Goal: Answer question/provide support: Share knowledge or assist other users

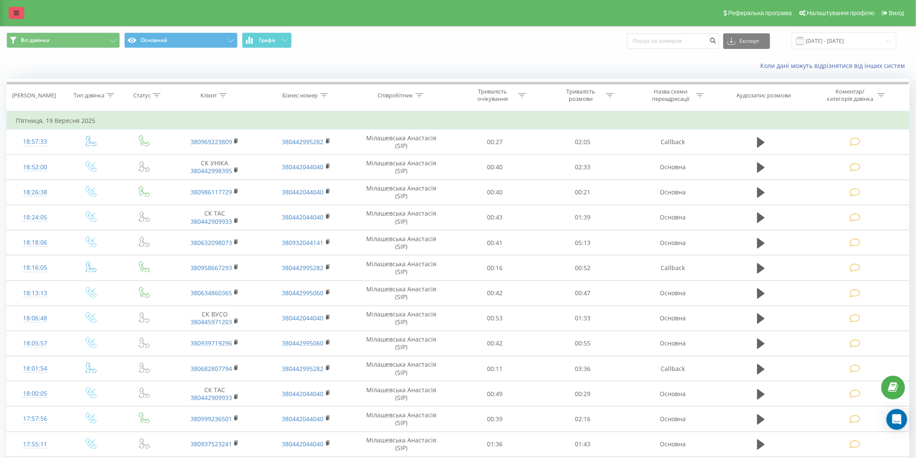
click at [18, 10] on icon at bounding box center [16, 13] width 5 height 6
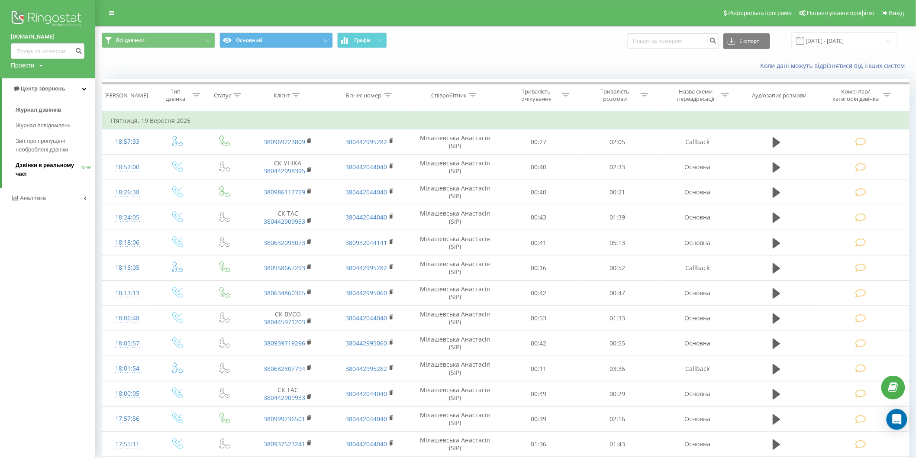
click at [45, 161] on span "Дзвінки в реальному часі" at bounding box center [49, 169] width 66 height 17
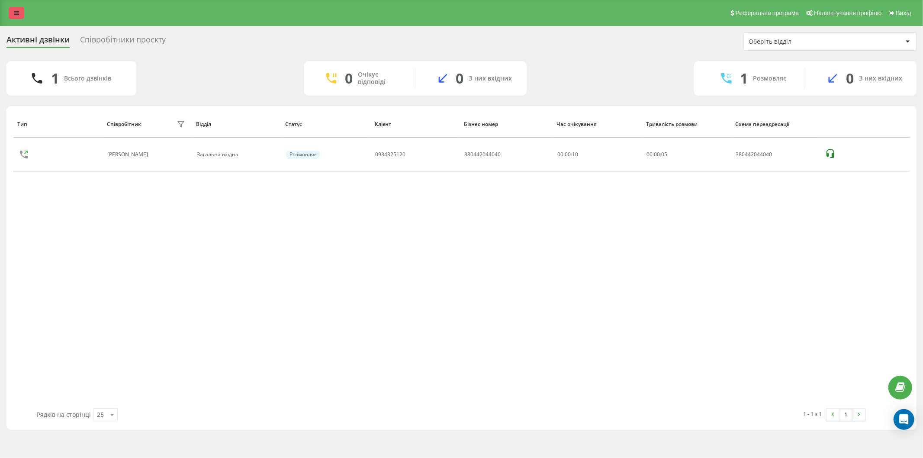
click at [16, 8] on link at bounding box center [17, 13] width 16 height 12
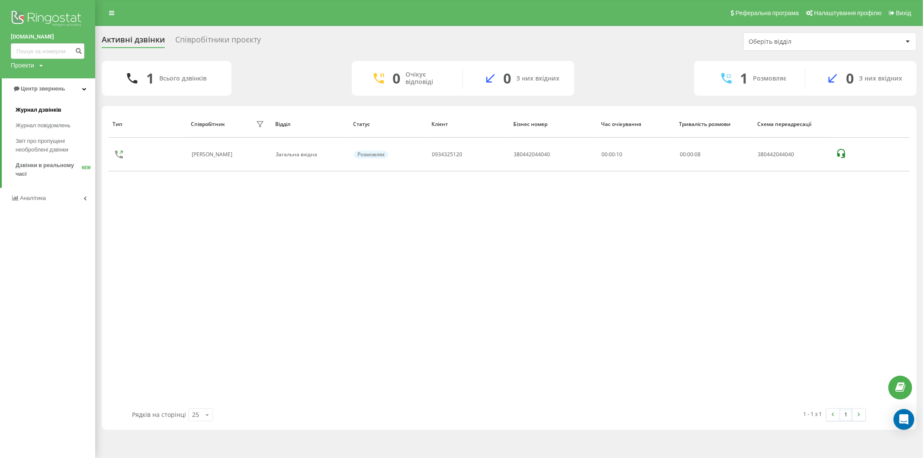
click at [32, 106] on span "Журнал дзвінків" at bounding box center [39, 110] width 46 height 9
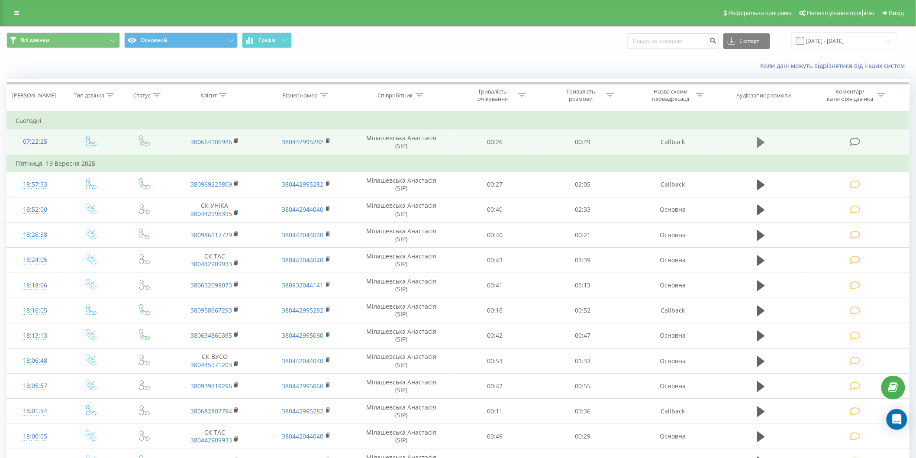
click at [762, 143] on icon at bounding box center [761, 142] width 8 height 10
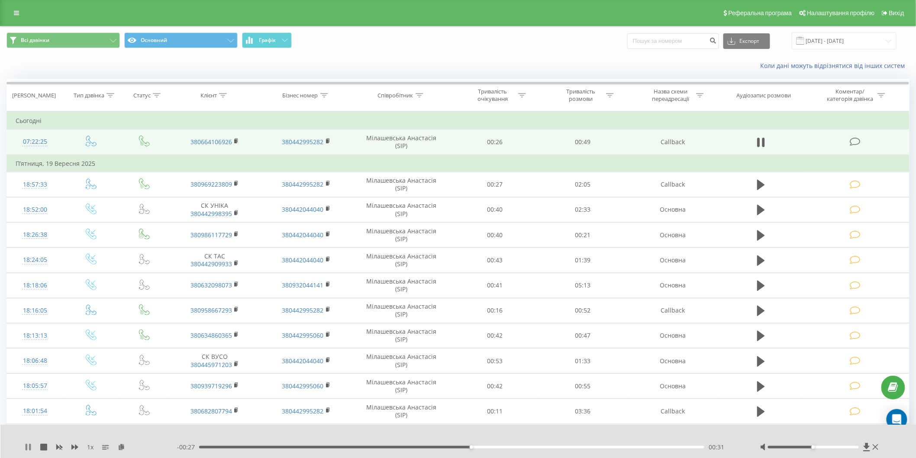
click at [27, 445] on icon at bounding box center [28, 447] width 7 height 7
click at [26, 448] on icon at bounding box center [28, 447] width 5 height 7
click at [26, 448] on icon at bounding box center [27, 447] width 2 height 7
click at [861, 140] on icon at bounding box center [855, 141] width 11 height 9
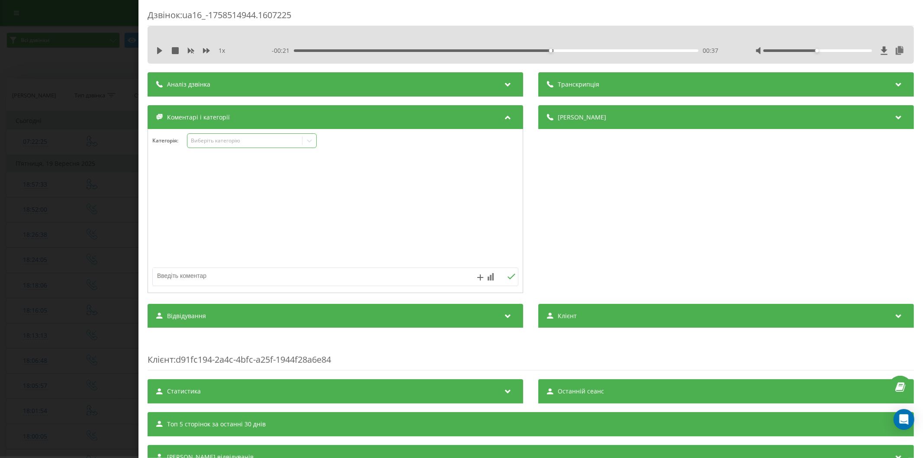
click at [242, 144] on div "Виберіть категорію" at bounding box center [244, 140] width 108 height 7
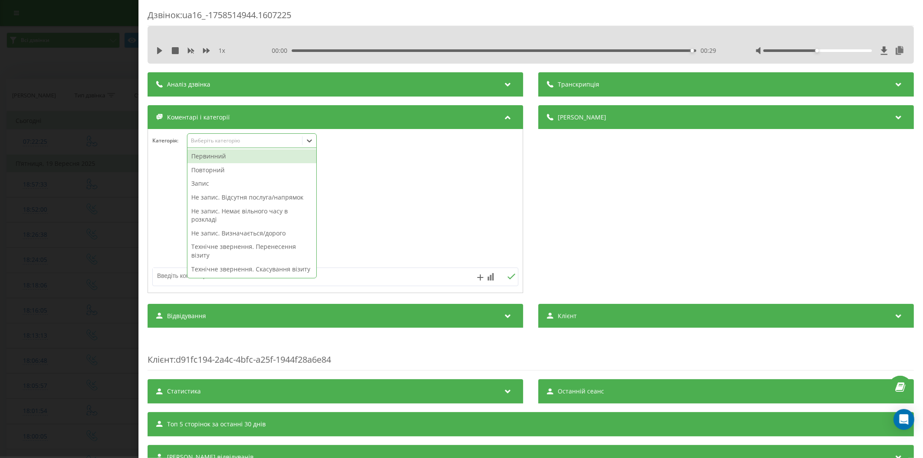
click at [223, 158] on div "Первинний" at bounding box center [251, 156] width 129 height 14
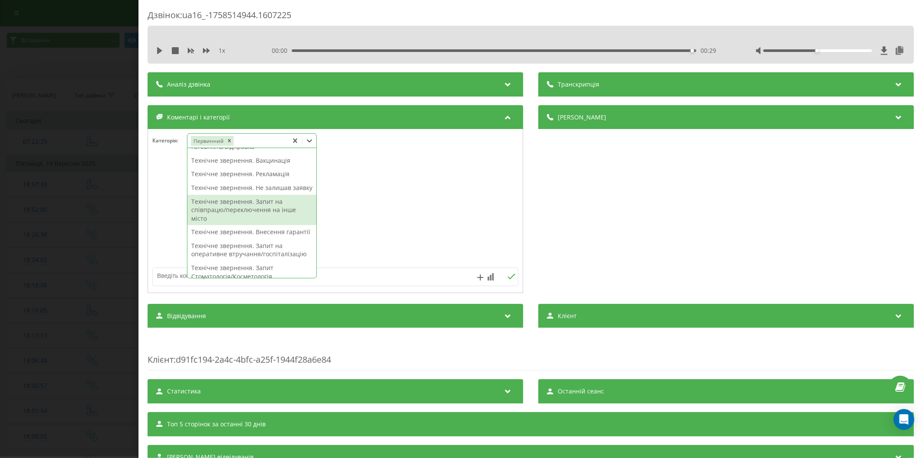
scroll to position [179, 0]
click at [252, 213] on div "Технічне звернення. Запит на оперативне втручання/госпіталізацію" at bounding box center [251, 202] width 129 height 22
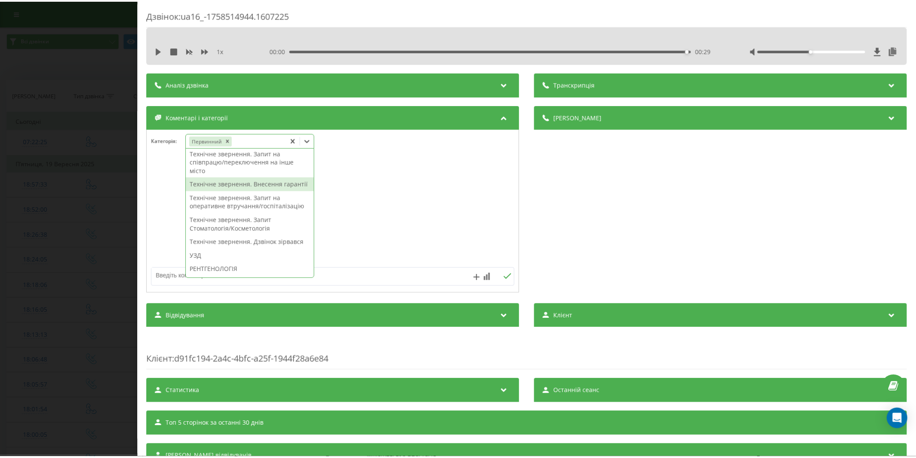
scroll to position [145, 0]
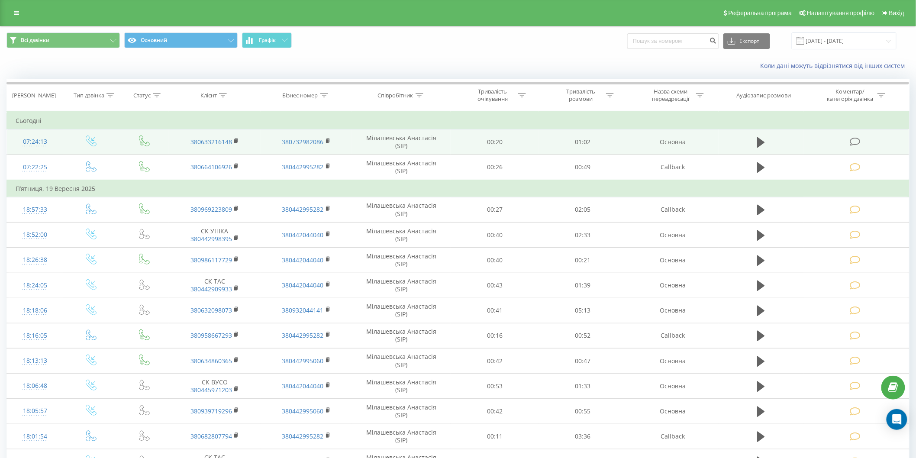
click at [855, 139] on icon at bounding box center [855, 141] width 11 height 9
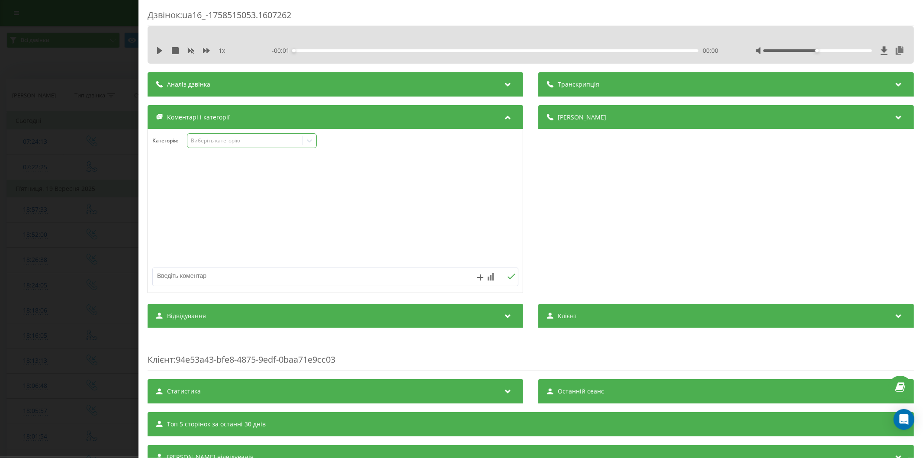
click at [240, 139] on div "Виберіть категорію" at bounding box center [244, 140] width 108 height 7
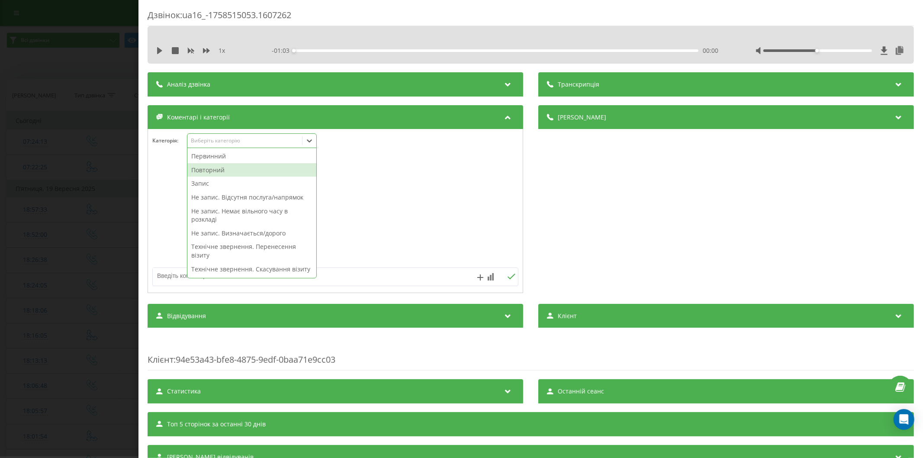
click at [213, 171] on div "Повторний" at bounding box center [251, 170] width 129 height 14
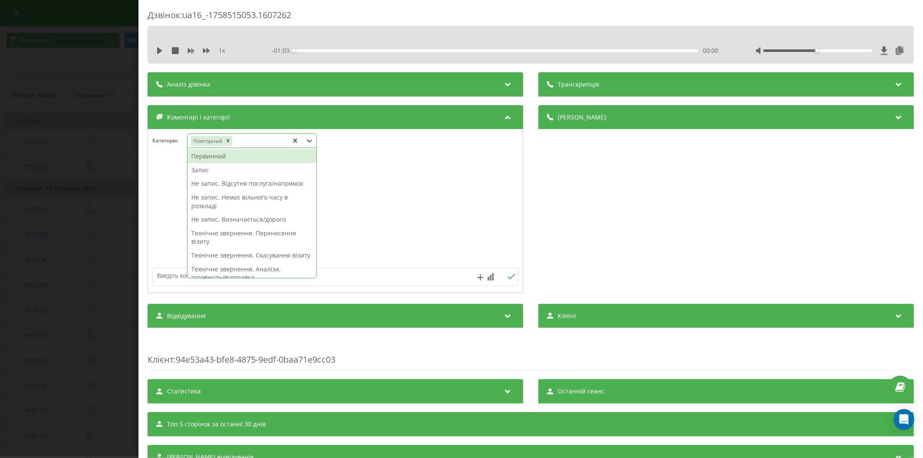
click at [171, 278] on textarea at bounding box center [299, 276] width 292 height 16
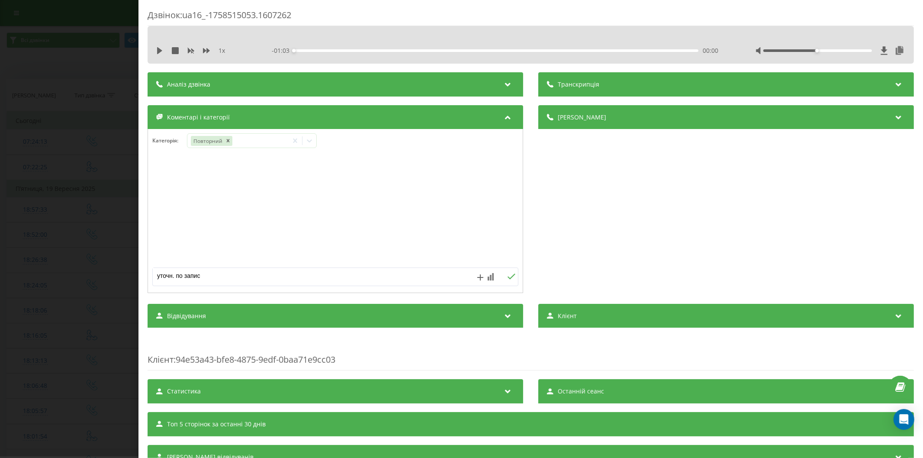
type textarea "уточн. по запису"
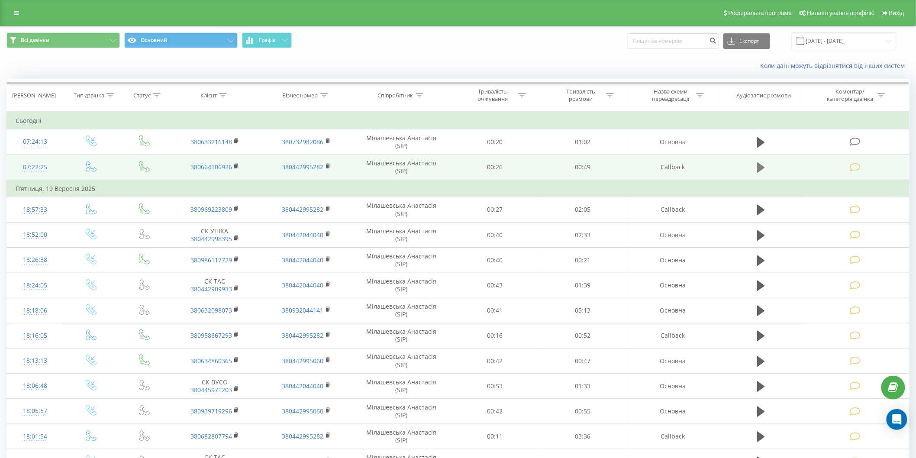
click at [762, 167] on icon at bounding box center [761, 167] width 8 height 10
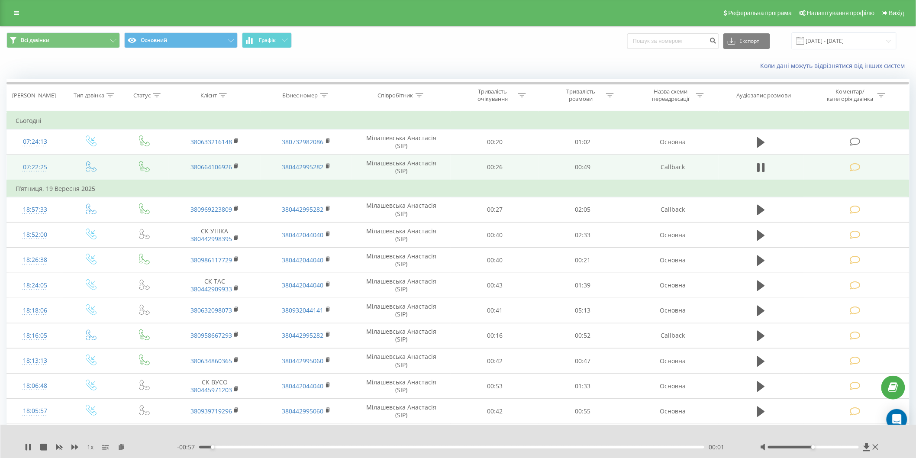
click at [301, 446] on div "00:01" at bounding box center [451, 447] width 505 height 3
click at [354, 447] on div "00:17" at bounding box center [451, 447] width 505 height 3
click at [388, 447] on div "00:19" at bounding box center [451, 447] width 505 height 3
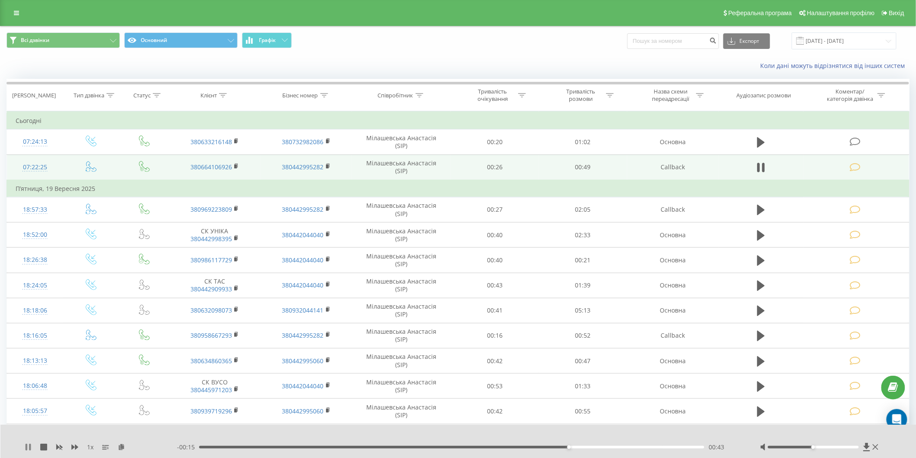
click at [29, 447] on icon at bounding box center [30, 447] width 2 height 7
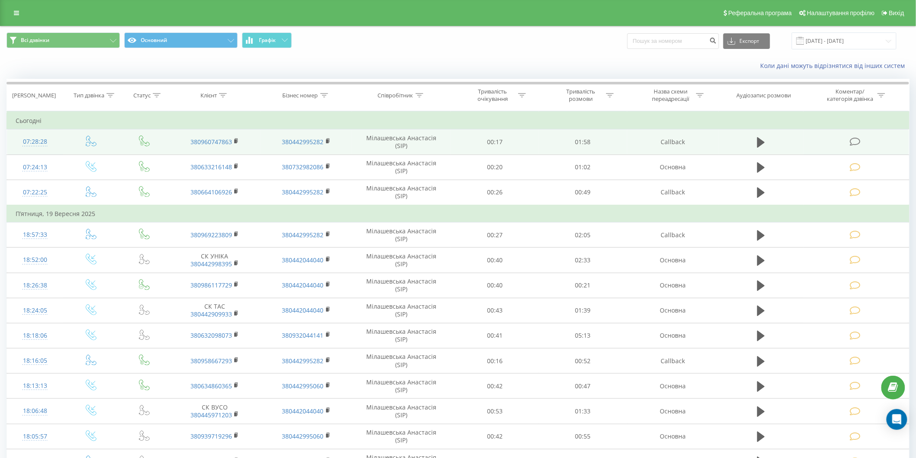
click at [854, 140] on icon at bounding box center [855, 141] width 11 height 9
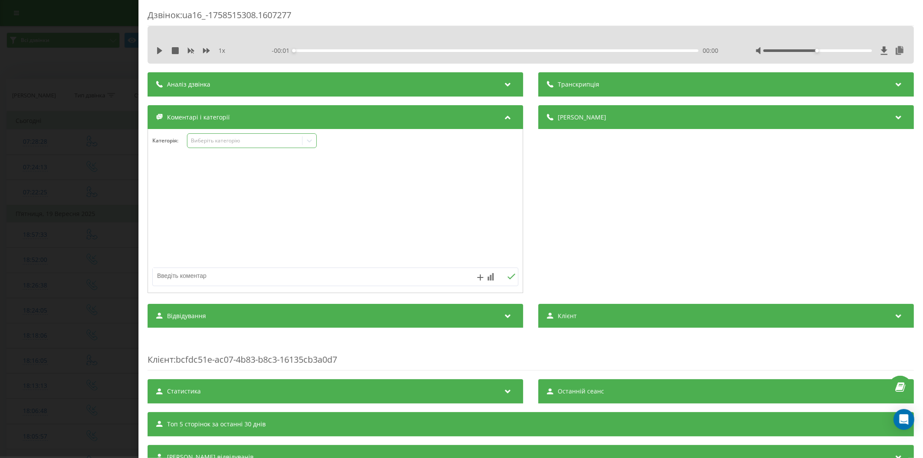
click at [214, 140] on div "Виберіть категорію" at bounding box center [244, 140] width 108 height 7
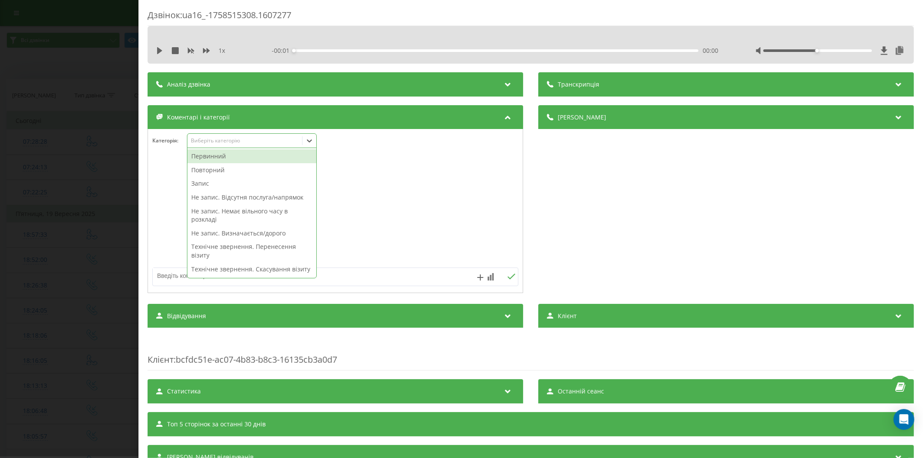
click at [214, 154] on div "Первинний" at bounding box center [251, 156] width 129 height 14
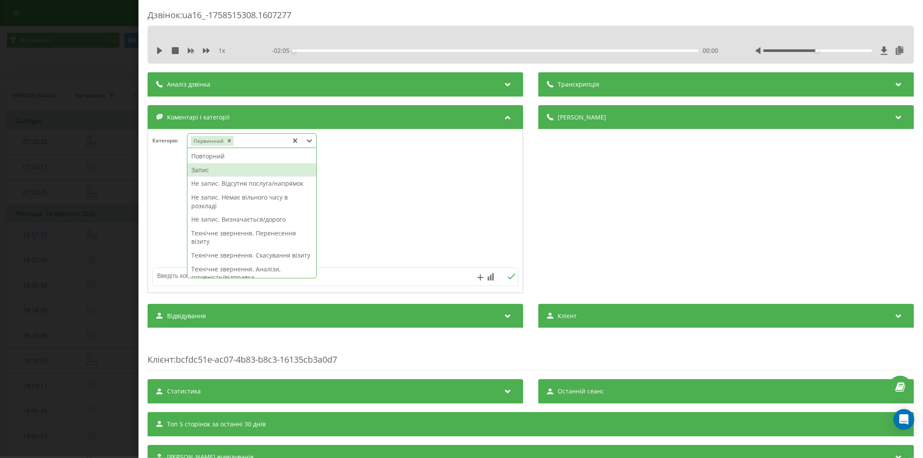
click at [216, 170] on div "Запис" at bounding box center [251, 170] width 129 height 14
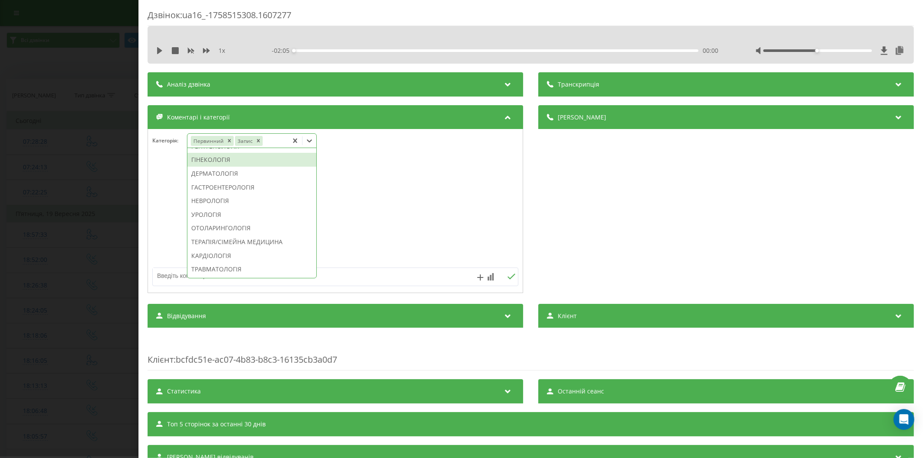
scroll to position [336, 0]
click at [241, 187] on div "ОТОЛАРИНГОЛОГІЯ" at bounding box center [251, 180] width 129 height 14
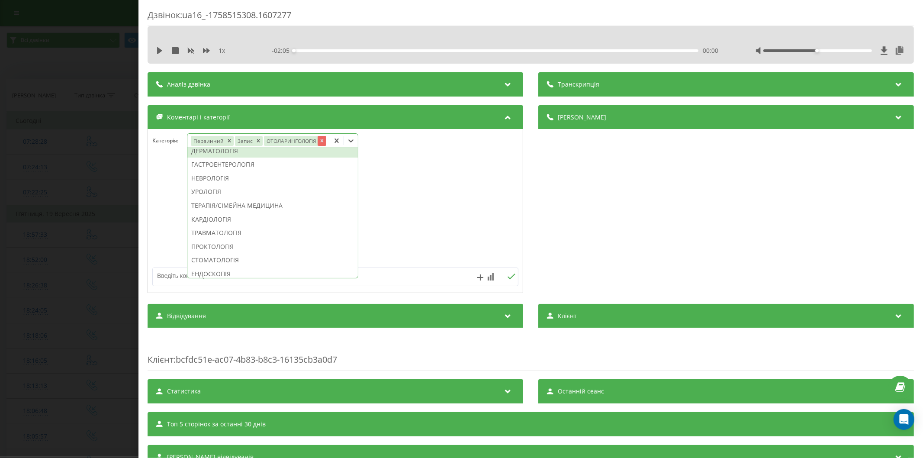
click at [323, 141] on icon "Remove ОТОЛАРИНГОЛОГІЯ" at bounding box center [322, 141] width 6 height 6
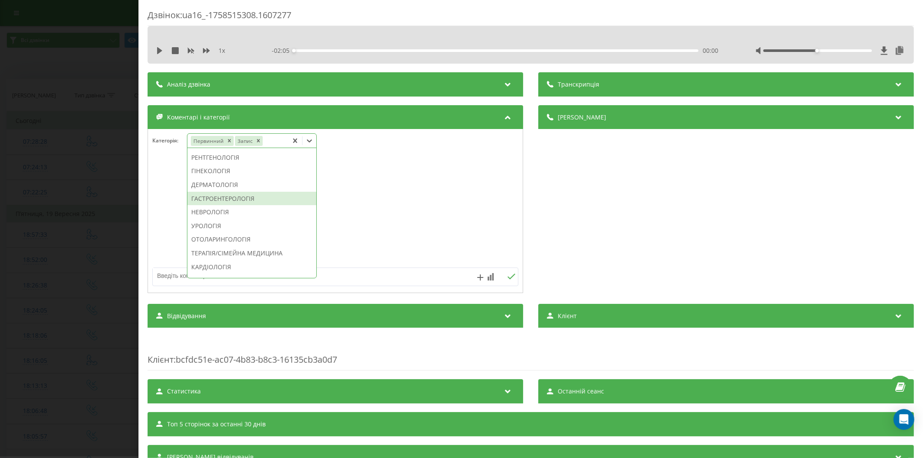
scroll to position [336, 0]
click at [245, 201] on div "ТЕРАПІЯ/СІМЕЙНА МЕДИЦИНА" at bounding box center [251, 194] width 129 height 14
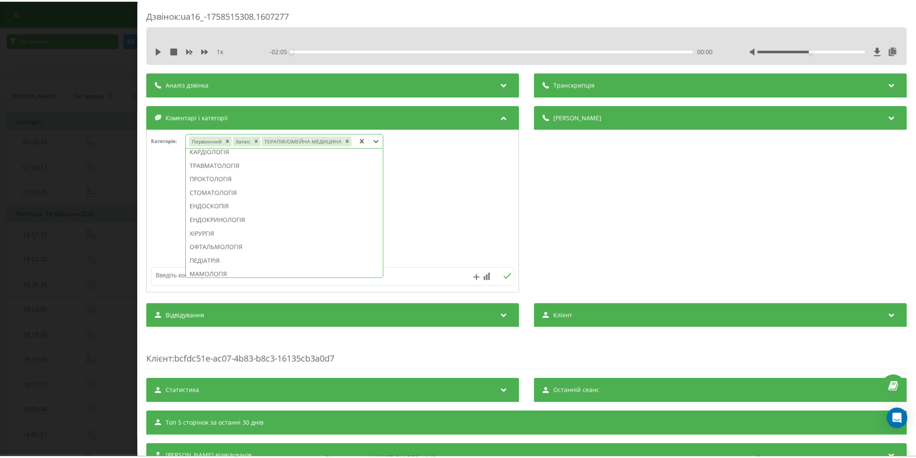
scroll to position [269, 0]
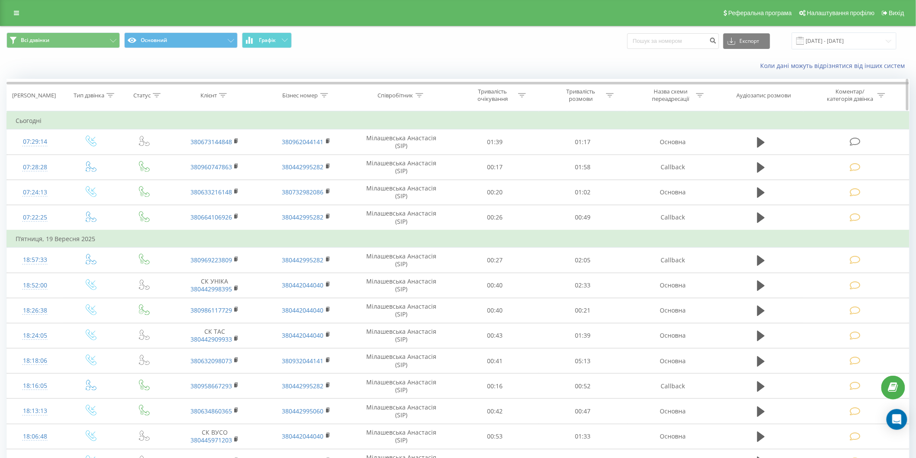
click at [855, 139] on icon at bounding box center [855, 141] width 11 height 9
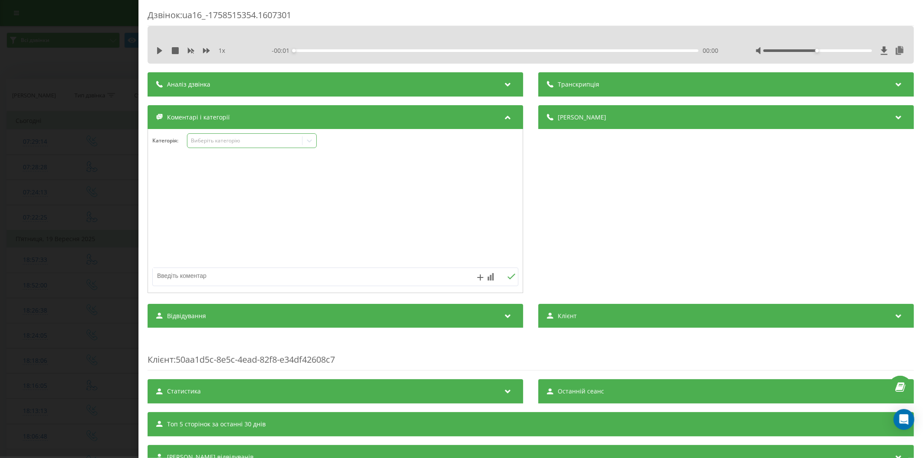
click at [218, 142] on div "Виберіть категорію" at bounding box center [244, 140] width 108 height 7
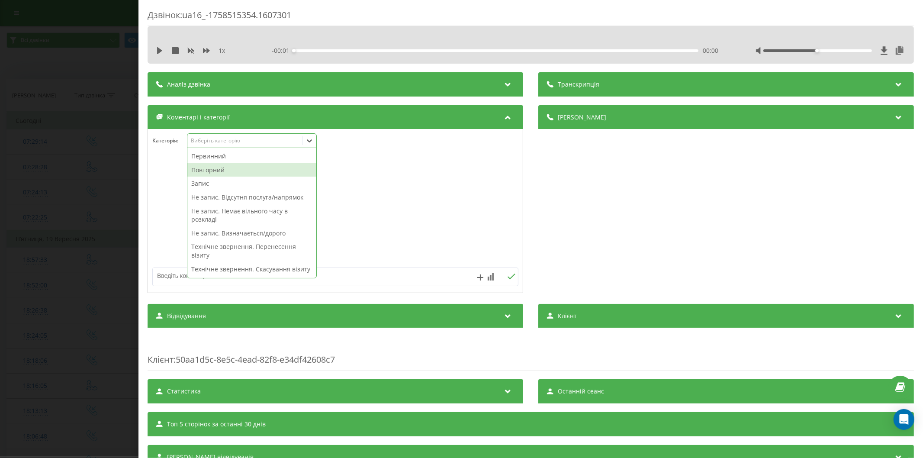
click at [223, 170] on div "Повторний" at bounding box center [251, 170] width 129 height 14
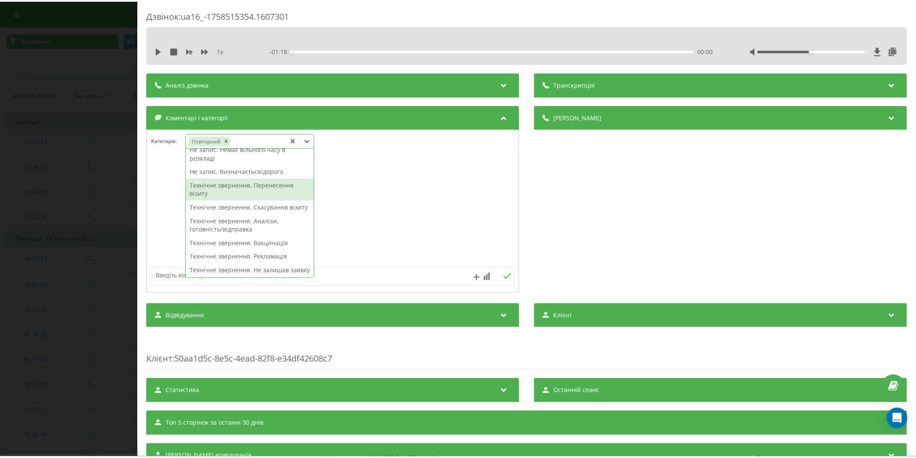
scroll to position [35, 0]
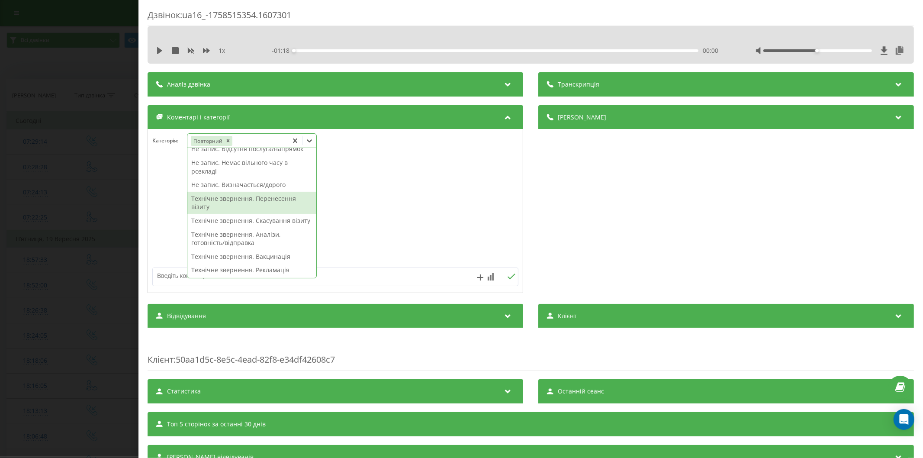
click at [245, 202] on div "Технічне звернення. Перенесення візиту" at bounding box center [251, 203] width 129 height 22
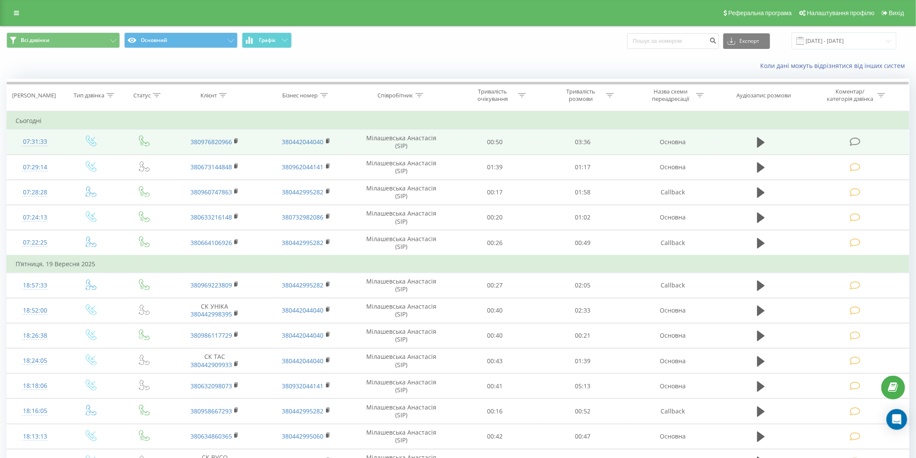
click at [858, 139] on icon at bounding box center [855, 141] width 11 height 9
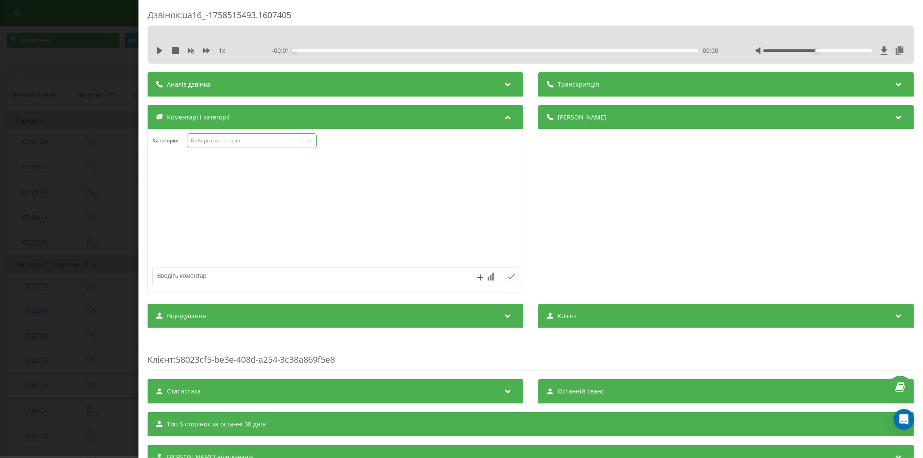
click at [237, 145] on div "Виберіть категорію" at bounding box center [244, 141] width 115 height 8
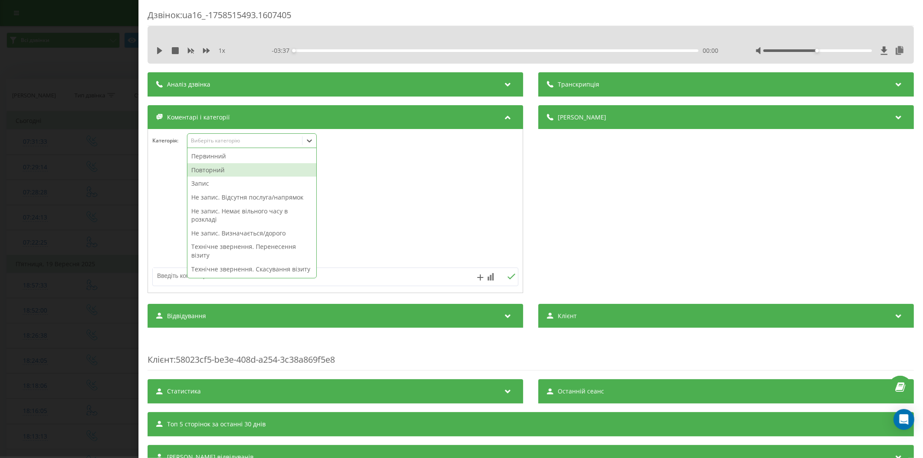
click at [230, 170] on div "Повторний" at bounding box center [251, 170] width 129 height 14
click at [232, 171] on div "Запис" at bounding box center [251, 170] width 129 height 14
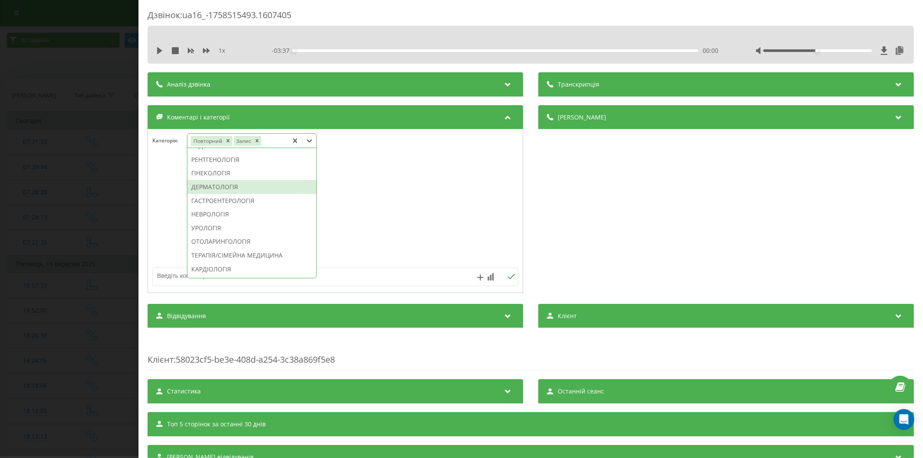
scroll to position [323, 0]
click at [221, 214] on div "ТЕРАПІЯ/СІМЕЙНА МЕДИЦИНА" at bounding box center [251, 207] width 129 height 14
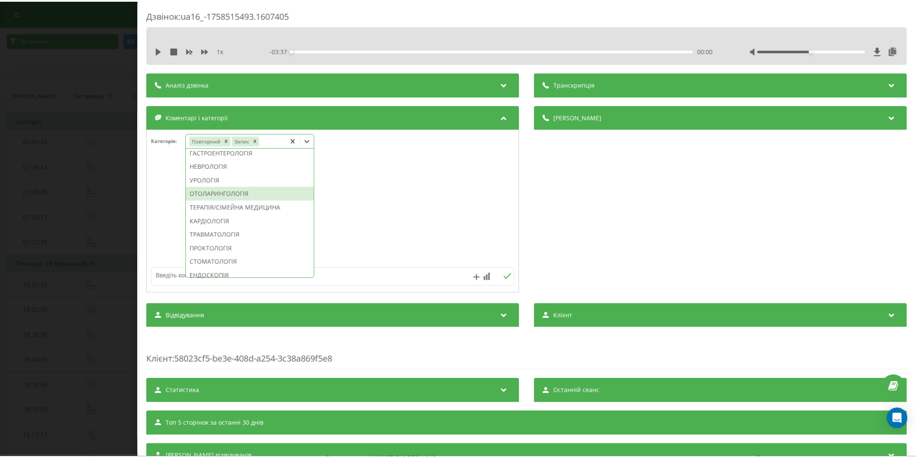
scroll to position [255, 0]
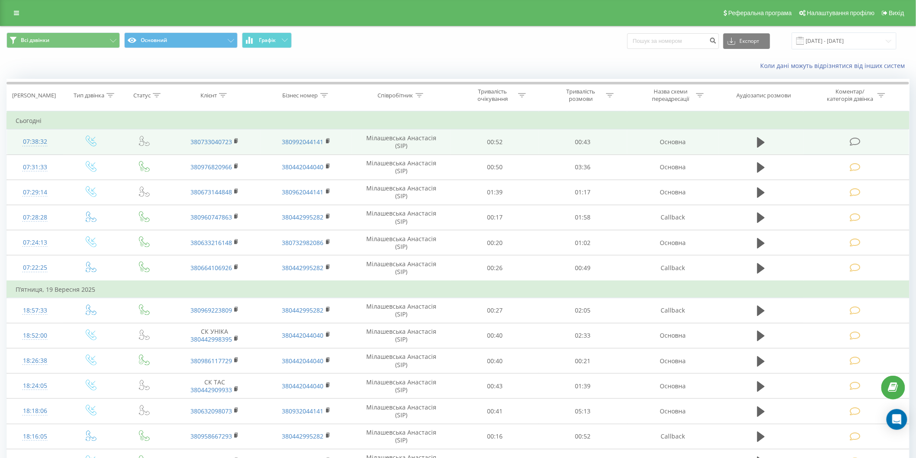
click at [855, 141] on icon at bounding box center [855, 141] width 11 height 9
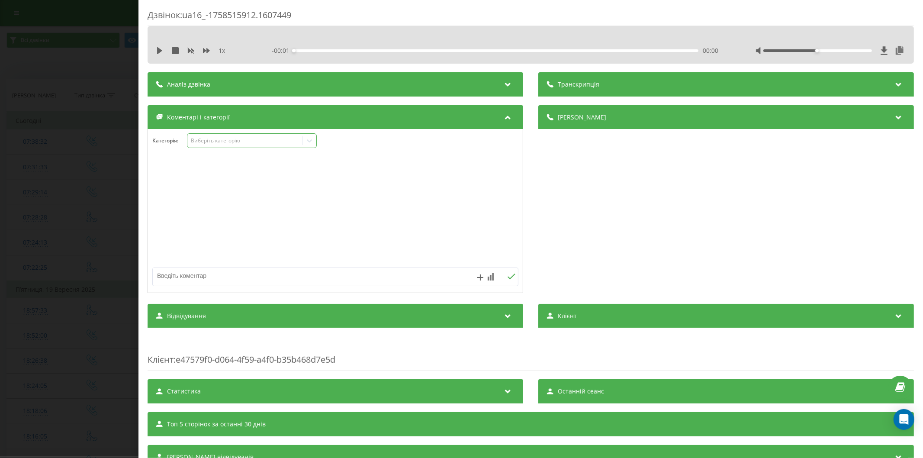
click at [210, 142] on div "Виберіть категорію" at bounding box center [244, 140] width 108 height 7
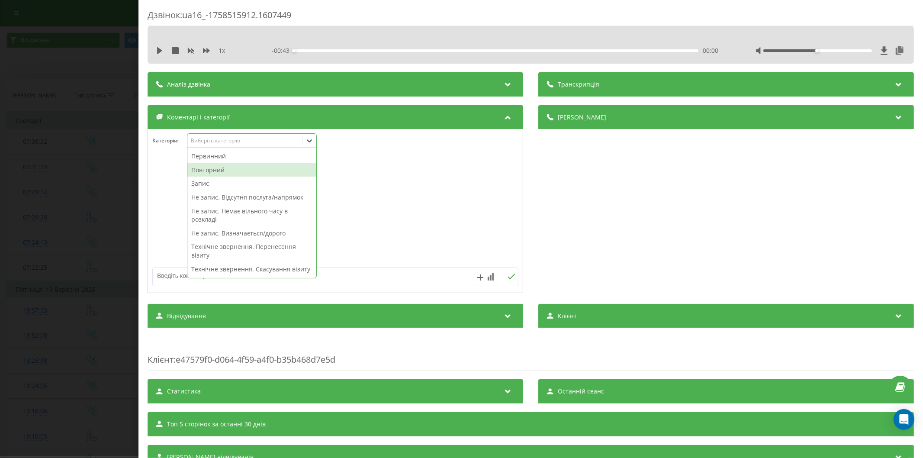
click at [226, 171] on div "Повторний" at bounding box center [251, 170] width 129 height 14
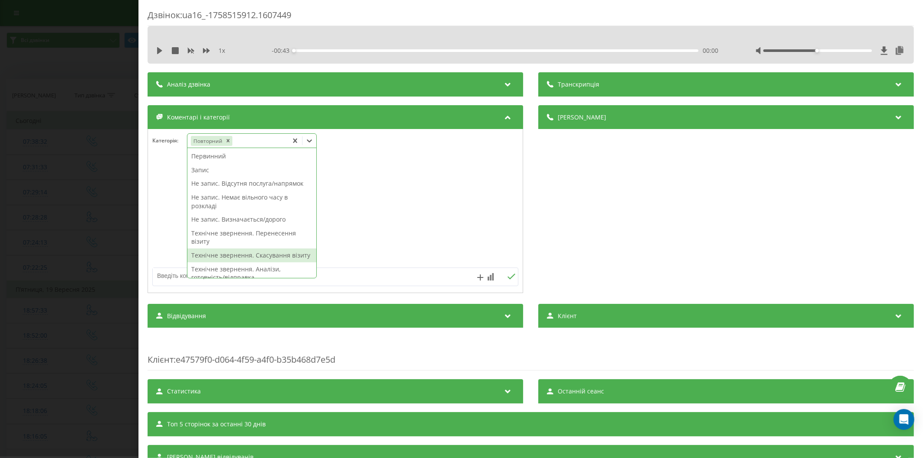
click at [275, 254] on div "Технічне звернення. Скасування візиту" at bounding box center [251, 256] width 129 height 14
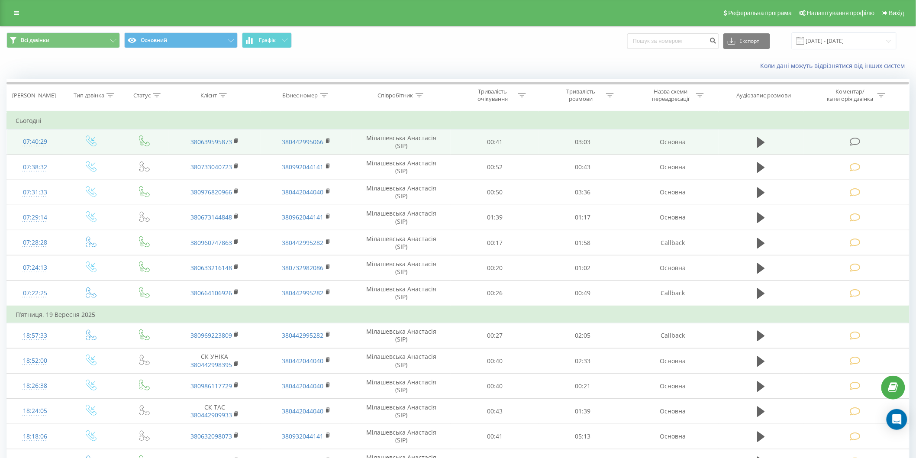
click at [858, 139] on icon at bounding box center [855, 141] width 11 height 9
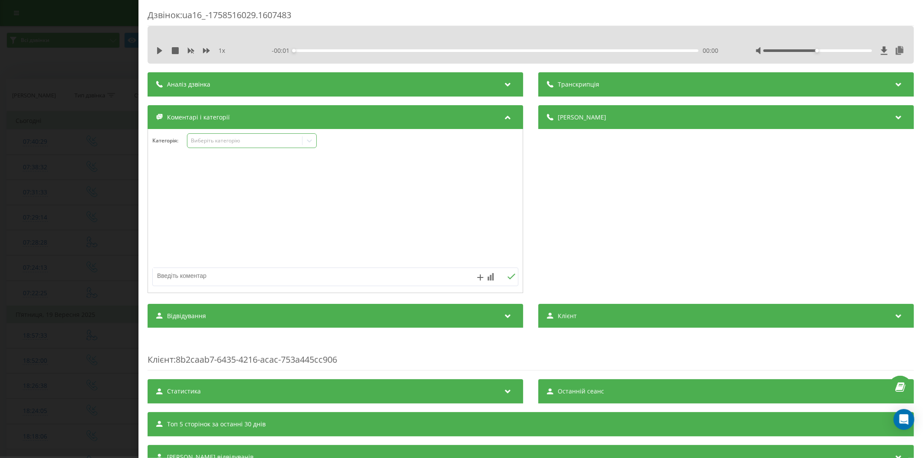
click at [254, 146] on div "Виберіть категорію" at bounding box center [252, 140] width 130 height 15
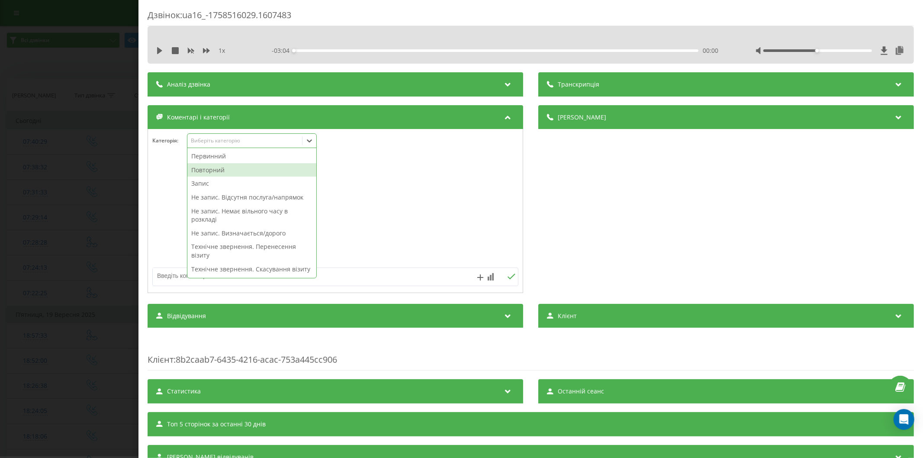
click at [226, 170] on div "Повторний" at bounding box center [251, 170] width 129 height 14
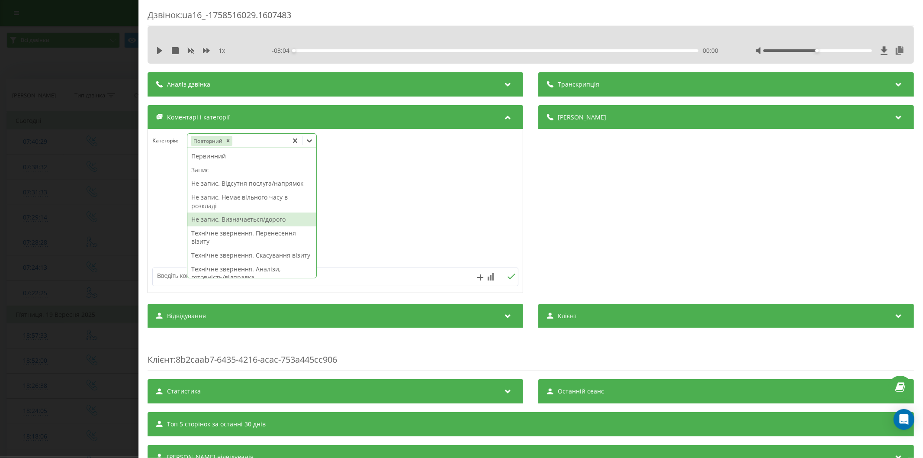
click at [253, 218] on div "Не запис. Визначається/дорого" at bounding box center [251, 220] width 129 height 14
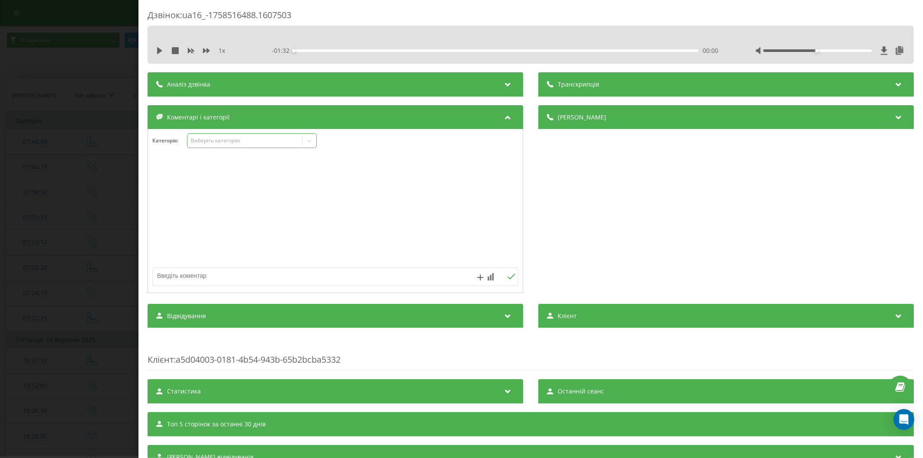
click at [226, 142] on div "Виберіть категорію" at bounding box center [244, 140] width 108 height 7
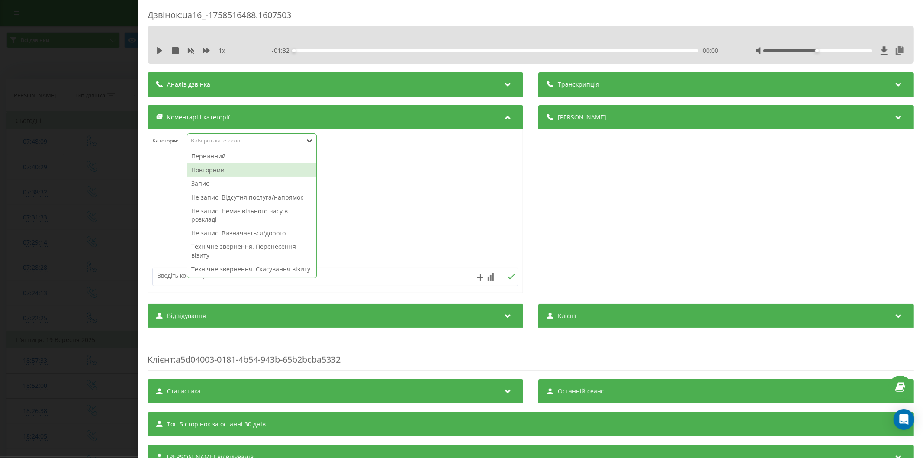
click at [214, 168] on div "Повторний" at bounding box center [251, 170] width 129 height 14
click at [214, 168] on div "Запис" at bounding box center [251, 170] width 129 height 14
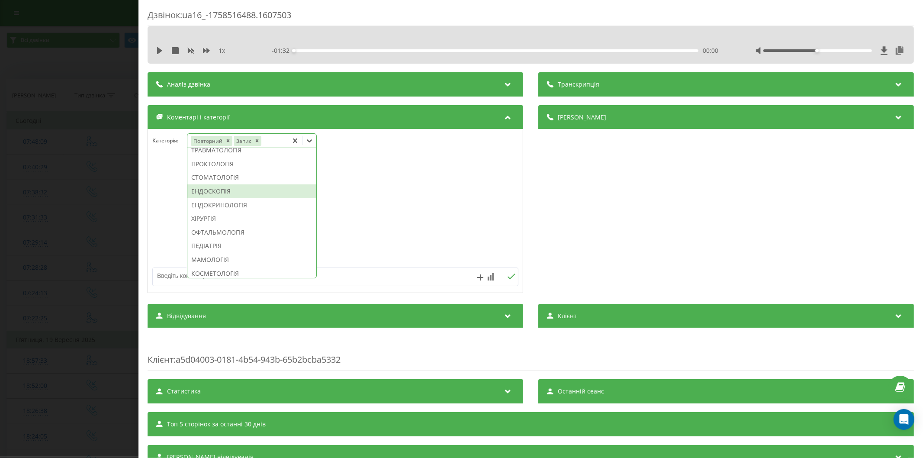
scroll to position [455, 0]
click at [225, 191] on div "ОФТАЛЬМОЛОГІЯ" at bounding box center [251, 185] width 129 height 14
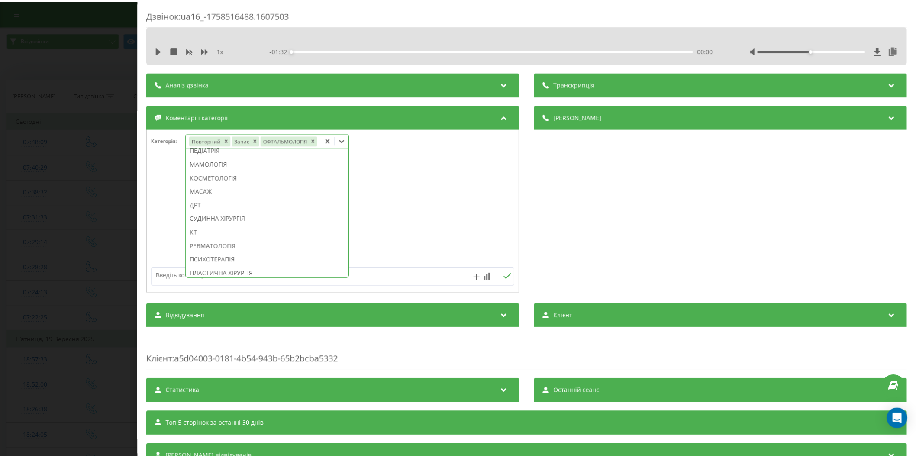
scroll to position [405, 0]
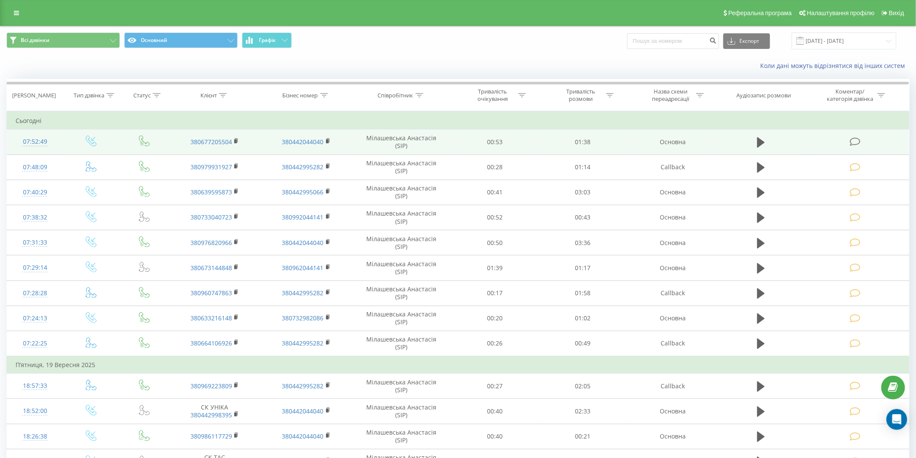
click at [855, 140] on icon at bounding box center [855, 141] width 11 height 9
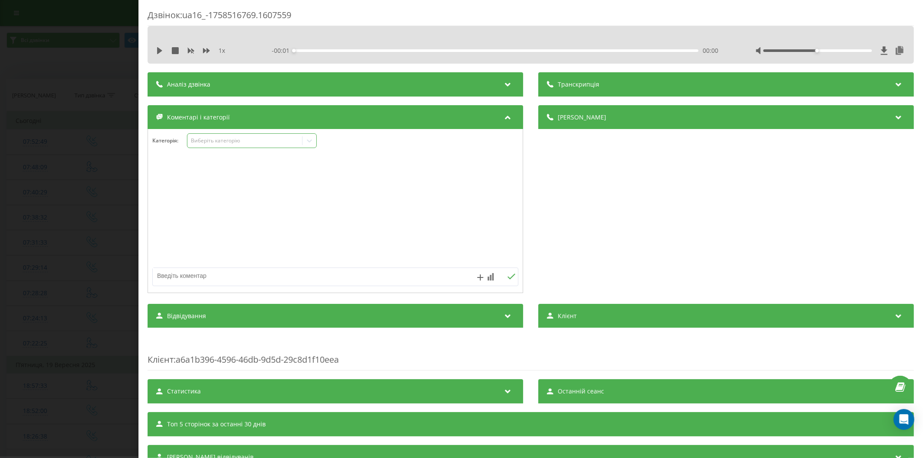
click at [238, 140] on div "Виберіть категорію" at bounding box center [244, 140] width 108 height 7
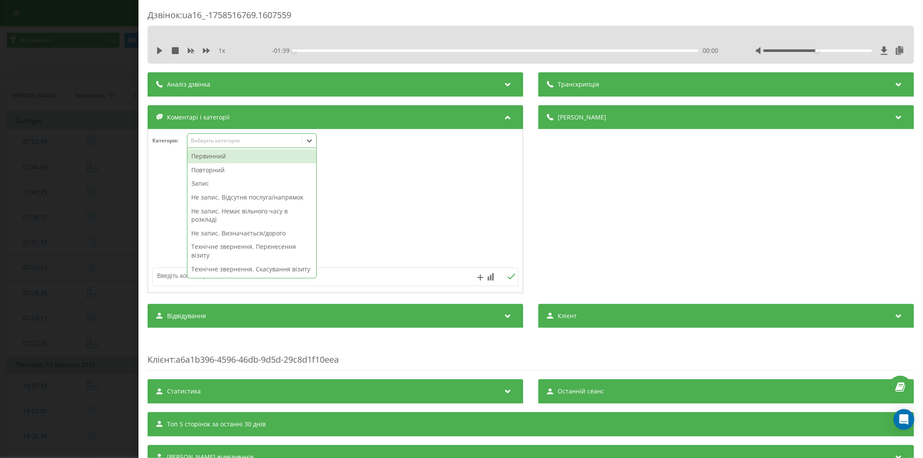
click at [236, 158] on div "Первинний" at bounding box center [251, 156] width 129 height 14
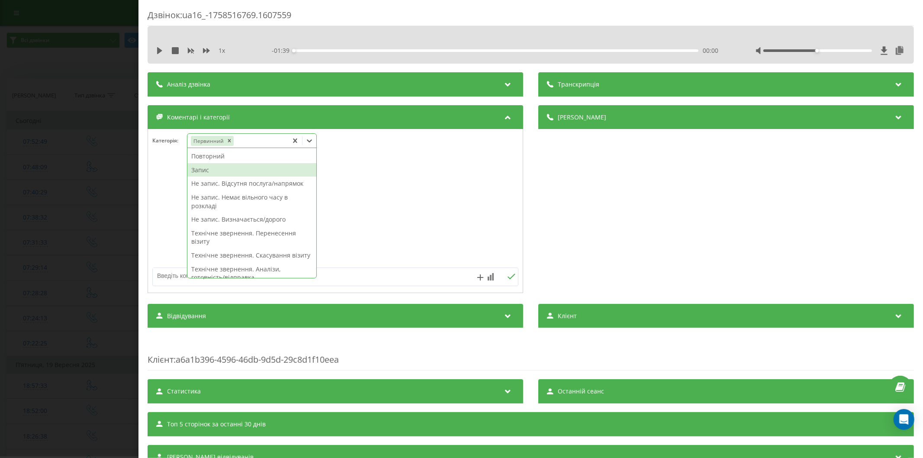
click at [245, 171] on div "Запис" at bounding box center [251, 170] width 129 height 14
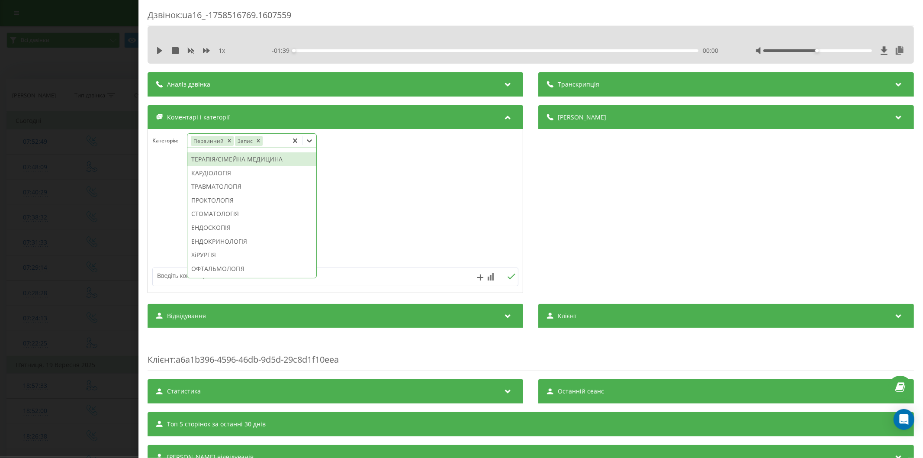
scroll to position [419, 0]
click at [234, 228] on div "ОФТАЛЬМОЛОГІЯ" at bounding box center [251, 221] width 129 height 14
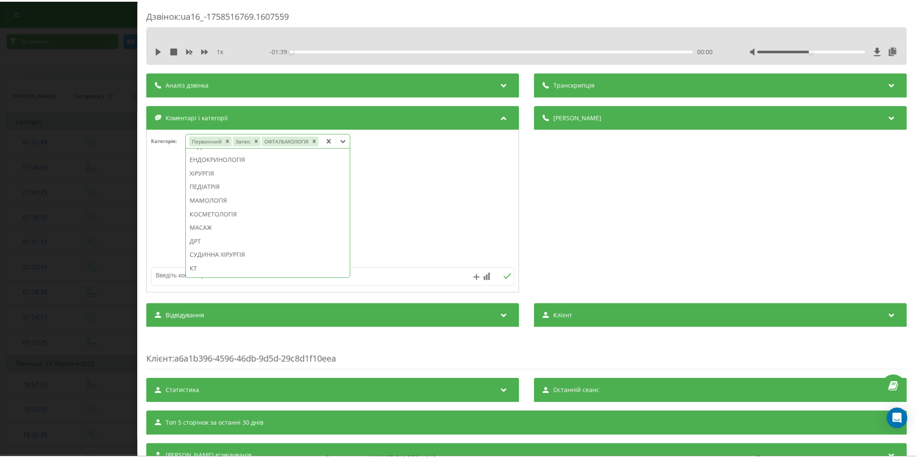
scroll to position [368, 0]
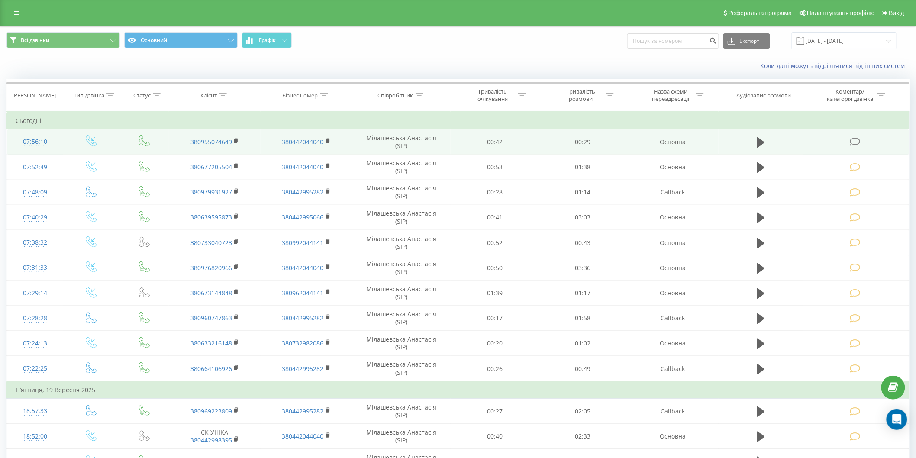
click at [857, 142] on icon at bounding box center [855, 141] width 11 height 9
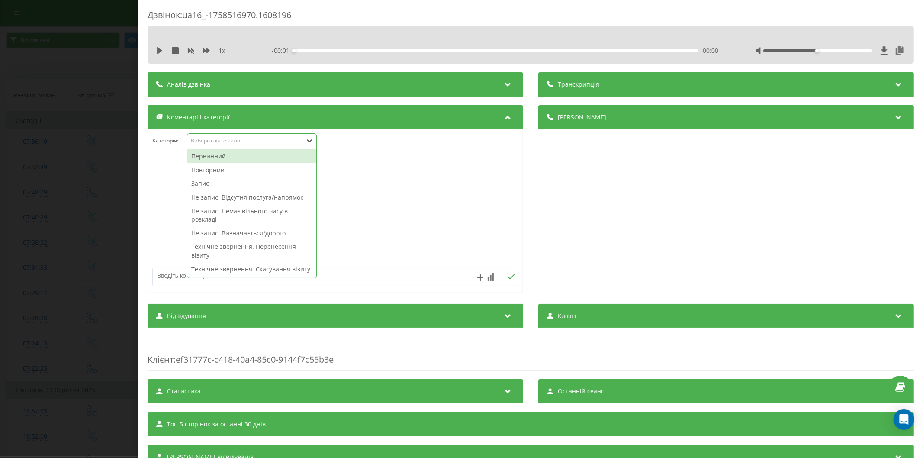
click at [253, 141] on div "Виберіть категорію" at bounding box center [244, 140] width 108 height 7
click at [223, 171] on div "Повторний" at bounding box center [251, 170] width 129 height 14
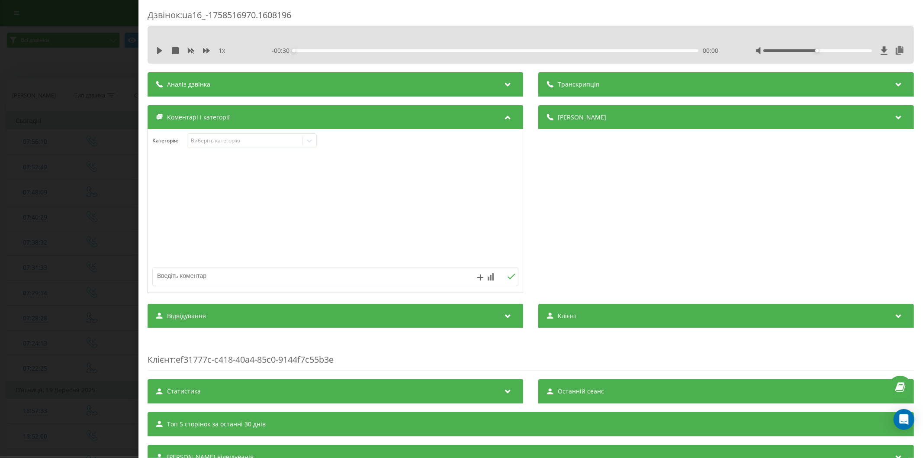
click at [177, 278] on textarea at bounding box center [299, 276] width 292 height 16
type textarea "запізн."
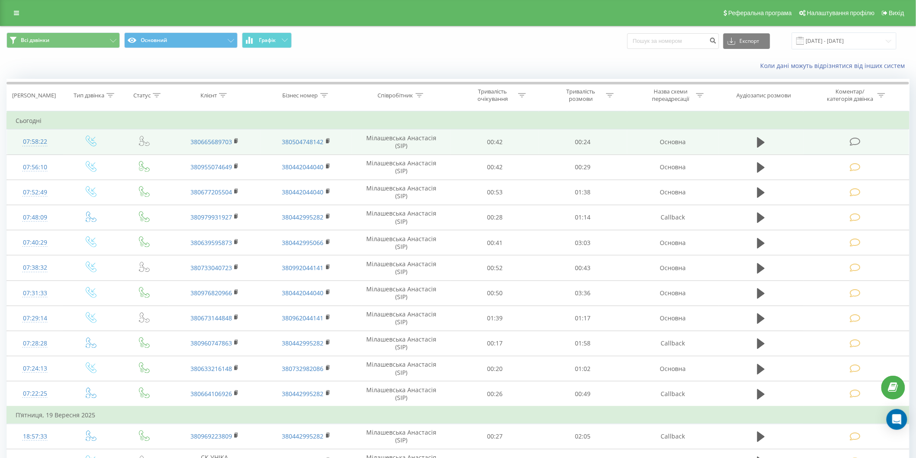
click at [852, 142] on icon at bounding box center [855, 141] width 11 height 9
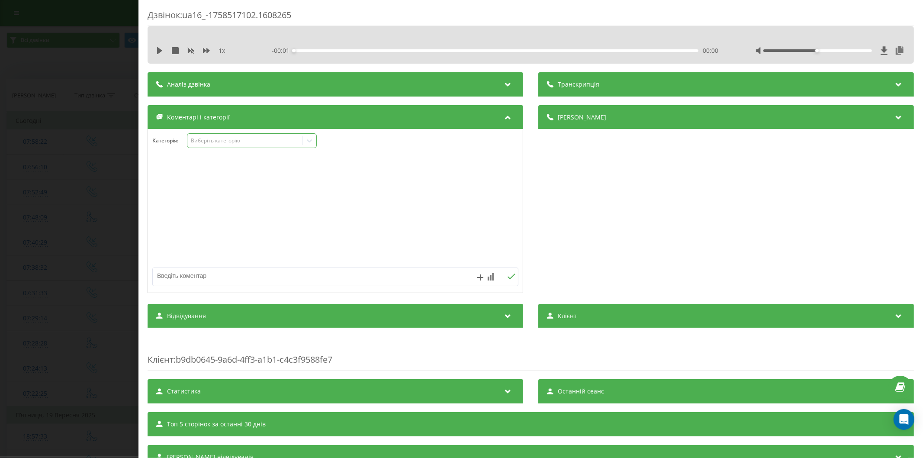
click at [234, 139] on div "Виберіть категорію" at bounding box center [244, 140] width 108 height 7
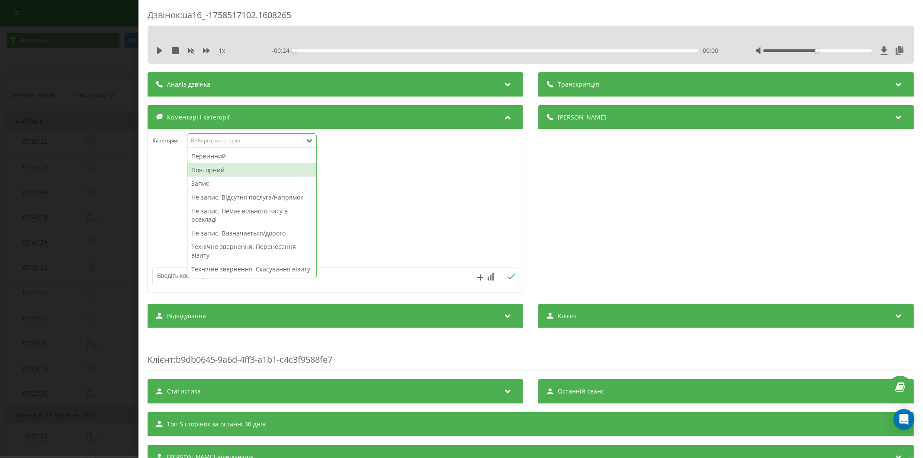
click at [229, 170] on div "Повторний" at bounding box center [251, 170] width 129 height 14
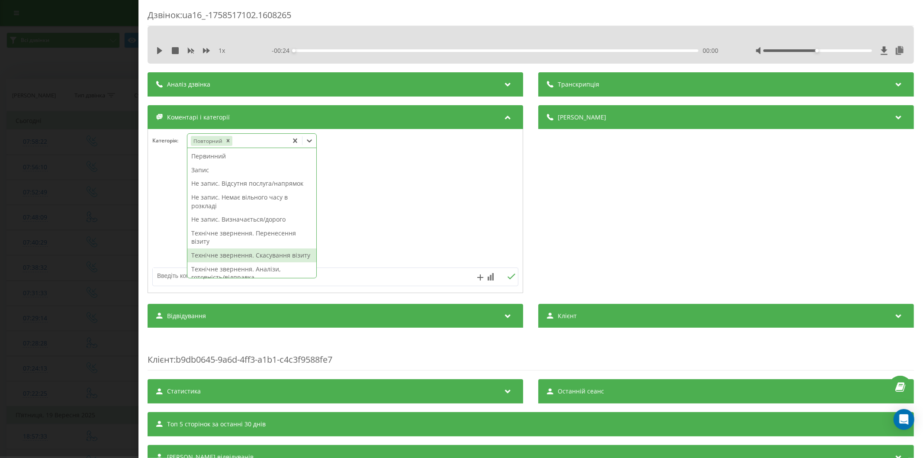
click at [234, 255] on div "Технічне звернення. Скасування візиту" at bounding box center [251, 256] width 129 height 14
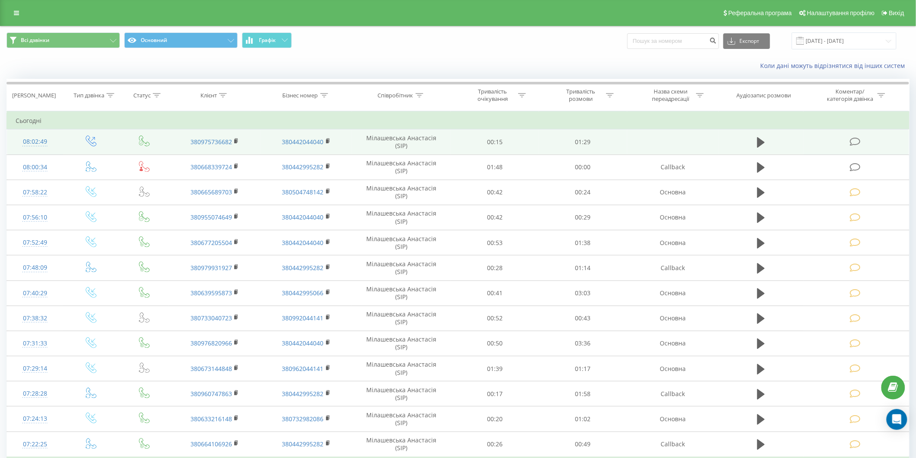
click at [858, 138] on icon at bounding box center [855, 141] width 11 height 9
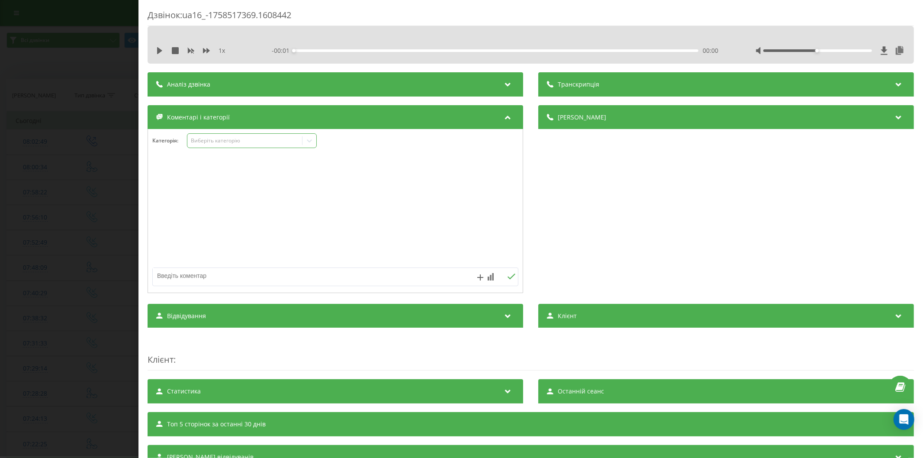
click at [213, 142] on div "Виберіть категорію" at bounding box center [244, 140] width 108 height 7
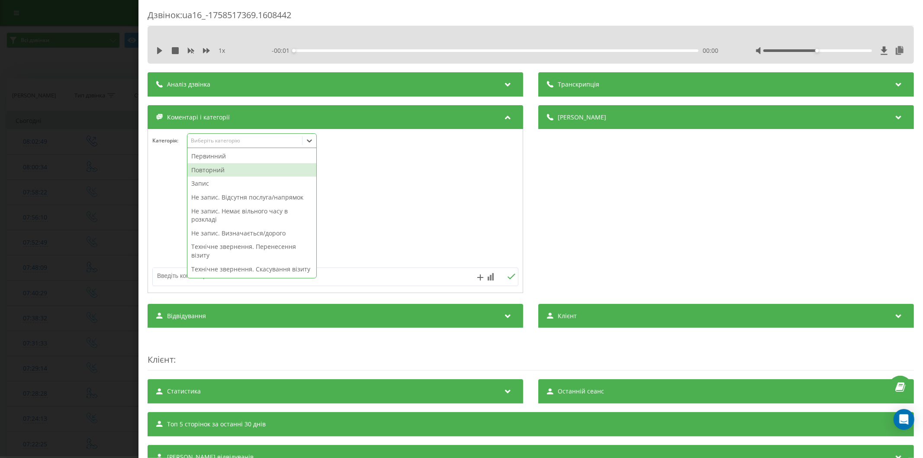
click at [211, 166] on div "Повторний" at bounding box center [251, 170] width 129 height 14
click at [239, 172] on div "Запис" at bounding box center [251, 170] width 129 height 14
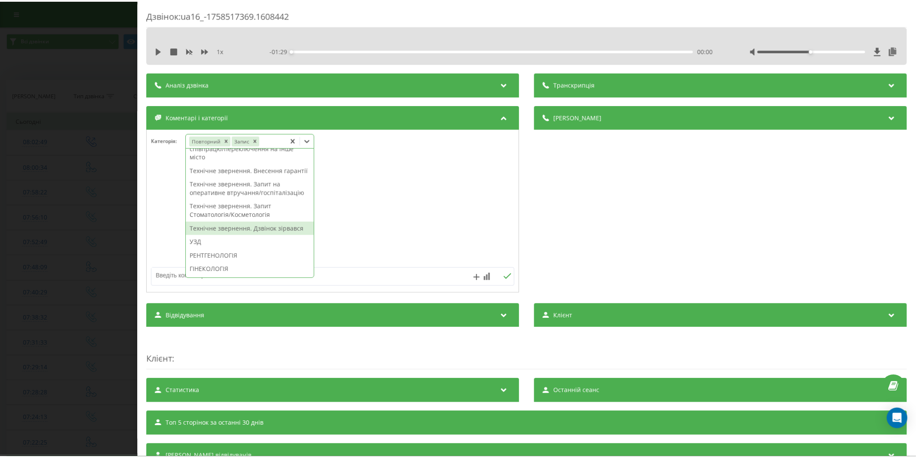
scroll to position [227, 0]
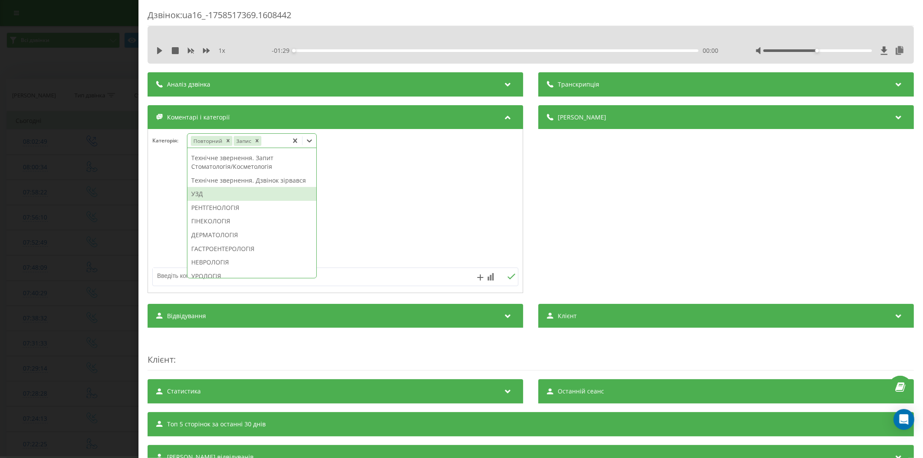
click at [211, 201] on div "УЗД" at bounding box center [251, 194] width 129 height 14
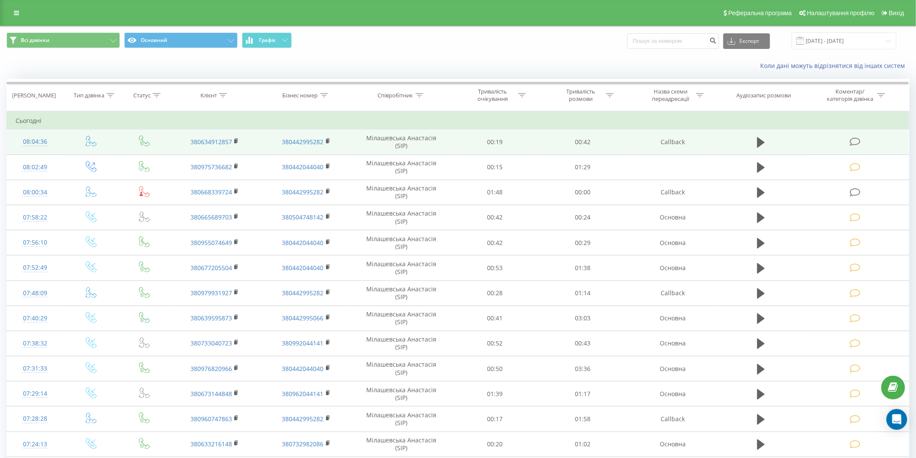
click at [858, 140] on icon at bounding box center [855, 141] width 11 height 9
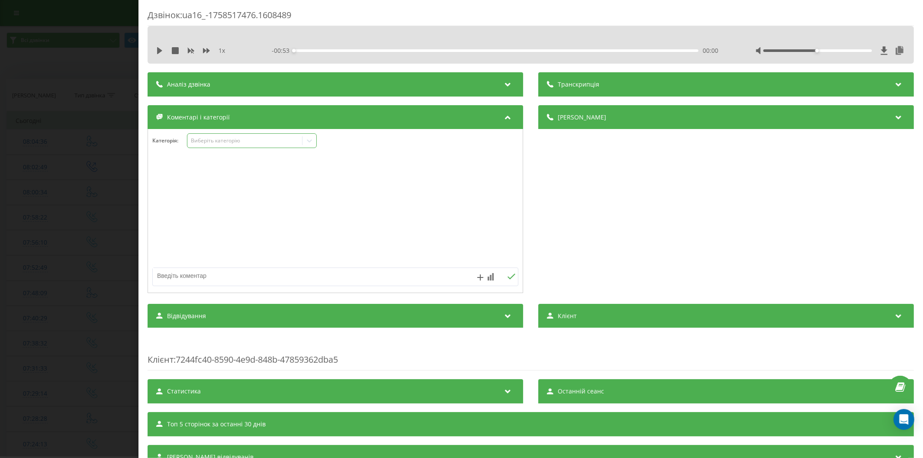
click at [214, 139] on div "Виберіть категорію" at bounding box center [244, 140] width 108 height 7
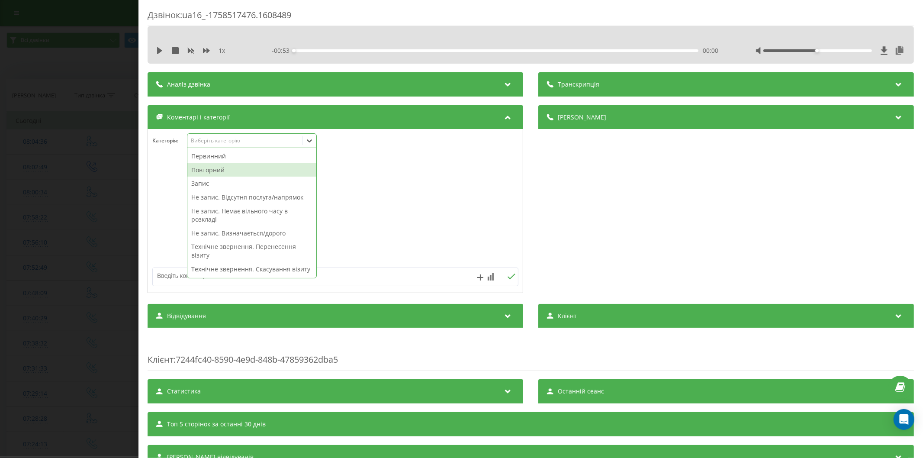
click at [217, 168] on div "Повторний" at bounding box center [251, 170] width 129 height 14
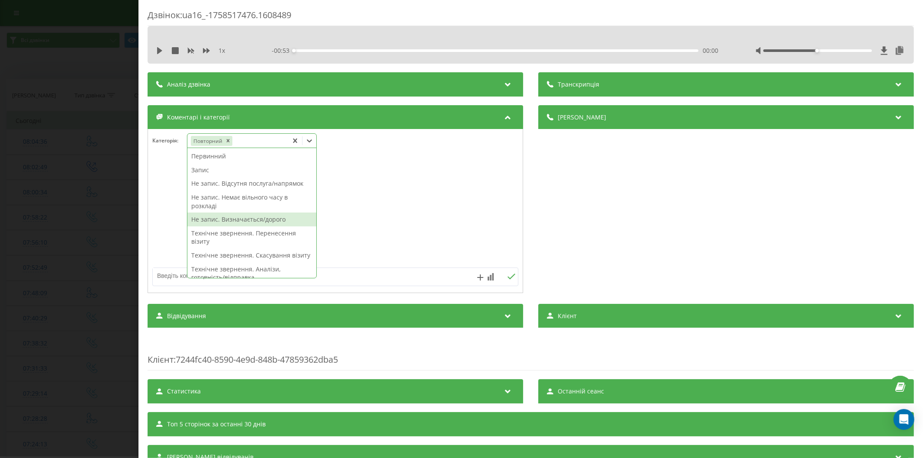
click at [248, 222] on div "Не запис. Визначається/дорого" at bounding box center [251, 220] width 129 height 14
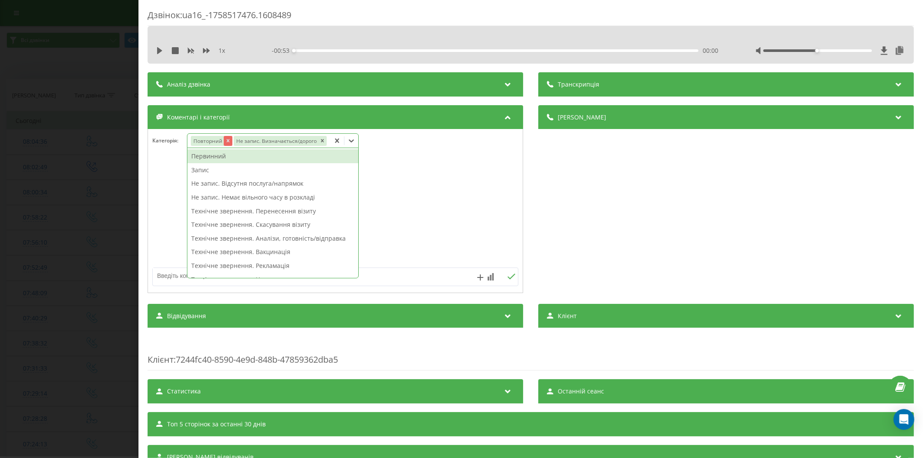
click at [226, 143] on icon "Remove Повторний" at bounding box center [228, 141] width 6 height 6
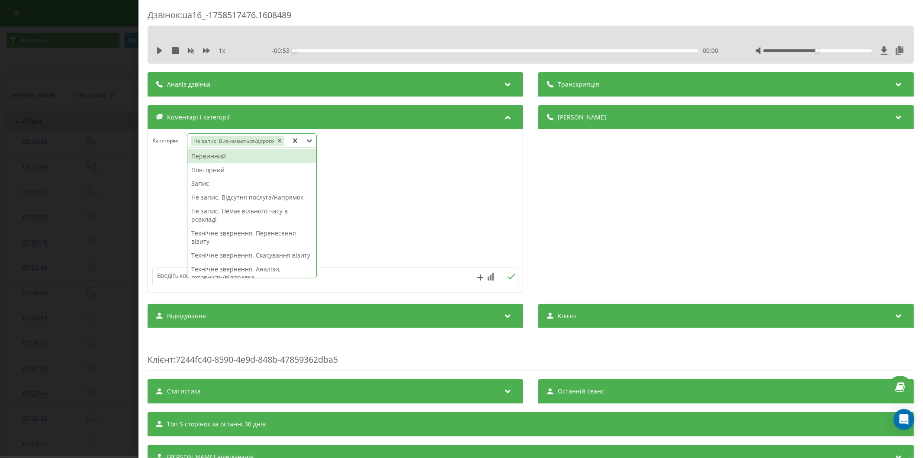
click at [198, 157] on div "Первинний" at bounding box center [251, 156] width 129 height 14
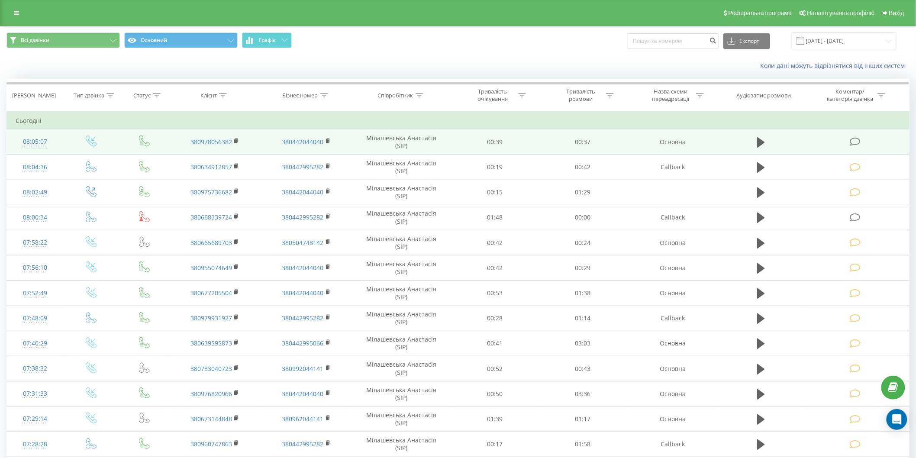
click at [847, 139] on td at bounding box center [857, 141] width 106 height 25
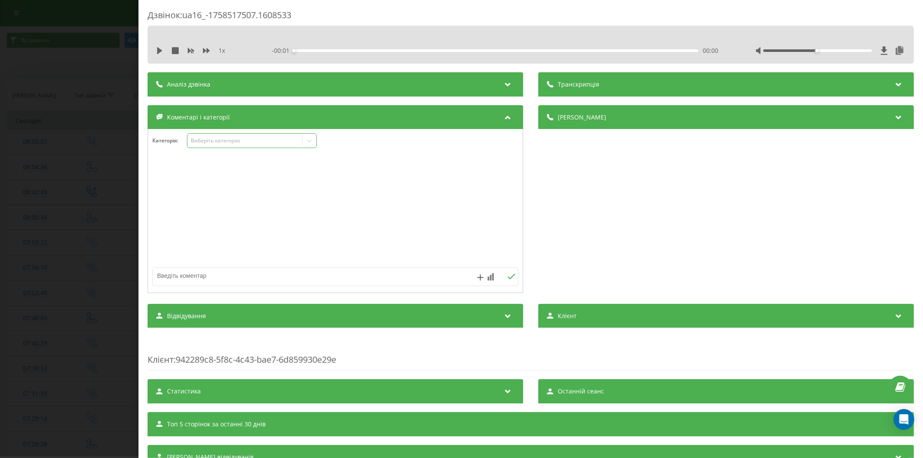
click at [227, 142] on div "Виберіть категорію" at bounding box center [244, 140] width 108 height 7
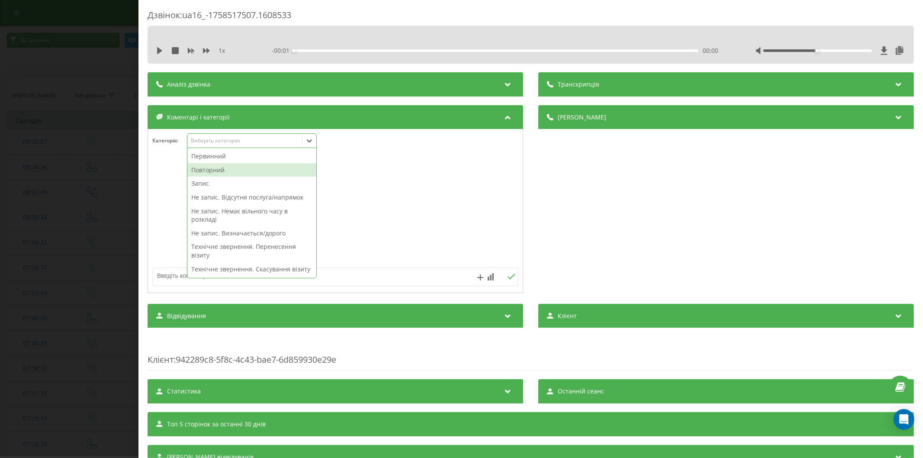
click at [208, 171] on div "Повторний" at bounding box center [251, 170] width 129 height 14
click at [174, 273] on textarea at bounding box center [299, 276] width 292 height 16
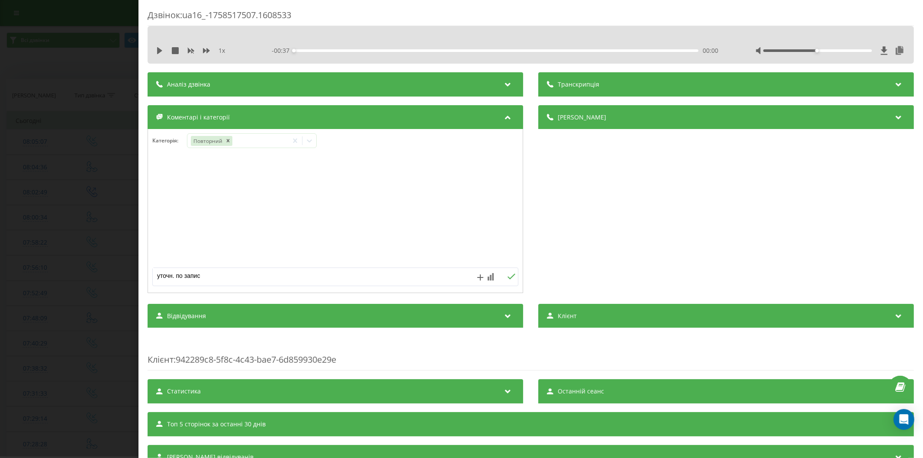
type textarea "уточн. по запису"
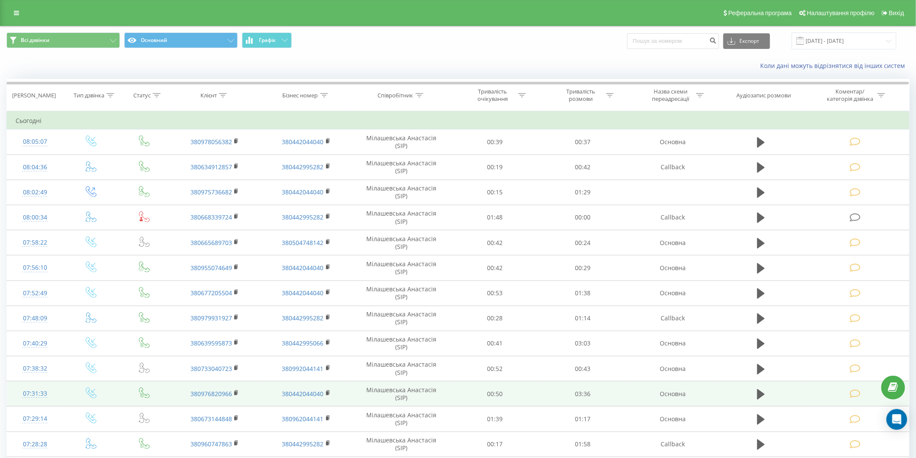
scroll to position [48, 0]
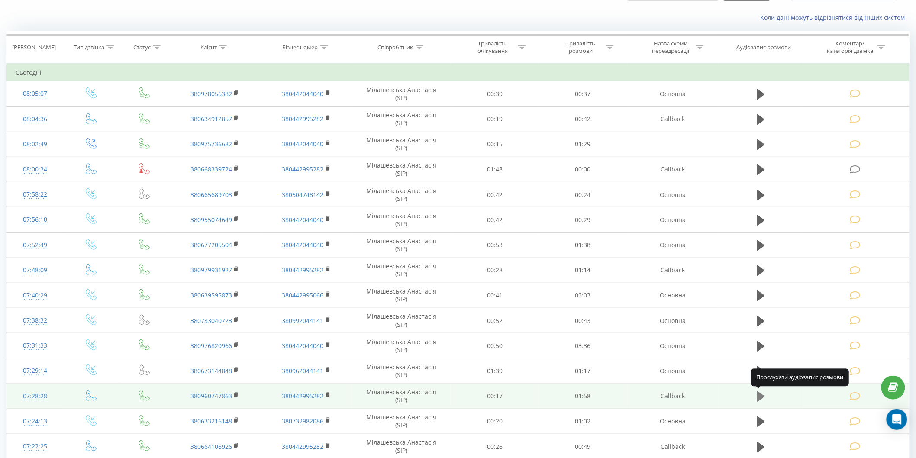
click at [762, 393] on icon at bounding box center [761, 397] width 8 height 12
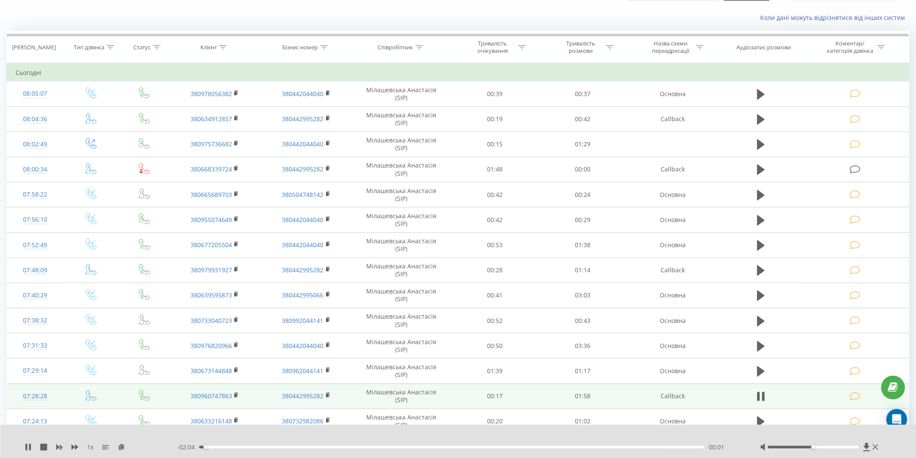
click at [855, 394] on icon at bounding box center [855, 396] width 11 height 9
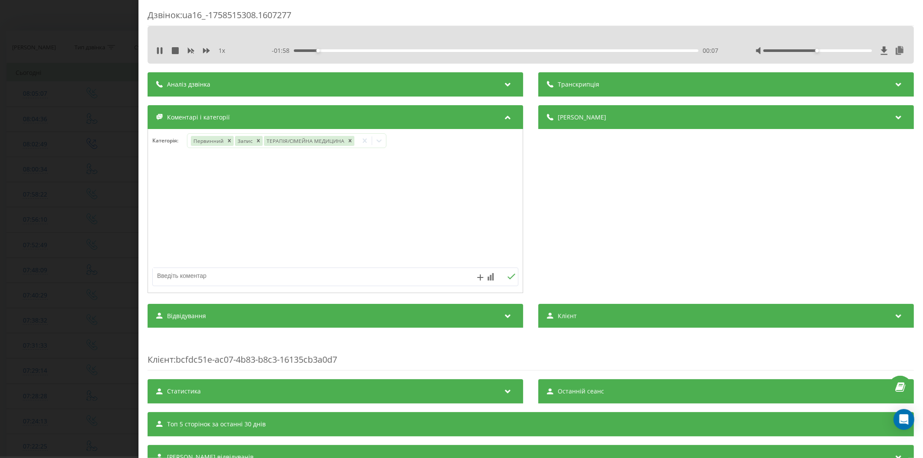
click at [158, 49] on icon at bounding box center [158, 50] width 2 height 7
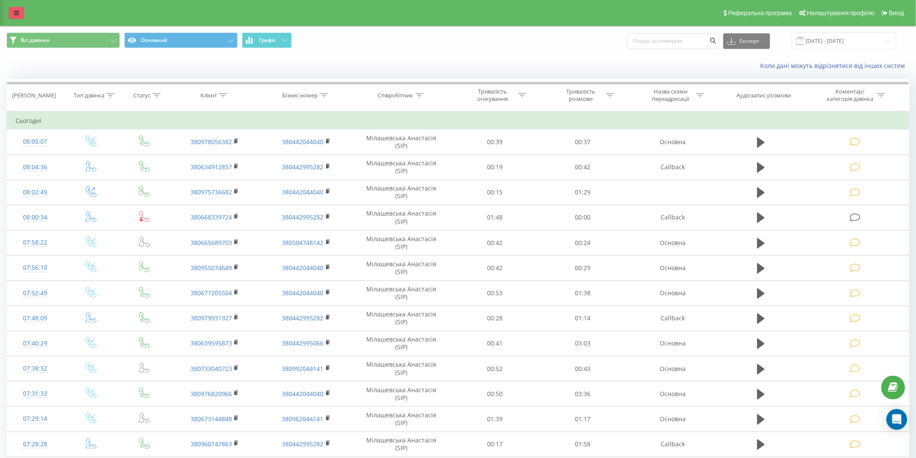
click at [15, 14] on icon at bounding box center [16, 13] width 5 height 6
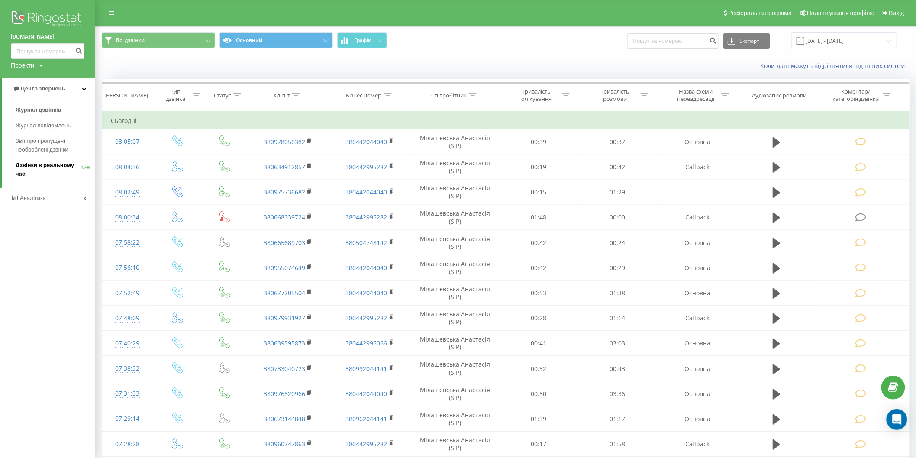
click at [24, 166] on span "Дзвінки в реальному часі" at bounding box center [49, 169] width 66 height 17
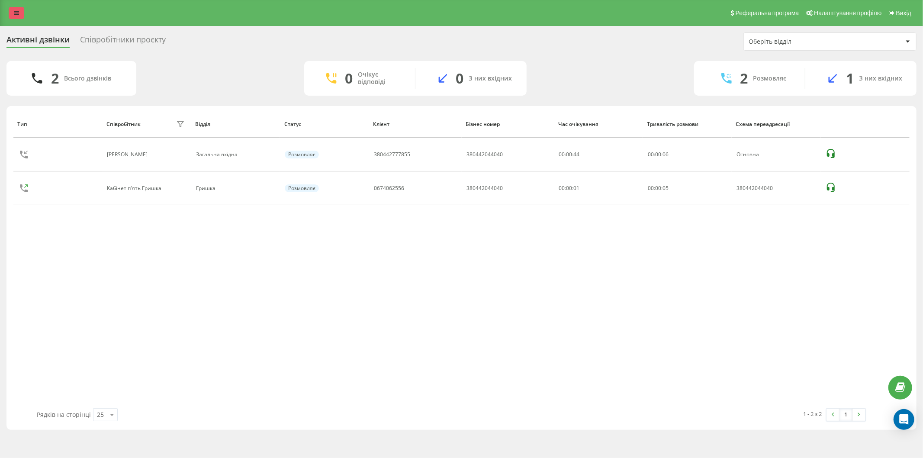
click at [16, 14] on icon at bounding box center [16, 13] width 5 height 6
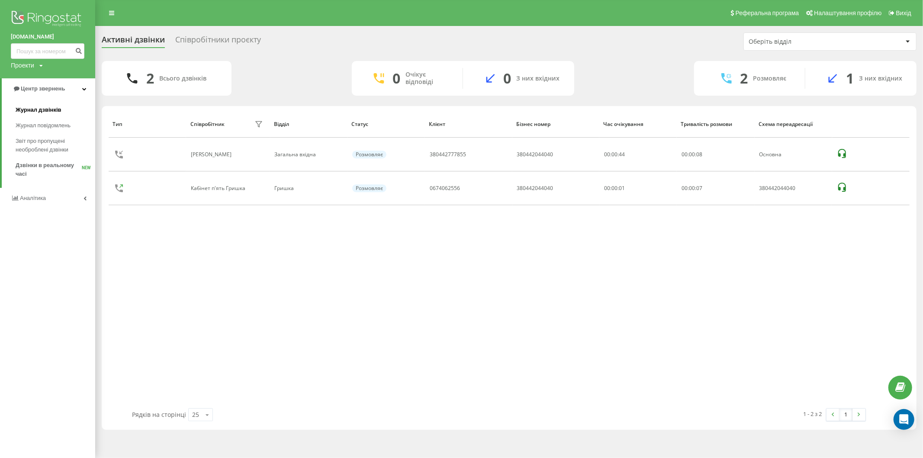
click at [35, 107] on span "Журнал дзвінків" at bounding box center [39, 110] width 46 height 9
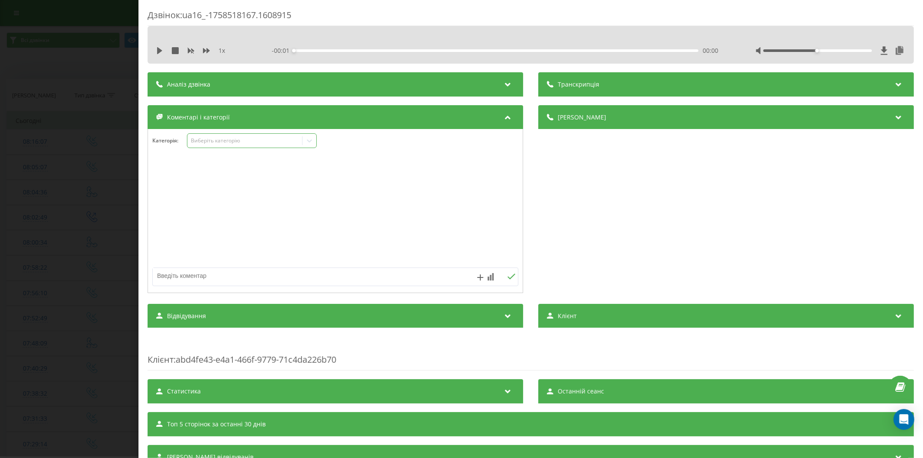
click at [213, 146] on div "Виберіть категорію" at bounding box center [252, 140] width 130 height 15
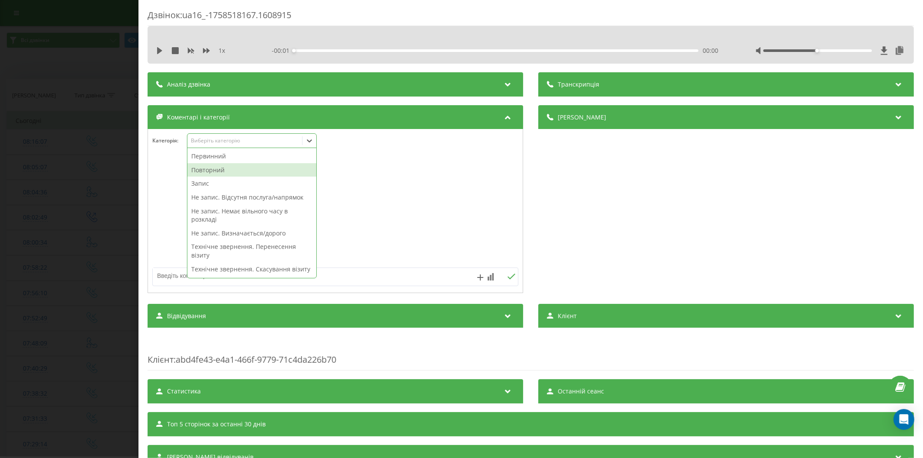
click at [220, 168] on div "Повторний" at bounding box center [251, 170] width 129 height 14
click at [222, 172] on div "Запис" at bounding box center [251, 170] width 129 height 14
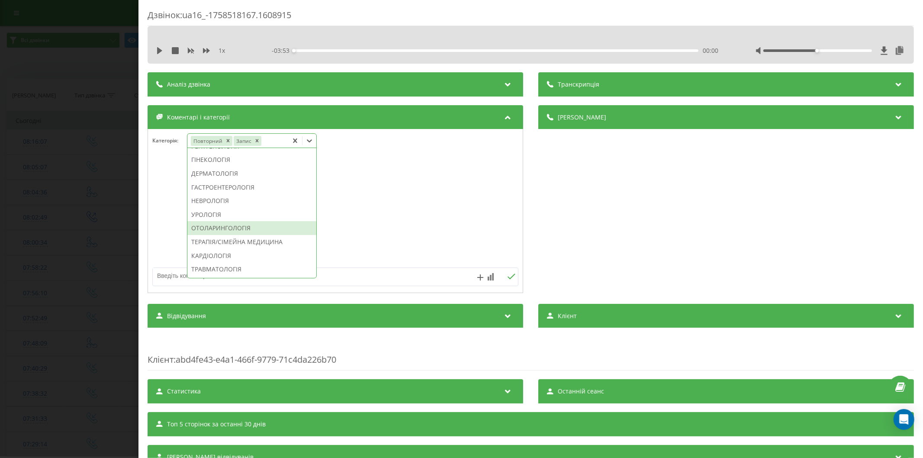
scroll to position [336, 0]
click at [244, 215] on div "КАРДІОЛОГІЯ" at bounding box center [251, 208] width 129 height 14
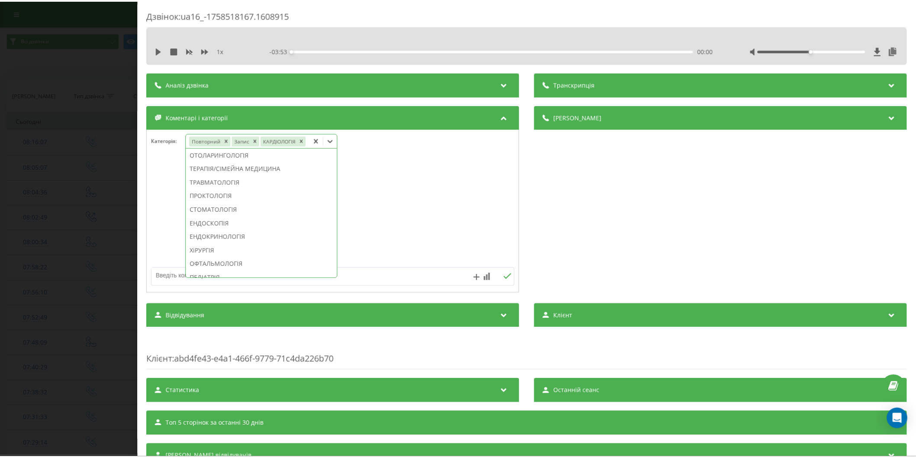
scroll to position [286, 0]
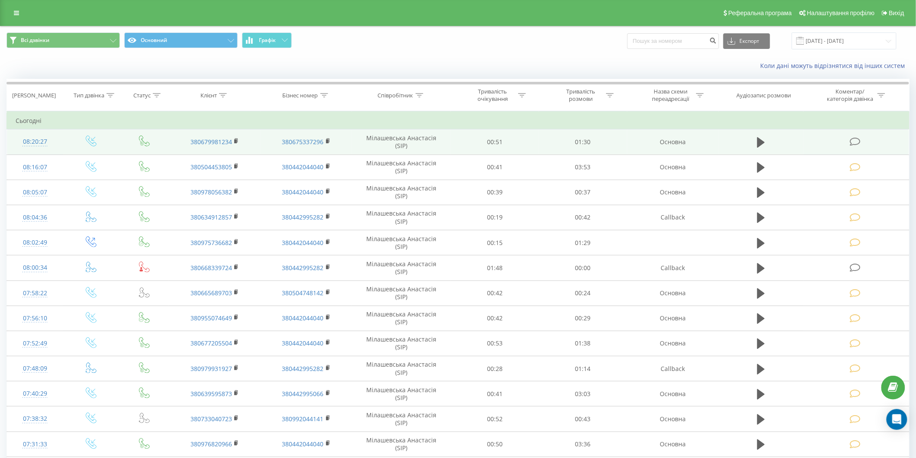
click at [854, 140] on icon at bounding box center [855, 141] width 11 height 9
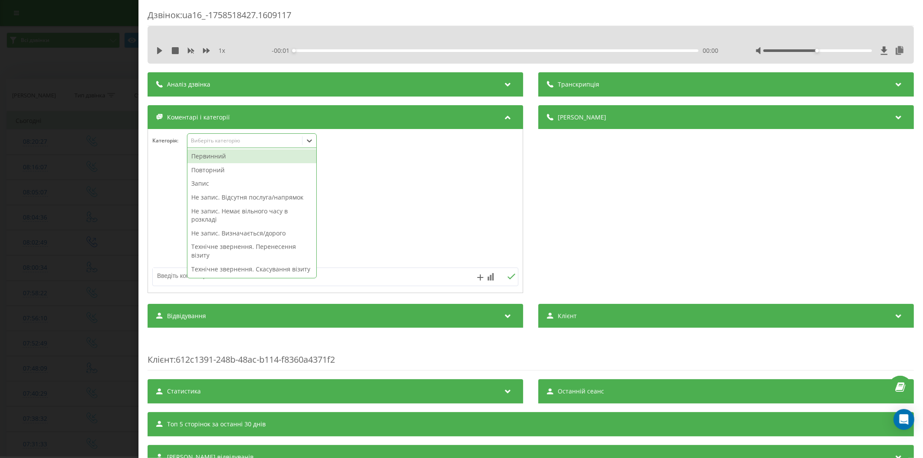
click at [211, 143] on div "Виберіть категорію" at bounding box center [244, 140] width 108 height 7
click at [212, 157] on div "Первинний" at bounding box center [251, 156] width 129 height 14
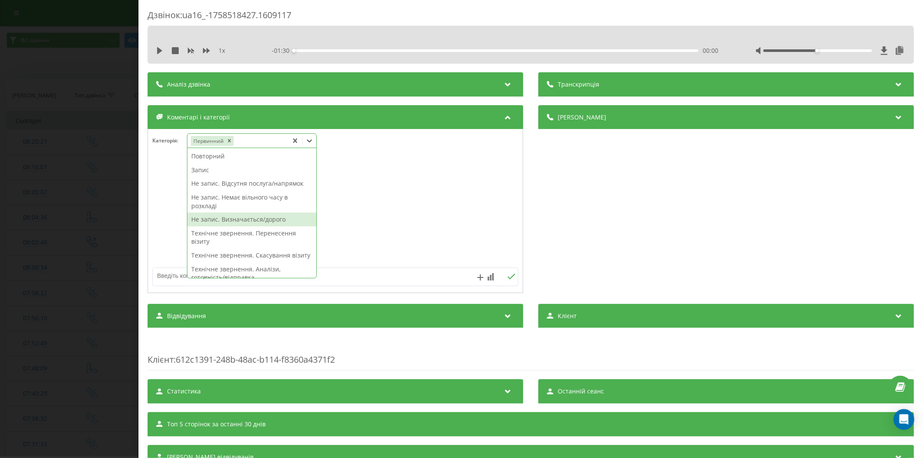
click at [239, 220] on div "Не запис. Визначається/дорого" at bounding box center [251, 220] width 129 height 14
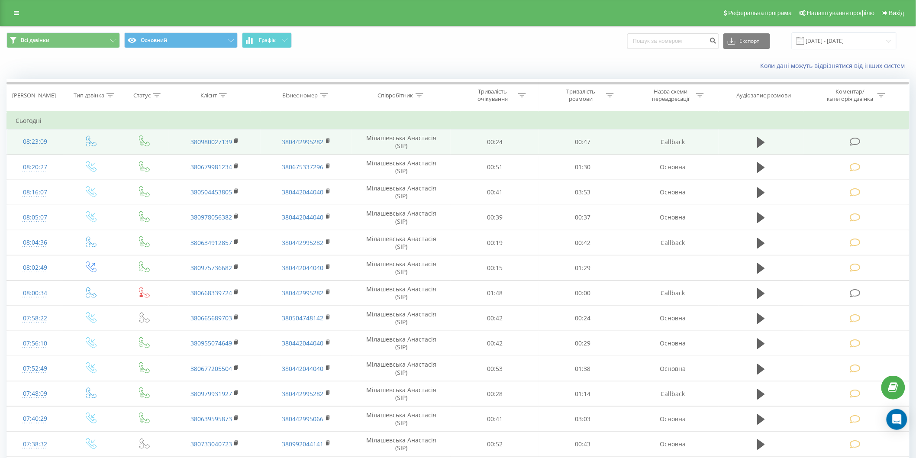
click at [859, 143] on icon at bounding box center [855, 141] width 11 height 9
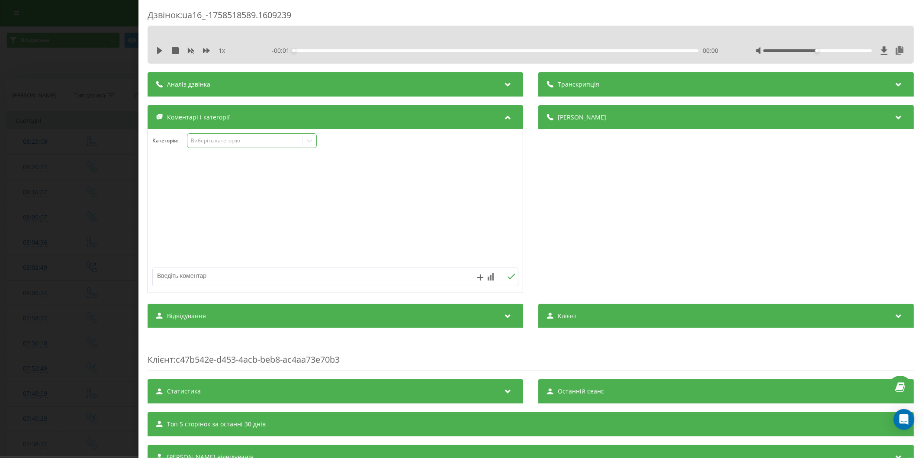
click at [223, 139] on div "Виберіть категорію" at bounding box center [244, 140] width 108 height 7
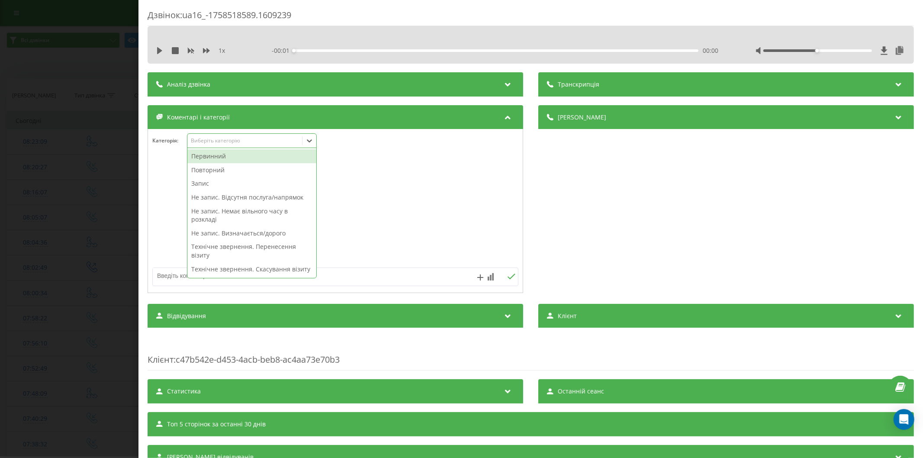
click at [206, 155] on div "Первинний" at bounding box center [251, 156] width 129 height 14
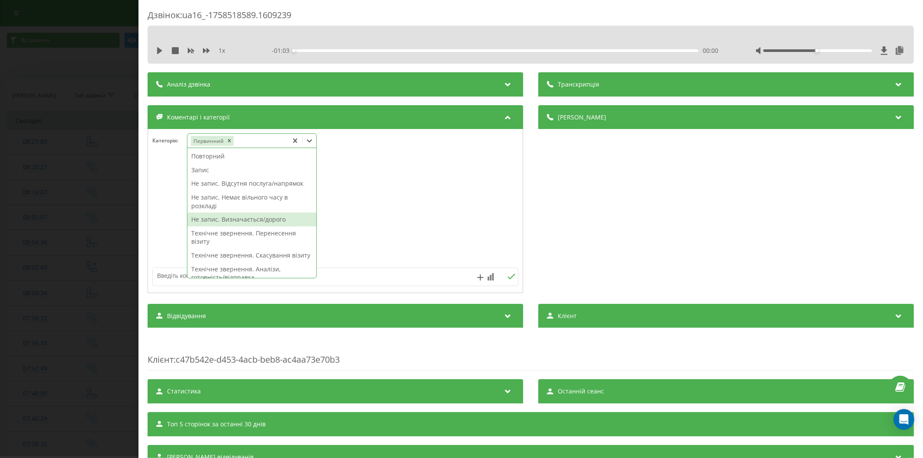
click at [229, 219] on div "Не запис. Визначається/дорого" at bounding box center [251, 220] width 129 height 14
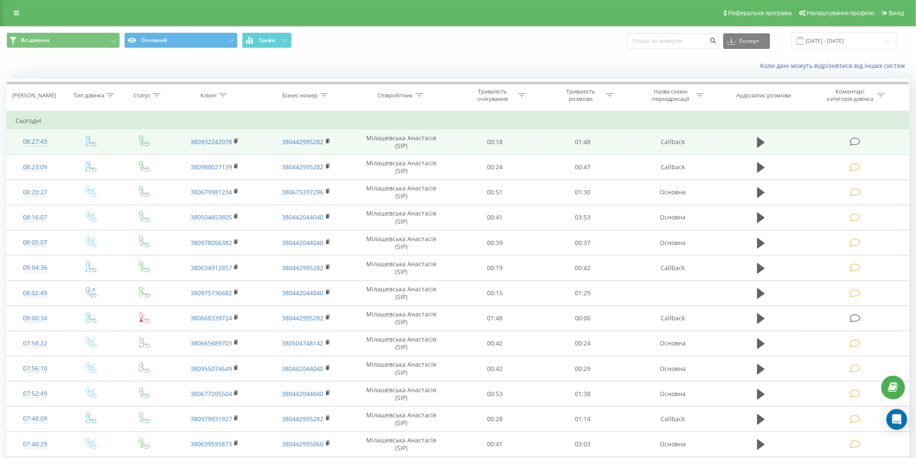
click at [858, 143] on icon at bounding box center [855, 141] width 11 height 9
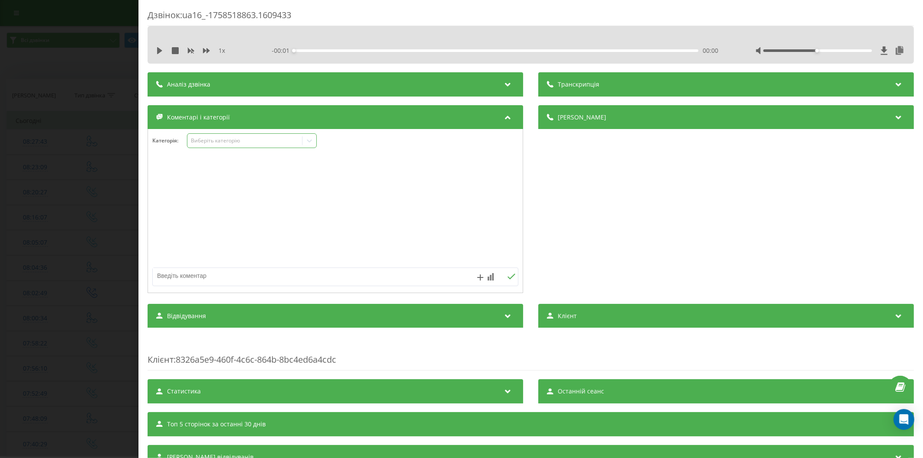
click at [198, 144] on div "Виберіть категорію" at bounding box center [244, 140] width 108 height 7
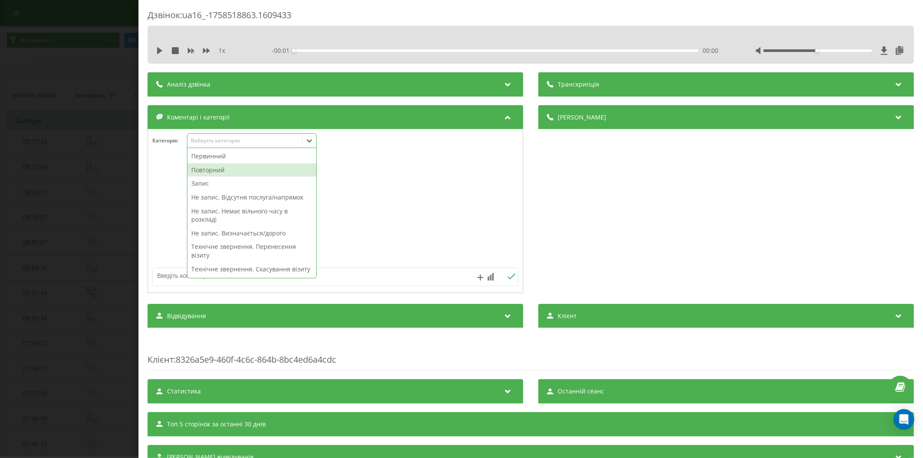
click at [223, 169] on div "Повторний" at bounding box center [251, 170] width 129 height 14
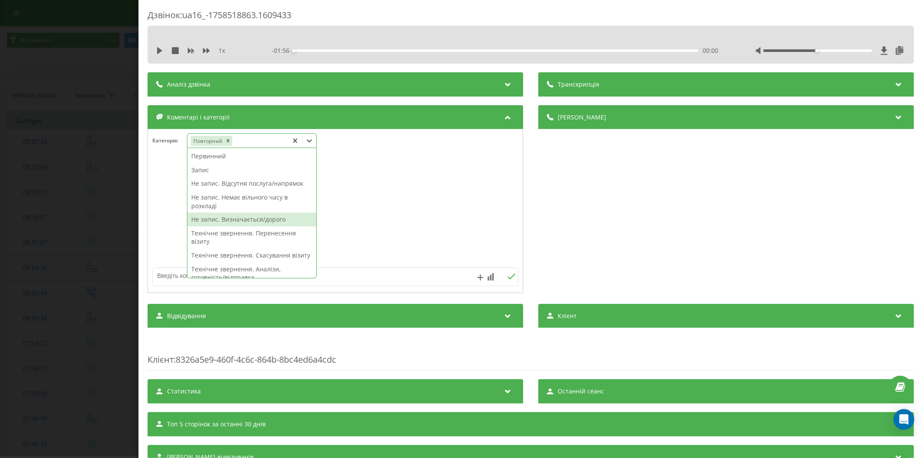
click at [242, 219] on div "Не запис. Визначається/дорого" at bounding box center [251, 220] width 129 height 14
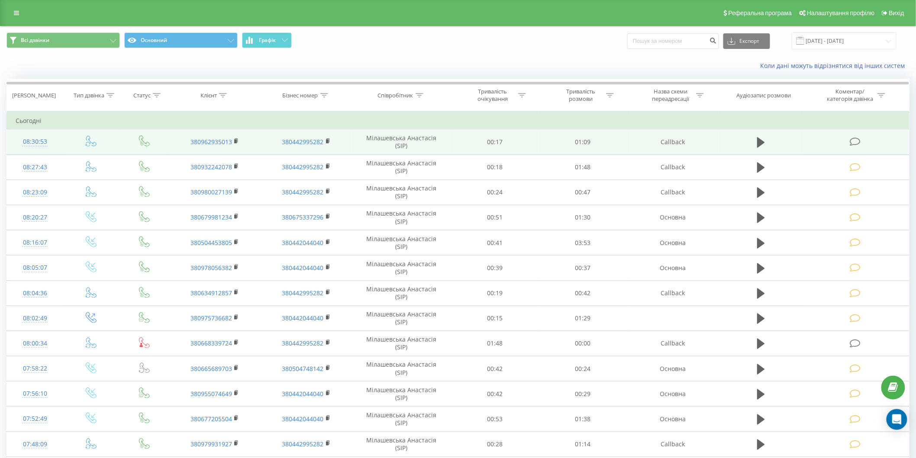
click at [857, 140] on icon at bounding box center [855, 141] width 11 height 9
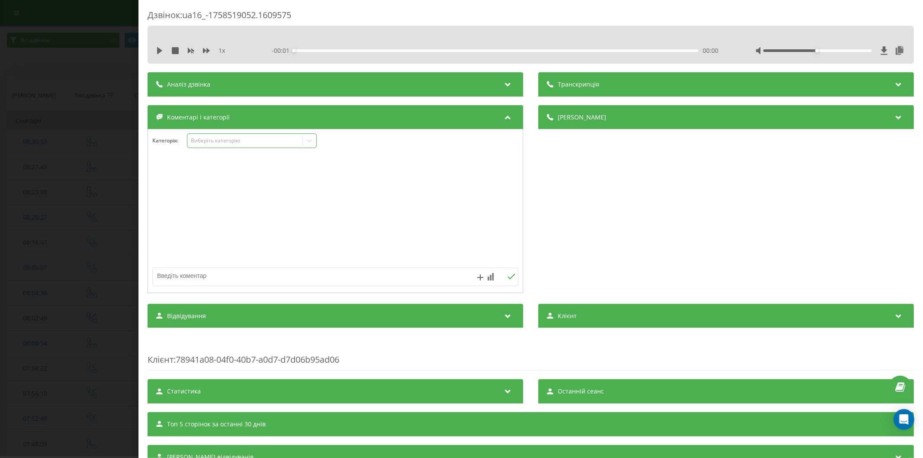
click at [219, 147] on div "Виберіть категорію" at bounding box center [252, 140] width 130 height 15
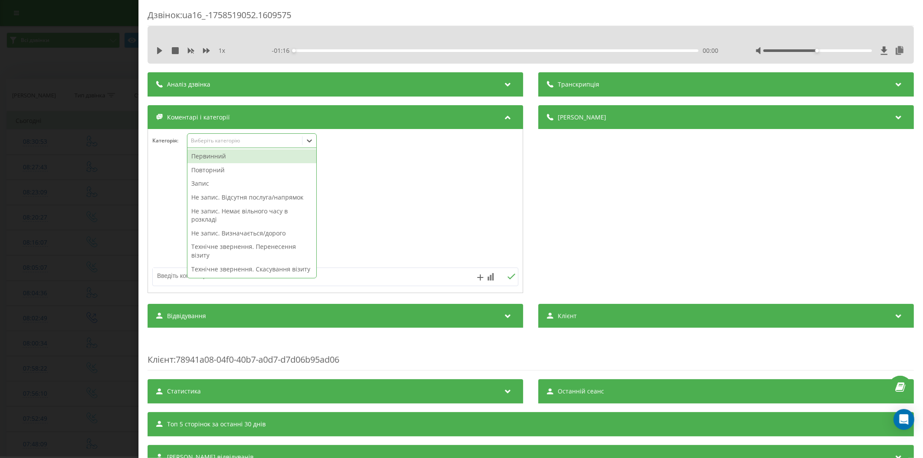
click at [219, 156] on div "Первинний" at bounding box center [251, 156] width 129 height 14
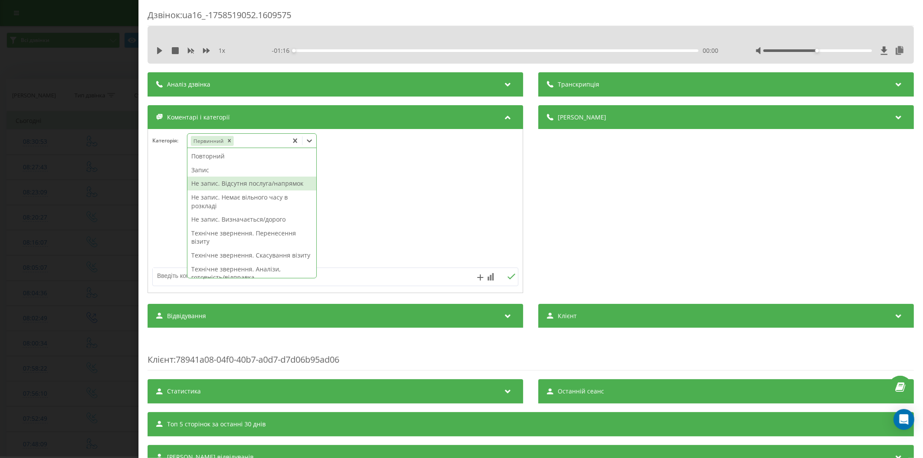
click at [241, 183] on div "Не запис. Відсутня послуга/напрямок" at bounding box center [251, 184] width 129 height 14
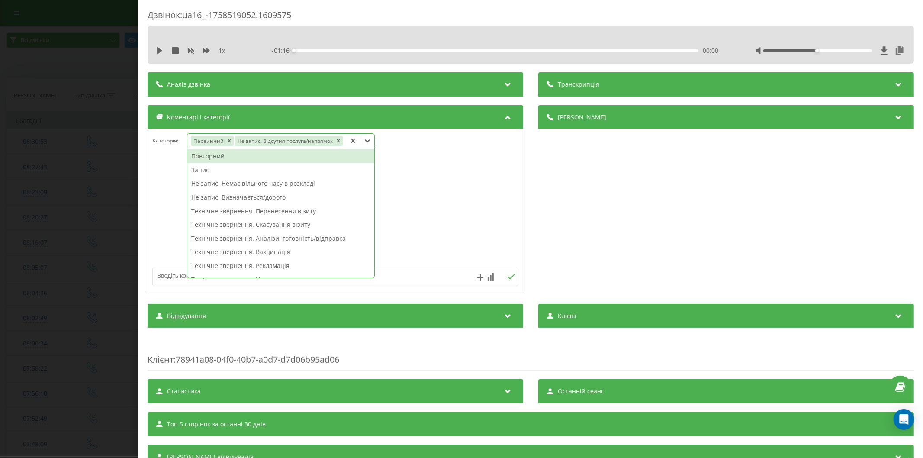
click at [171, 276] on textarea at bounding box center [299, 276] width 292 height 16
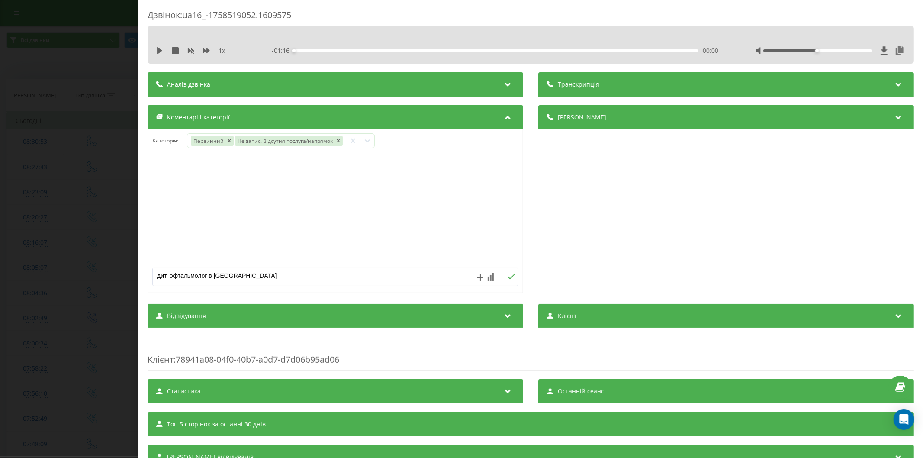
type textarea "дит. офтальмолог в [GEOGRAPHIC_DATA]"
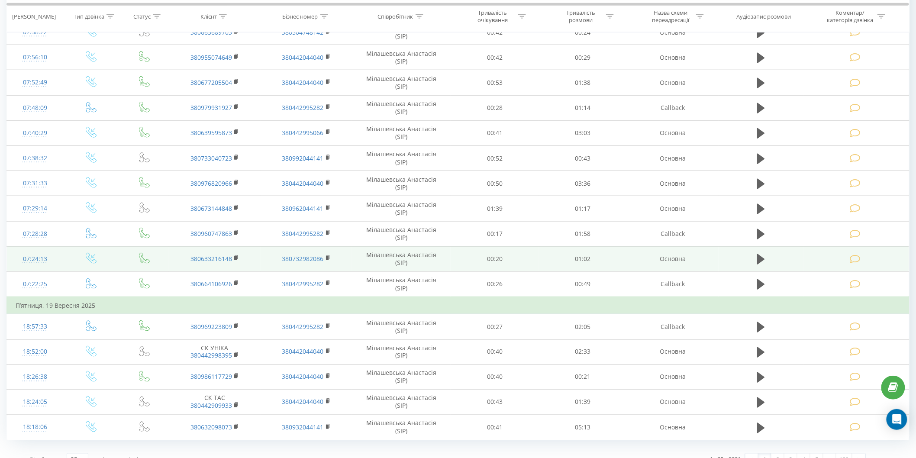
scroll to position [351, 0]
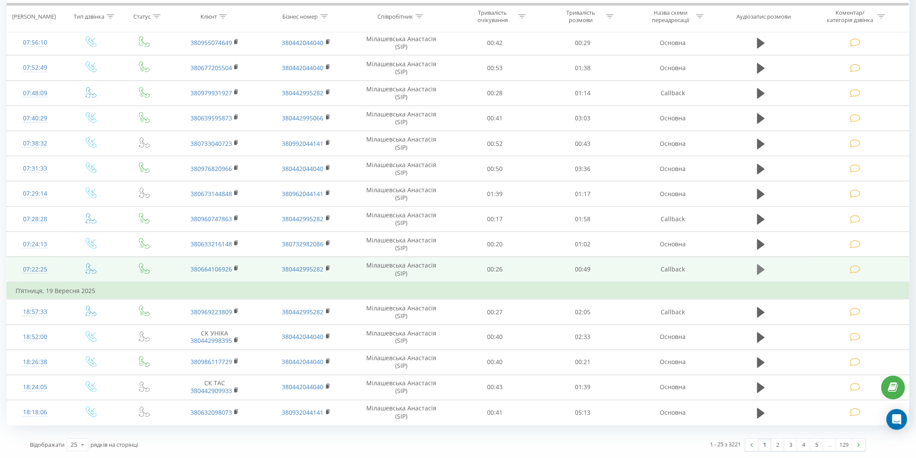
click at [763, 271] on icon at bounding box center [761, 270] width 8 height 10
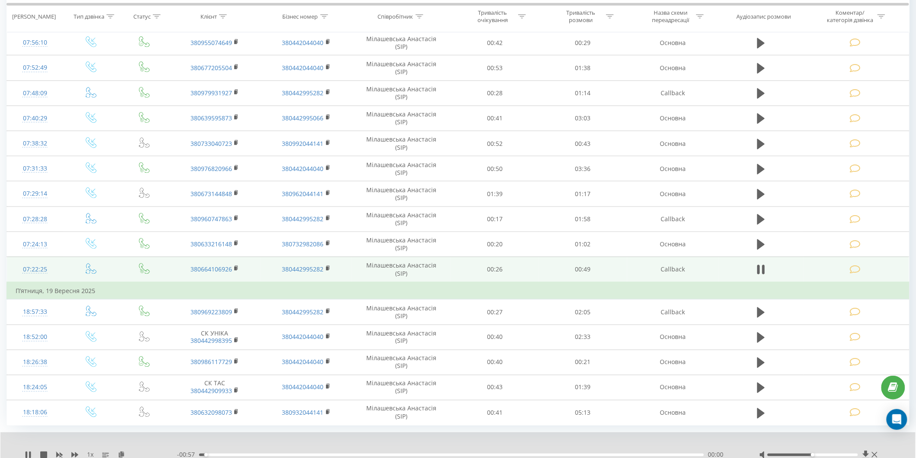
scroll to position [384, 0]
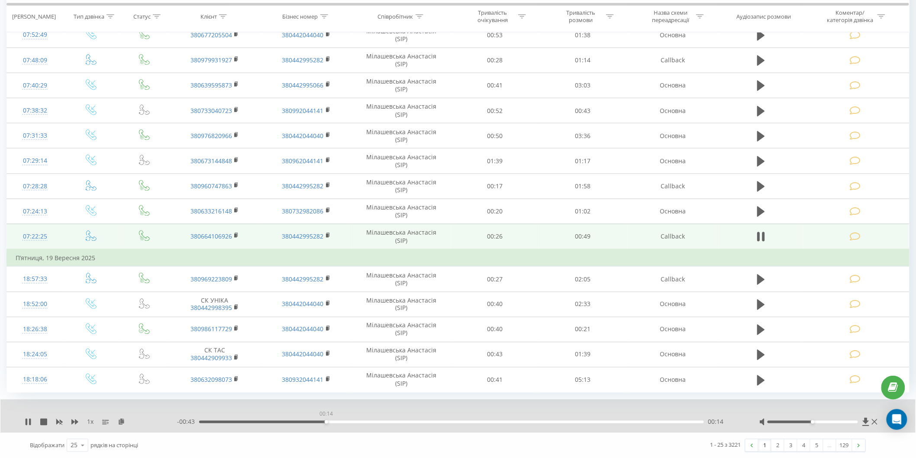
click at [326, 421] on div "00:14" at bounding box center [451, 422] width 505 height 3
click at [509, 422] on div "00:36" at bounding box center [451, 422] width 505 height 3
click at [448, 421] on div "00:36" at bounding box center [451, 422] width 505 height 3
click at [377, 423] on div "00:31" at bounding box center [451, 422] width 505 height 3
click at [26, 420] on icon at bounding box center [27, 422] width 2 height 7
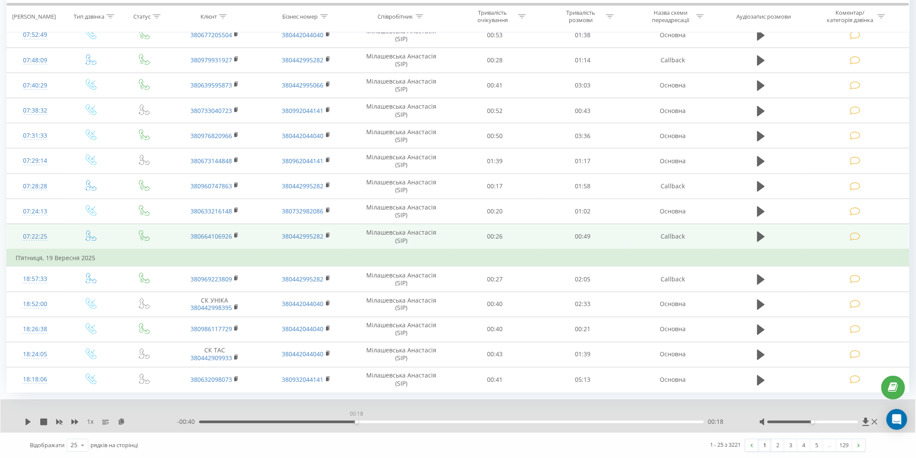
click at [356, 422] on div "00:18" at bounding box center [451, 422] width 505 height 3
click at [23, 421] on div "1 x - 00:58 00:00 00:00" at bounding box center [457, 416] width 915 height 33
click at [28, 421] on icon at bounding box center [28, 422] width 5 height 7
click at [28, 416] on div "1 x - 00:16 00:42 00:42" at bounding box center [457, 416] width 915 height 33
click at [27, 419] on icon at bounding box center [28, 422] width 7 height 7
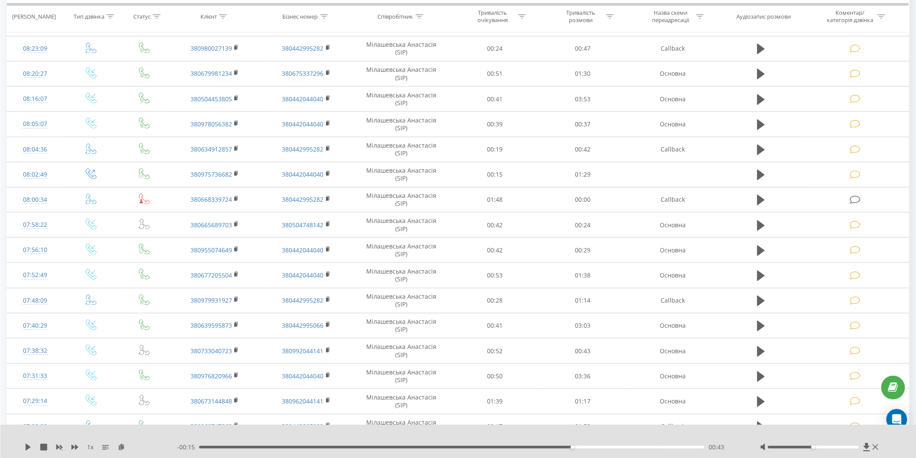
scroll to position [0, 0]
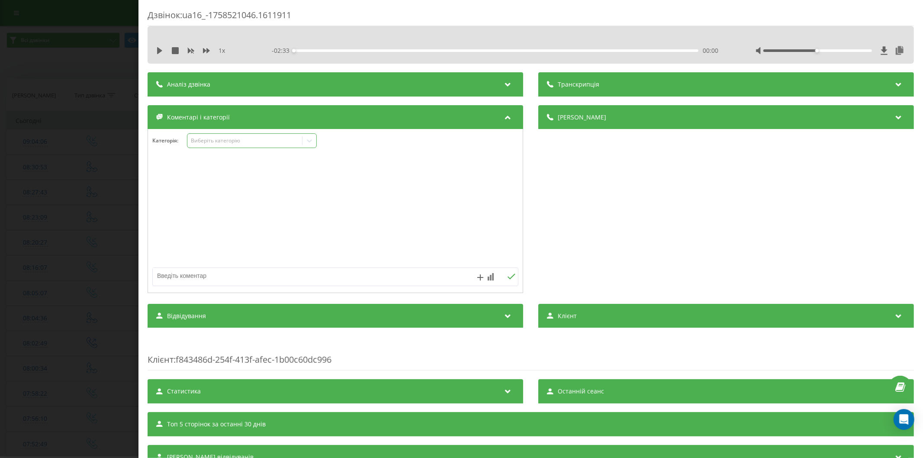
click at [200, 140] on div "Виберіть категорію" at bounding box center [244, 140] width 108 height 7
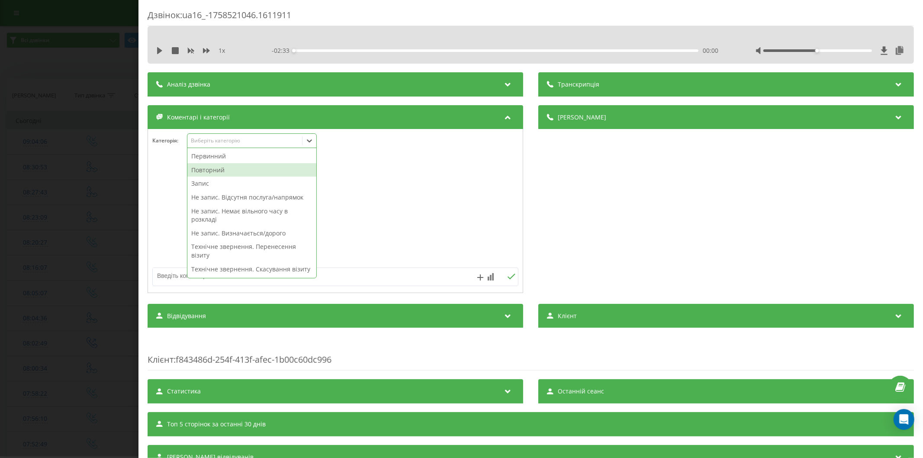
click at [223, 171] on div "Повторний" at bounding box center [251, 170] width 129 height 14
click at [210, 174] on div "Запис" at bounding box center [251, 170] width 129 height 14
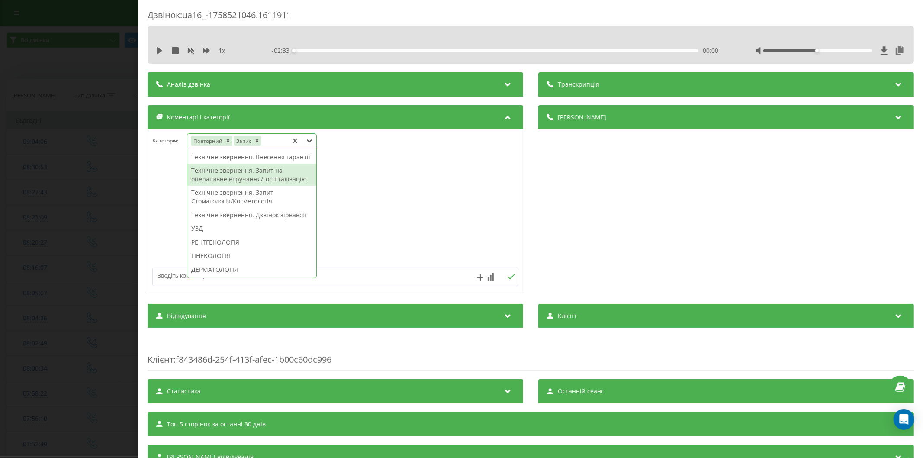
scroll to position [288, 0]
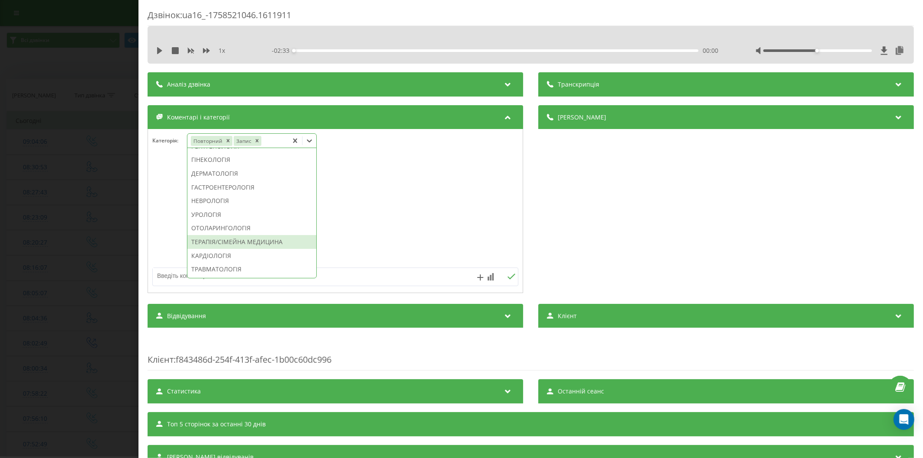
click at [236, 249] on div "ТЕРАПІЯ/СІМЕЙНА МЕДИЦИНА" at bounding box center [251, 242] width 129 height 14
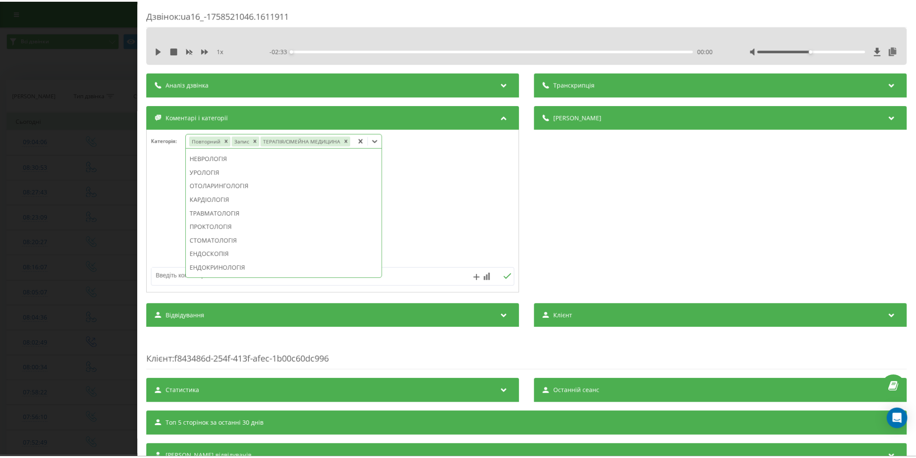
scroll to position [221, 0]
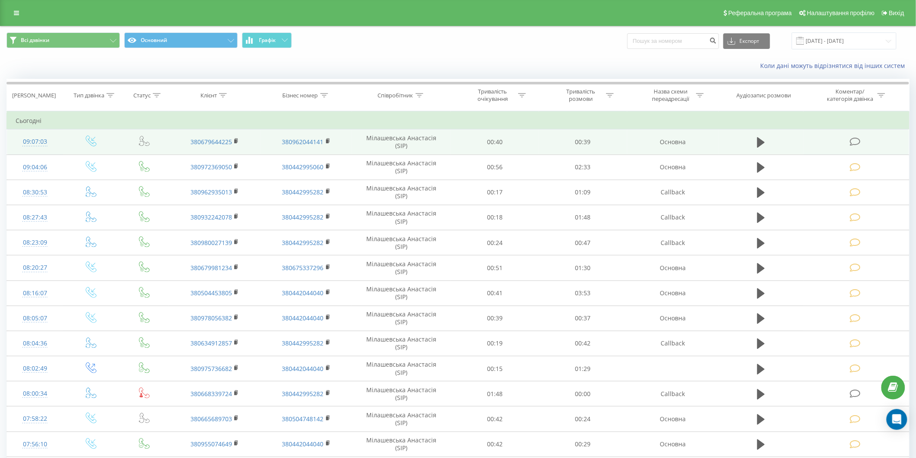
click at [856, 143] on icon at bounding box center [855, 141] width 11 height 9
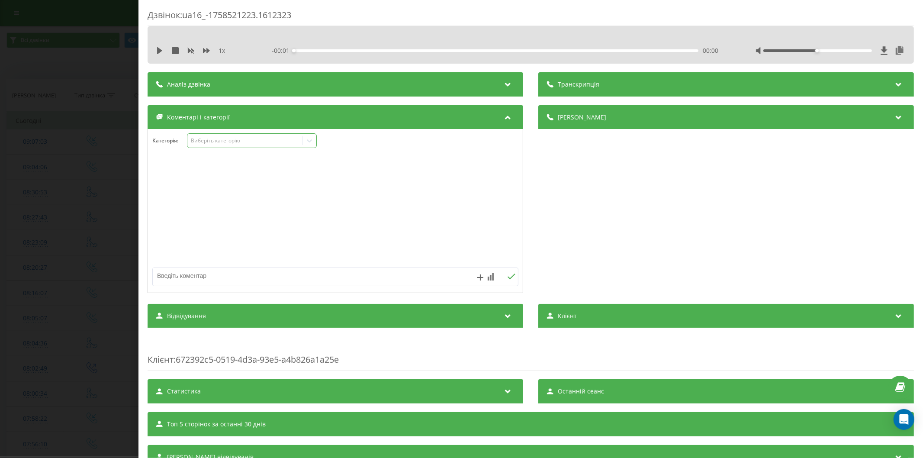
click at [225, 144] on div "Виберіть категорію" at bounding box center [244, 140] width 108 height 7
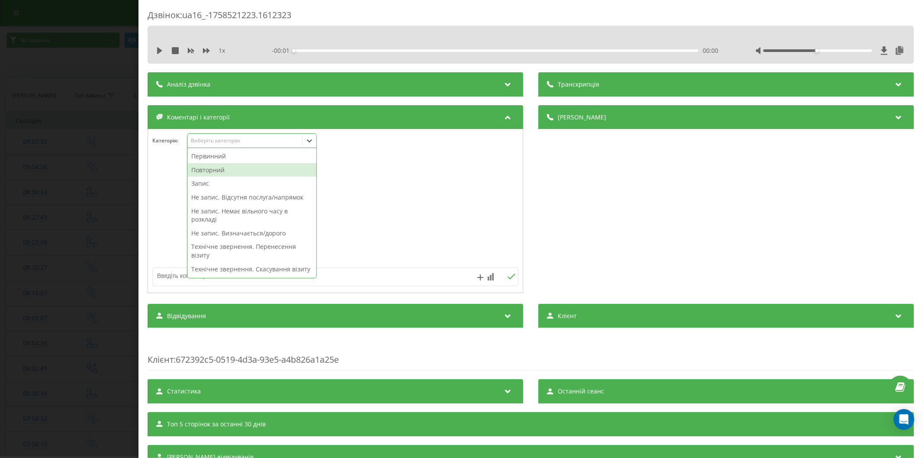
click at [214, 172] on div "Повторний" at bounding box center [251, 170] width 129 height 14
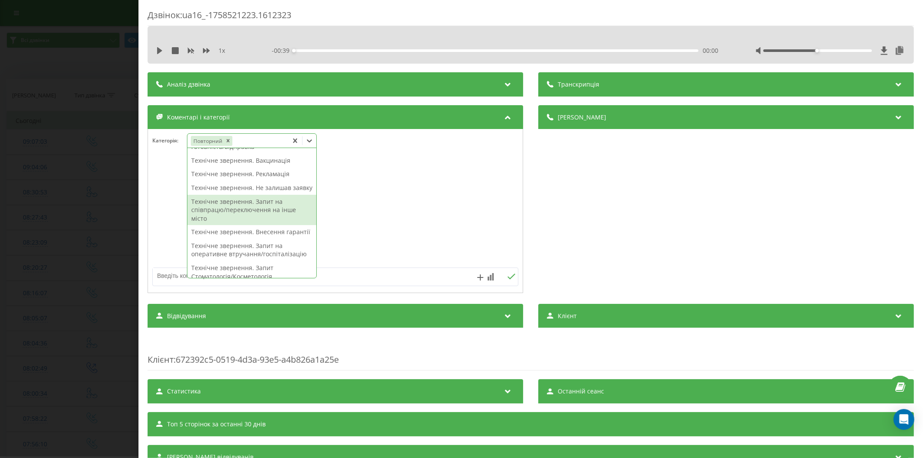
click at [246, 226] on div "Технічне звернення. Запит на співпрацю/переключення на інше місто" at bounding box center [251, 210] width 129 height 31
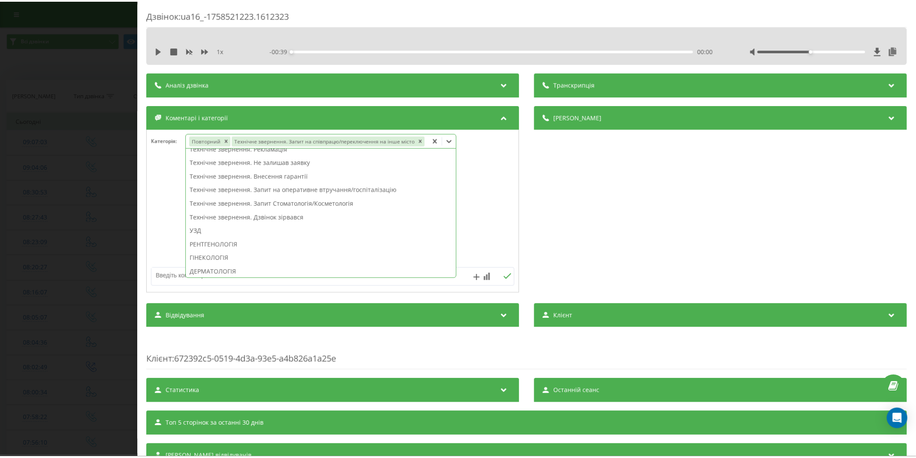
scroll to position [105, 0]
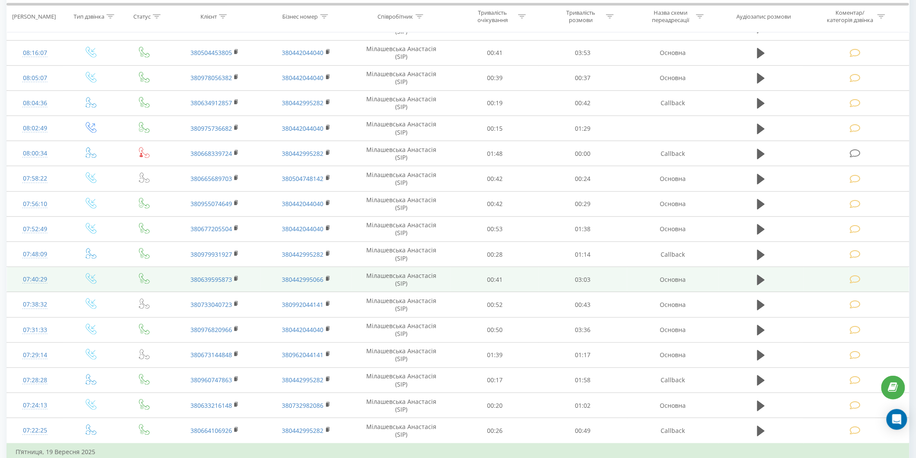
scroll to position [288, 0]
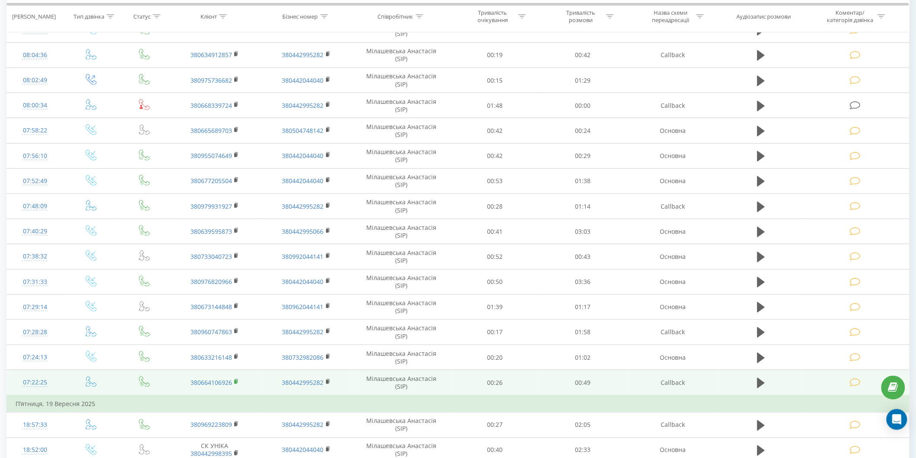
click at [235, 381] on rect at bounding box center [235, 382] width 3 height 4
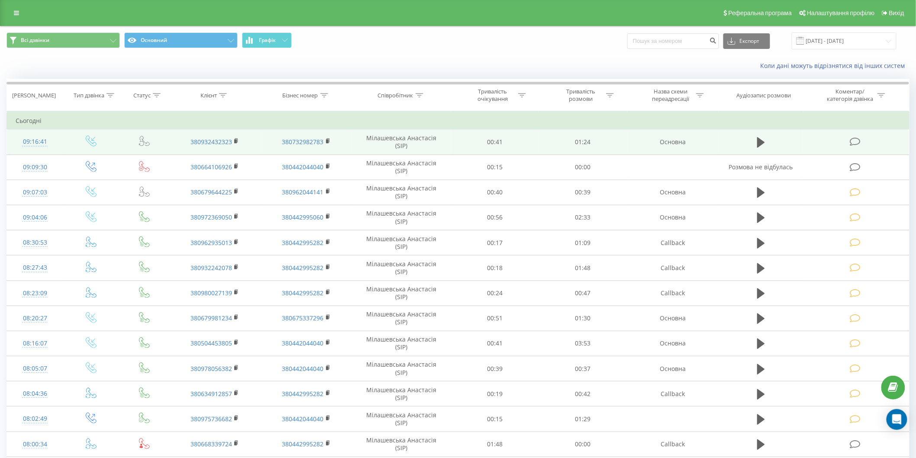
click at [854, 139] on icon at bounding box center [855, 141] width 11 height 9
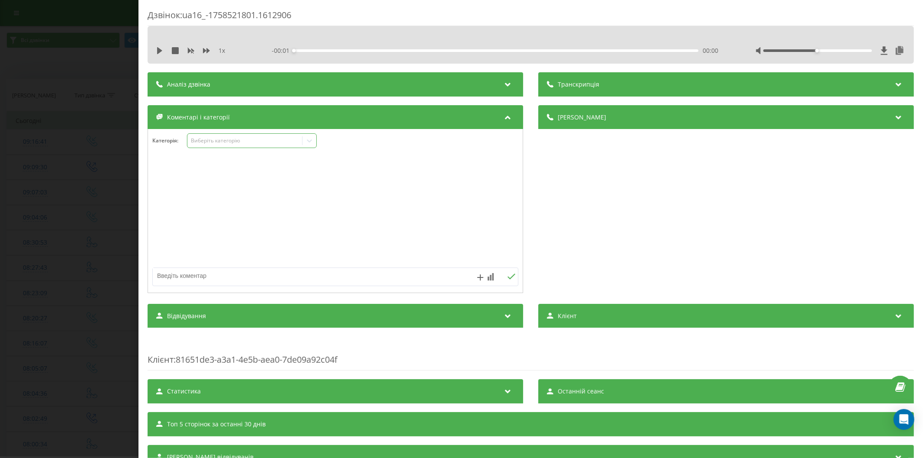
click at [232, 143] on div "Виберіть категорію" at bounding box center [244, 140] width 108 height 7
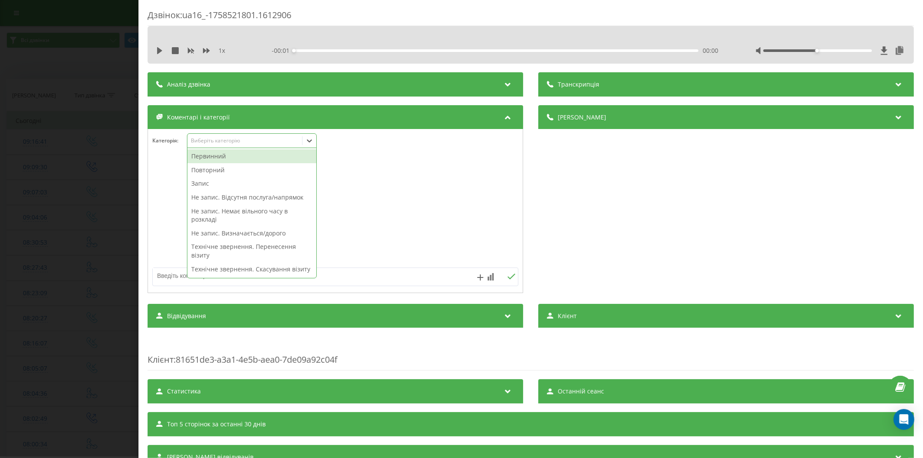
click at [215, 156] on div "Первинний" at bounding box center [251, 156] width 129 height 14
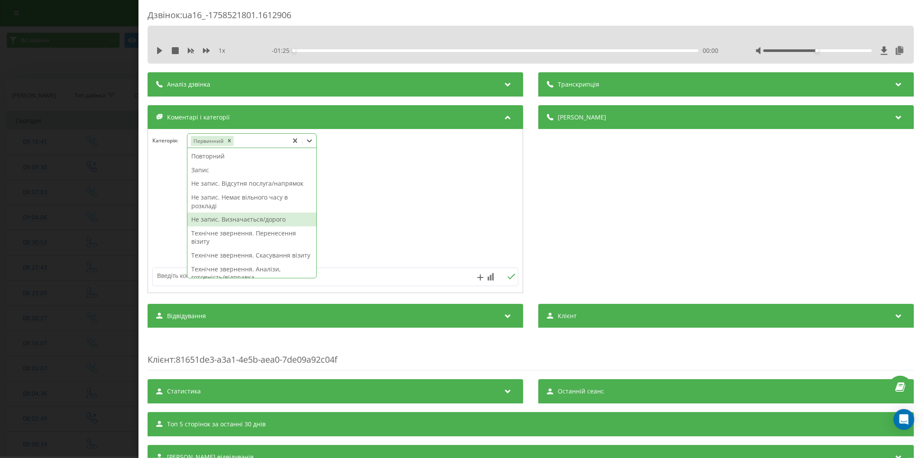
click at [250, 220] on div "Не запис. Визначається/дорого" at bounding box center [251, 220] width 129 height 14
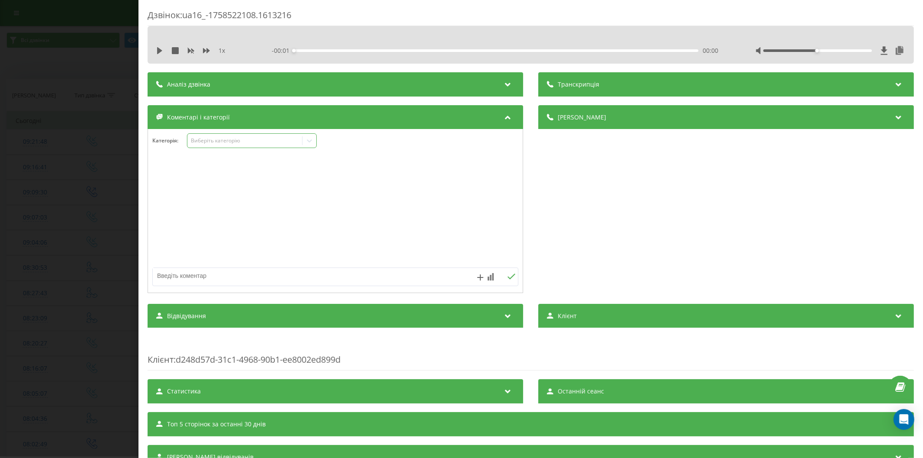
click at [227, 139] on div "Виберіть категорію" at bounding box center [244, 140] width 108 height 7
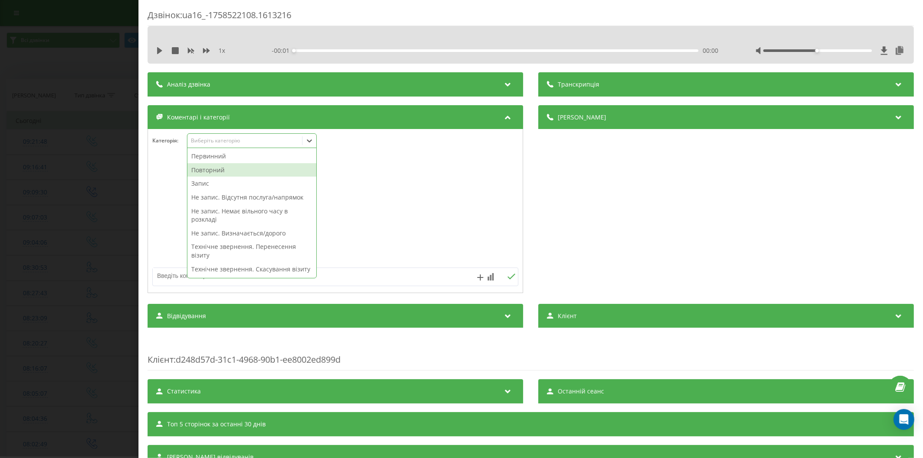
click at [213, 170] on div "Повторний" at bounding box center [251, 170] width 129 height 14
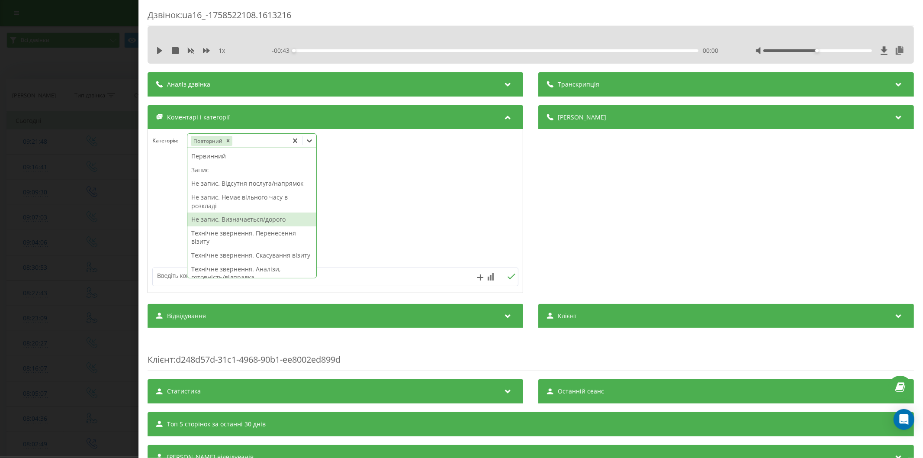
click at [252, 223] on div "Не запис. Визначається/дорого" at bounding box center [251, 220] width 129 height 14
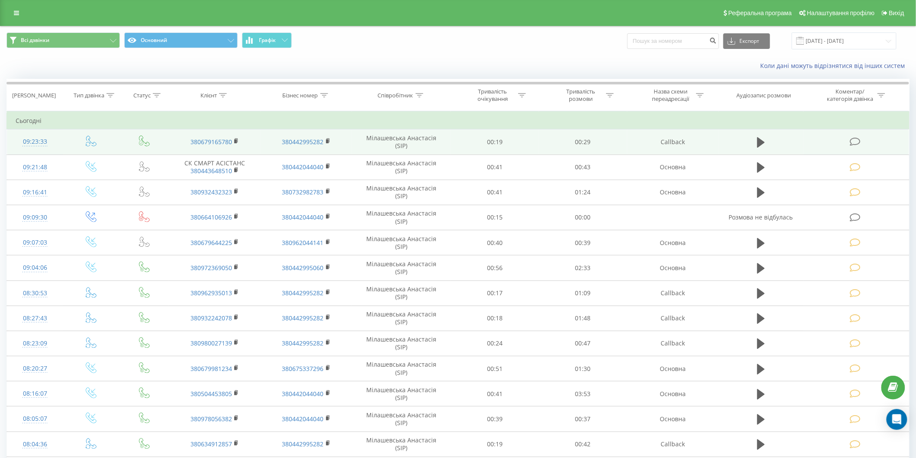
click at [855, 143] on icon at bounding box center [855, 141] width 11 height 9
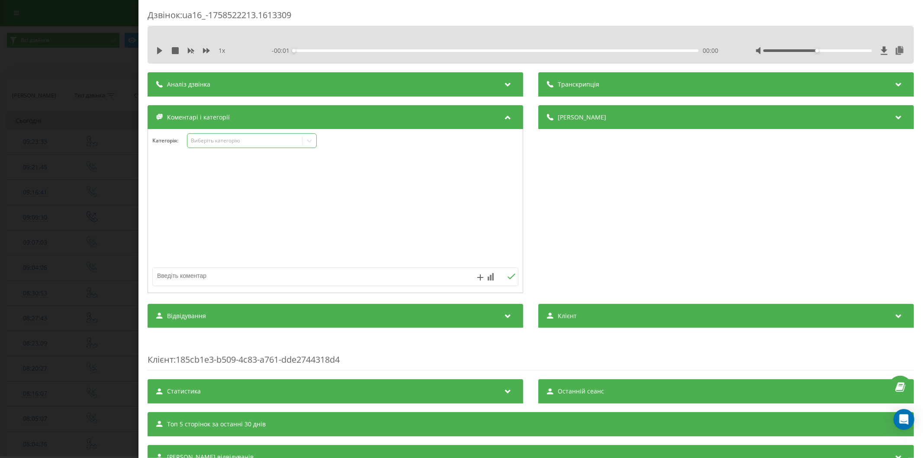
click at [214, 141] on div "Виберіть категорію" at bounding box center [244, 140] width 108 height 7
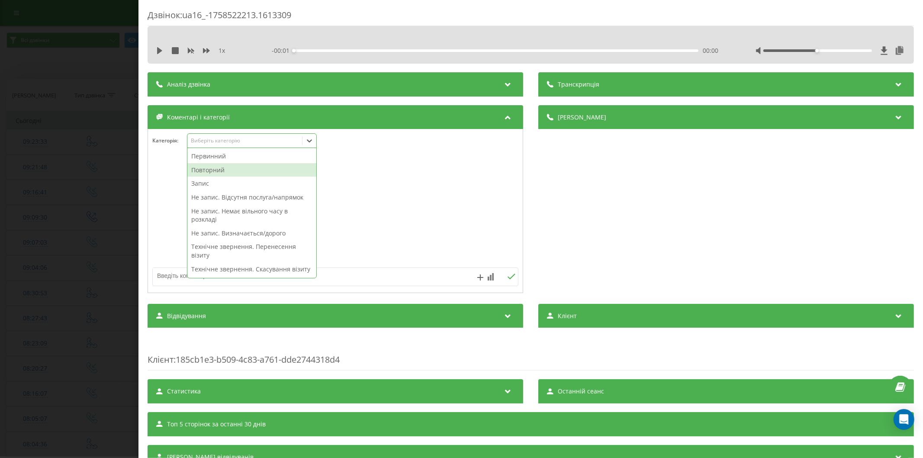
click at [211, 170] on div "Повторний" at bounding box center [251, 170] width 129 height 14
click at [171, 279] on textarea at bounding box center [299, 276] width 292 height 16
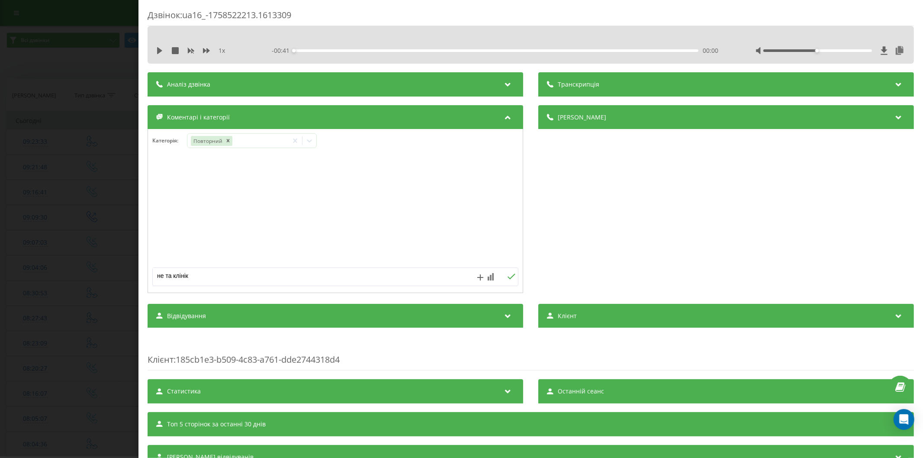
type textarea "не та клініка"
click at [210, 141] on div "Виберіть категорію" at bounding box center [244, 140] width 108 height 7
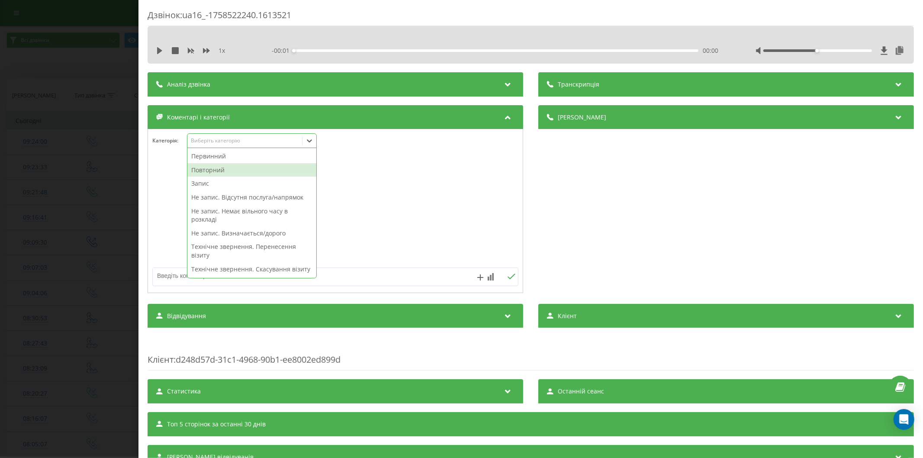
click at [231, 172] on div "Повторний" at bounding box center [251, 170] width 129 height 14
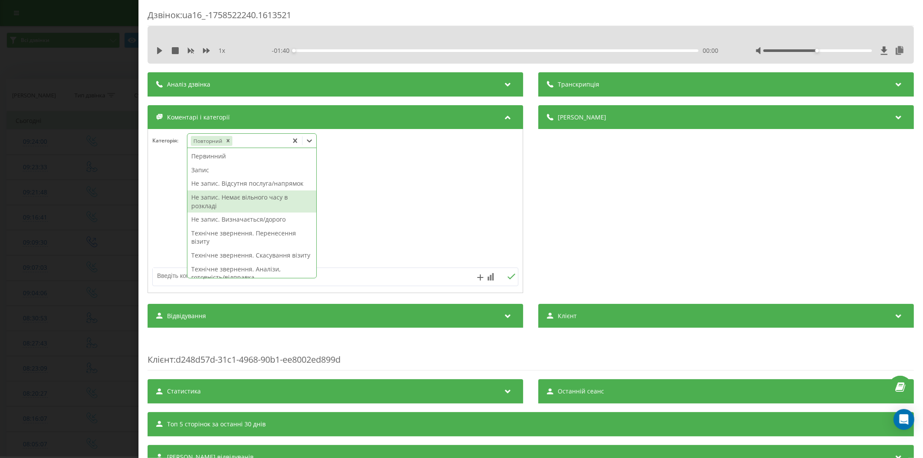
click at [253, 200] on div "Не запис. Немає вільного часу в розкладі" at bounding box center [251, 201] width 129 height 22
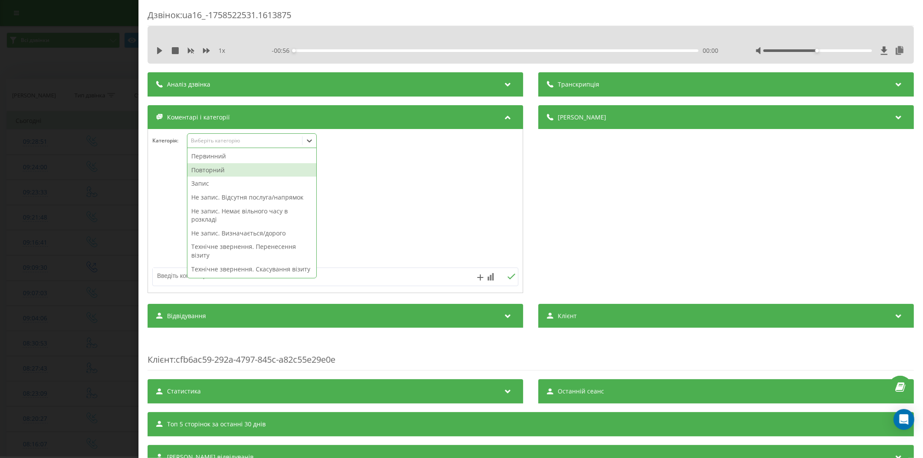
click at [238, 169] on div "Повторний" at bounding box center [251, 170] width 129 height 14
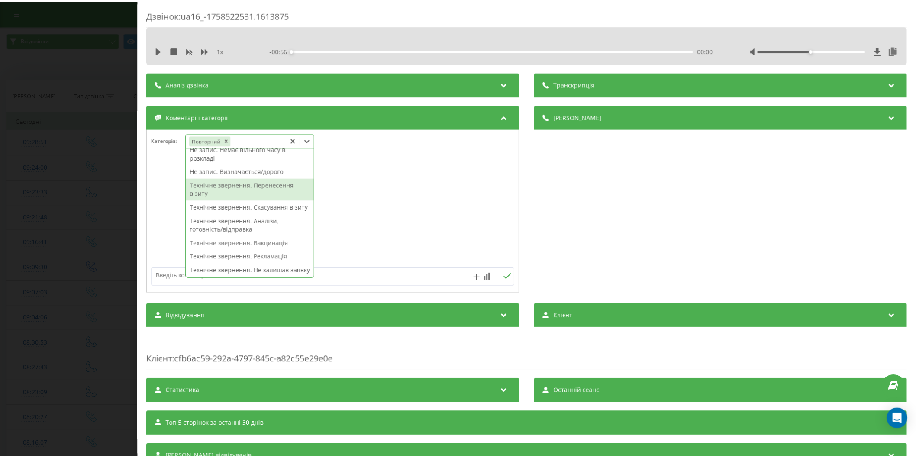
scroll to position [35, 0]
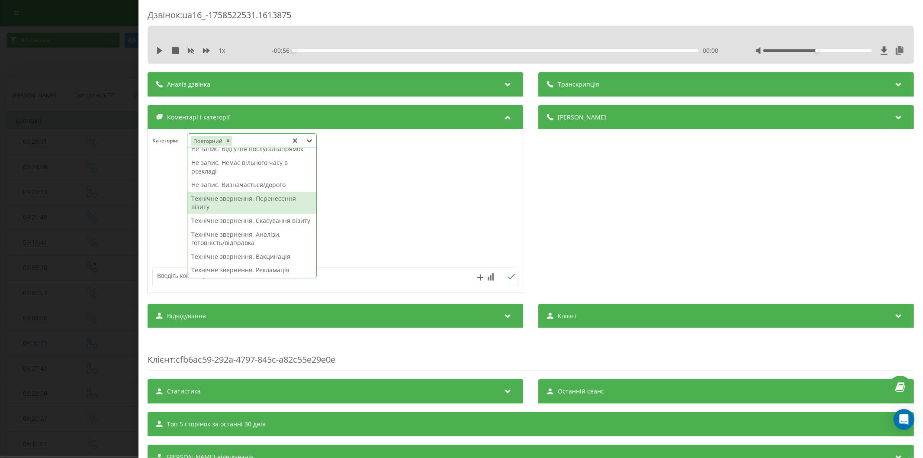
click at [226, 201] on div "Технічне звернення. Перенесення візиту" at bounding box center [251, 203] width 129 height 22
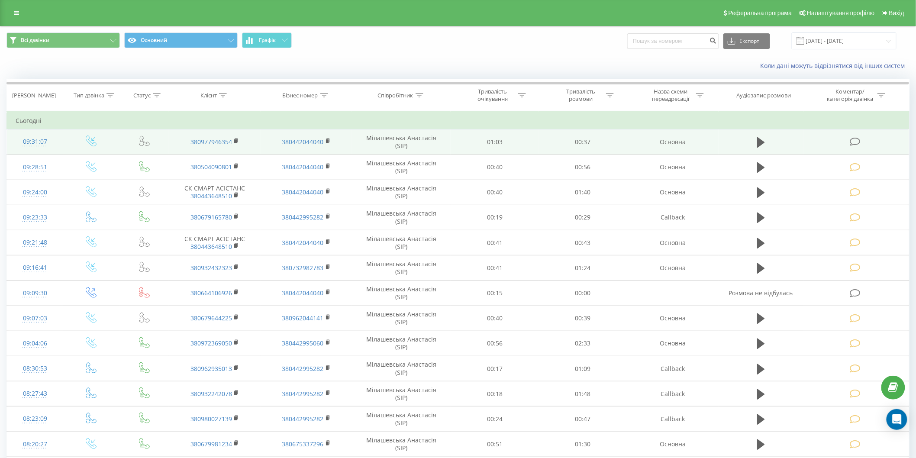
click at [853, 139] on icon at bounding box center [855, 141] width 11 height 9
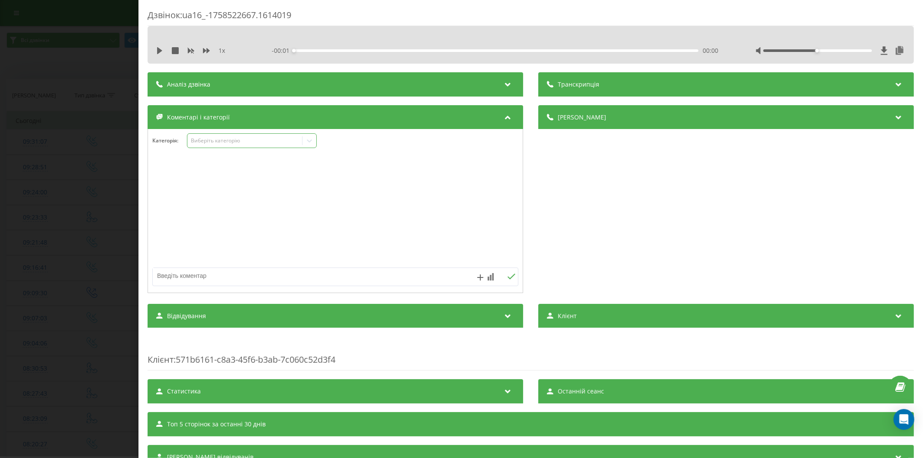
click at [235, 145] on div "Виберіть категорію" at bounding box center [244, 141] width 115 height 8
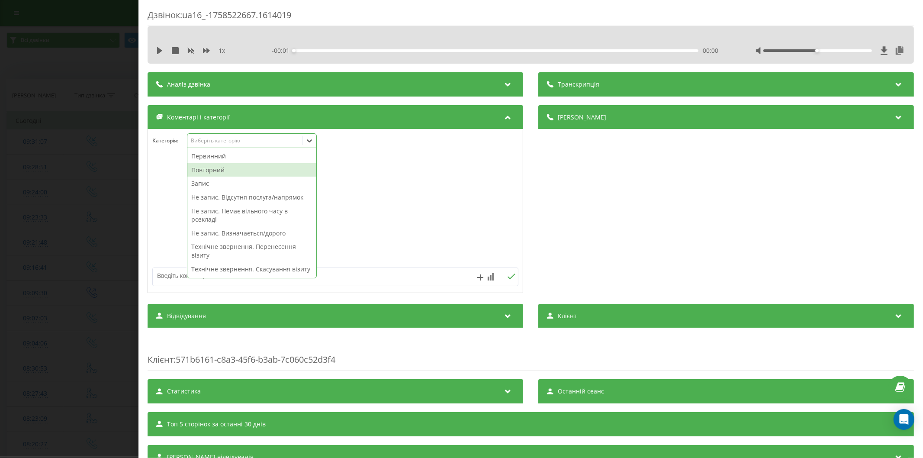
click at [226, 169] on div "Повторний" at bounding box center [251, 170] width 129 height 14
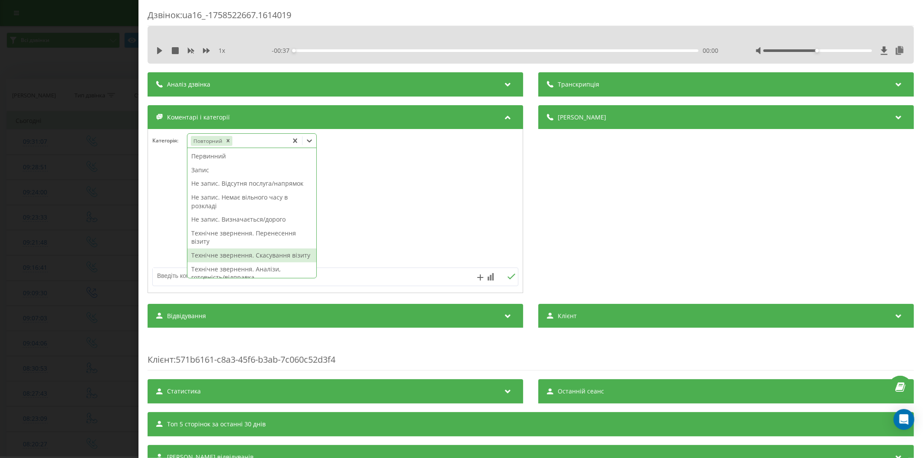
click at [254, 254] on div "Технічне звернення. Скасування візиту" at bounding box center [251, 256] width 129 height 14
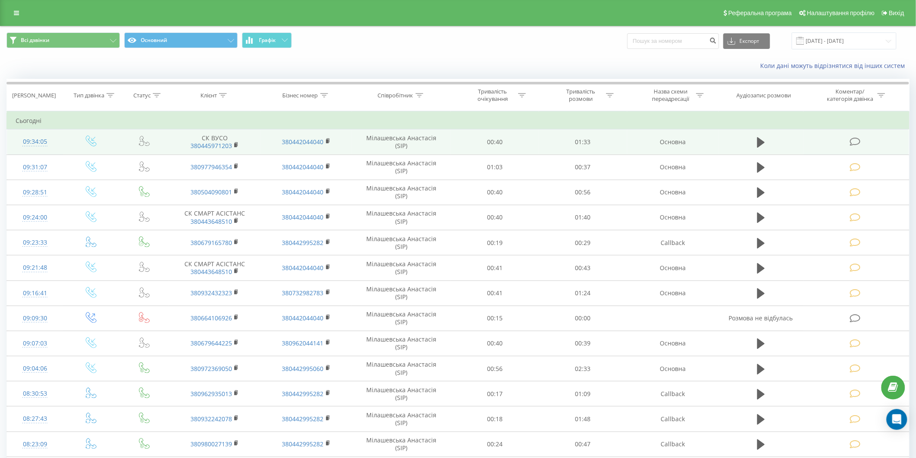
click at [854, 137] on icon at bounding box center [855, 141] width 11 height 9
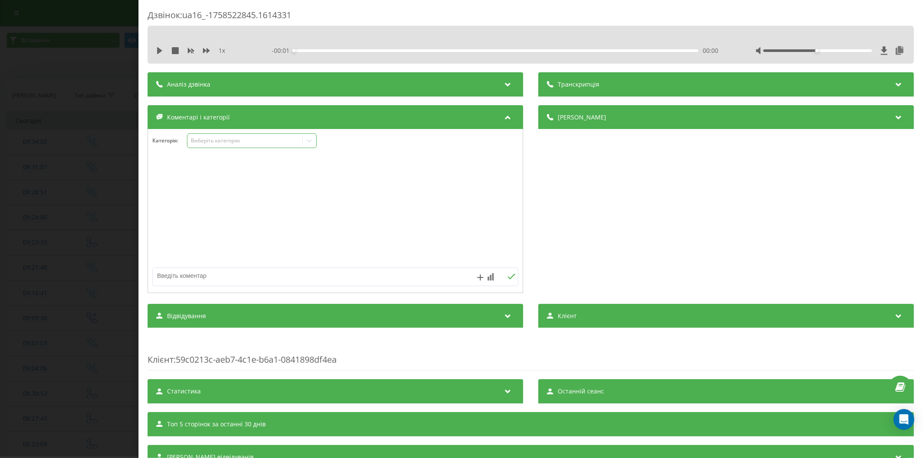
click at [245, 144] on div "Виберіть категорію" at bounding box center [244, 140] width 108 height 7
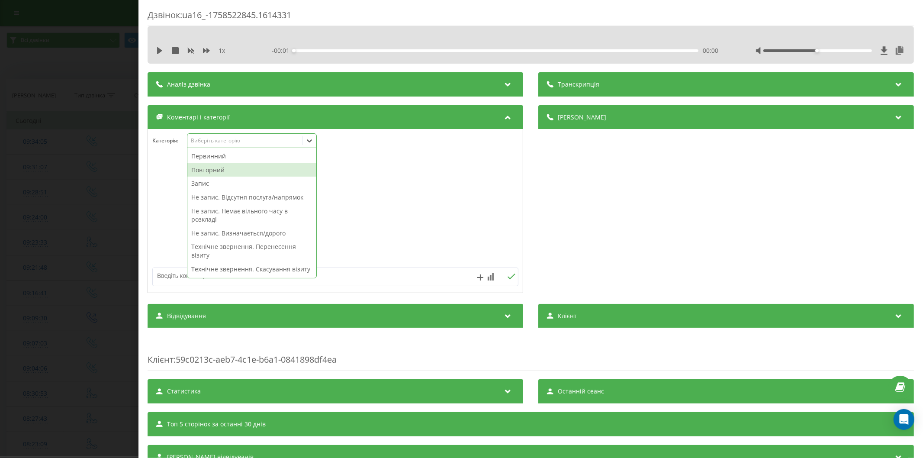
click at [227, 168] on div "Повторний" at bounding box center [251, 170] width 129 height 14
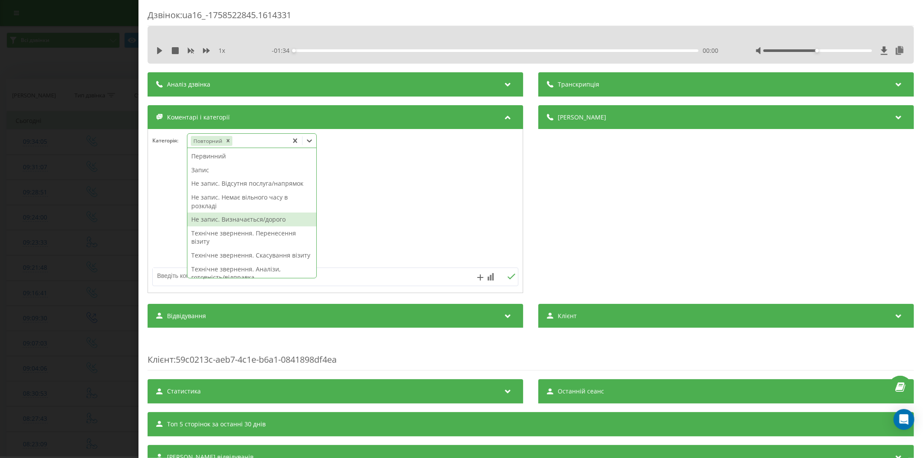
click at [246, 222] on div "Не запис. Визначається/дорого" at bounding box center [251, 220] width 129 height 14
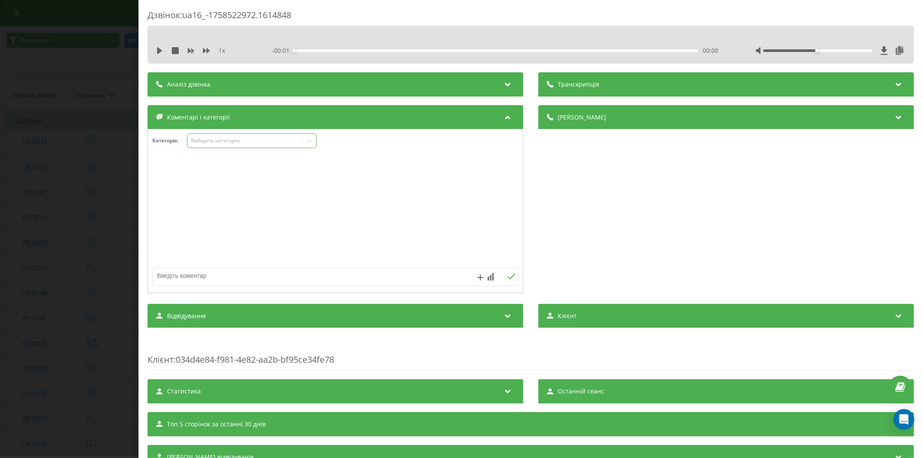
click at [235, 140] on div "Виберіть категорію" at bounding box center [244, 140] width 108 height 7
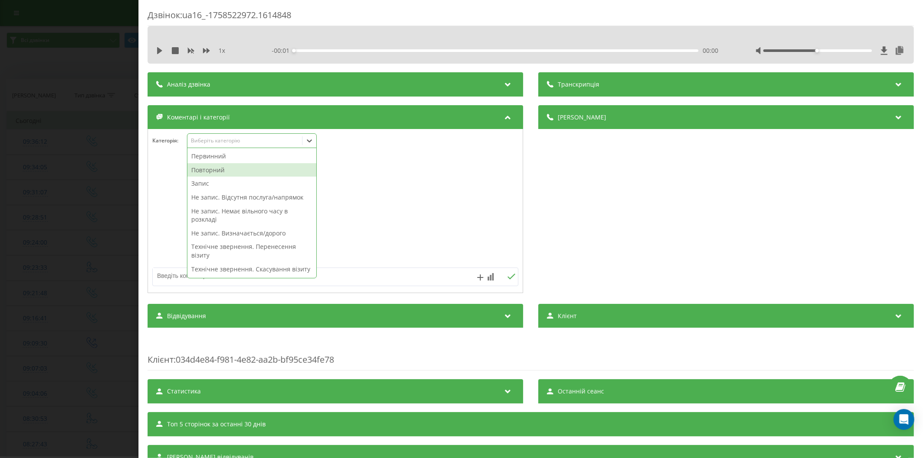
click at [205, 169] on div "Повторний" at bounding box center [251, 170] width 129 height 14
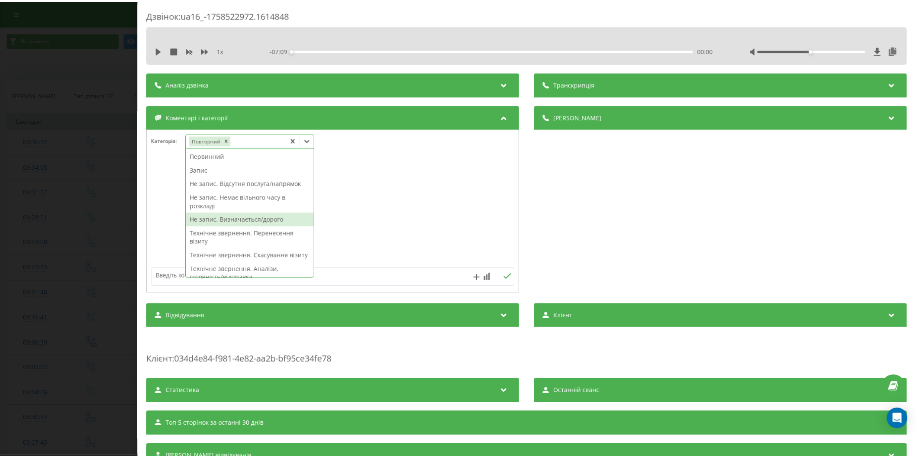
scroll to position [48, 0]
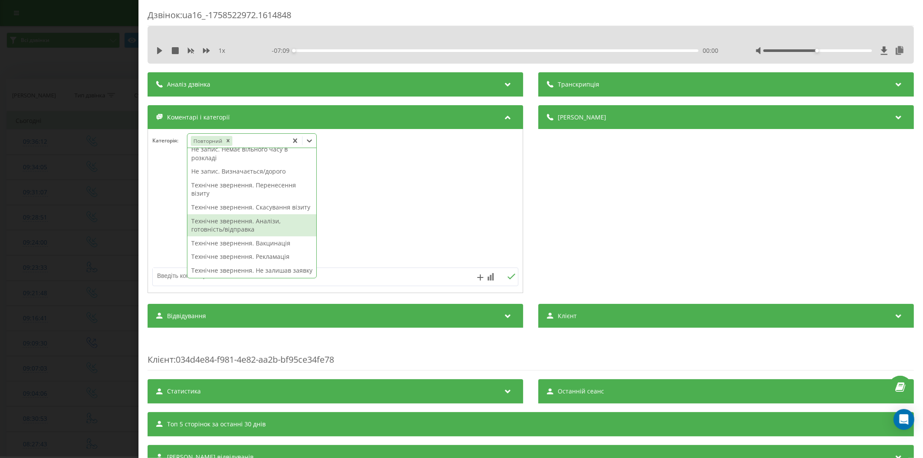
click at [245, 232] on div "Технічне звернення. Аналізи, готовність/відправка" at bounding box center [251, 225] width 129 height 22
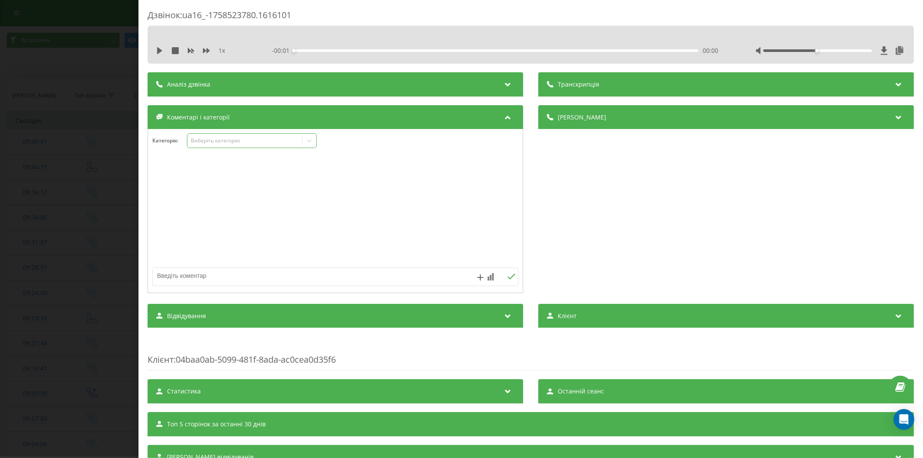
click at [224, 140] on div "Виберіть категорію" at bounding box center [244, 140] width 108 height 7
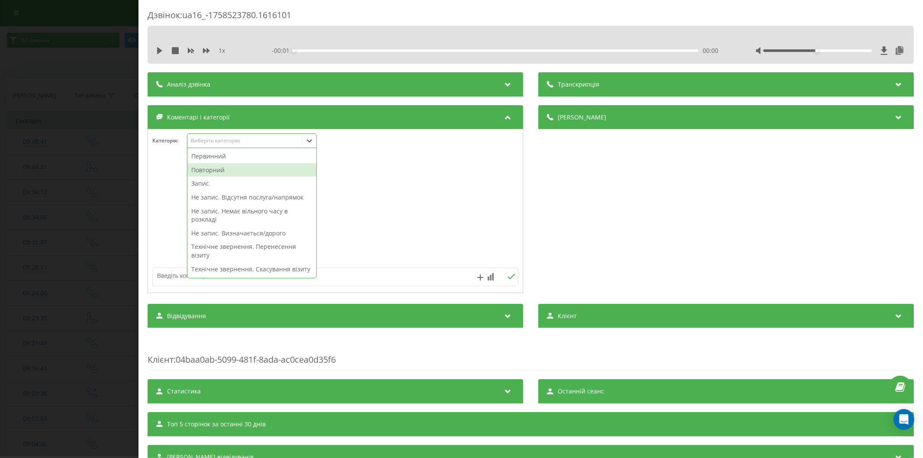
click at [221, 169] on div "Повторний" at bounding box center [251, 170] width 129 height 14
click at [221, 169] on div "Запис" at bounding box center [251, 170] width 129 height 14
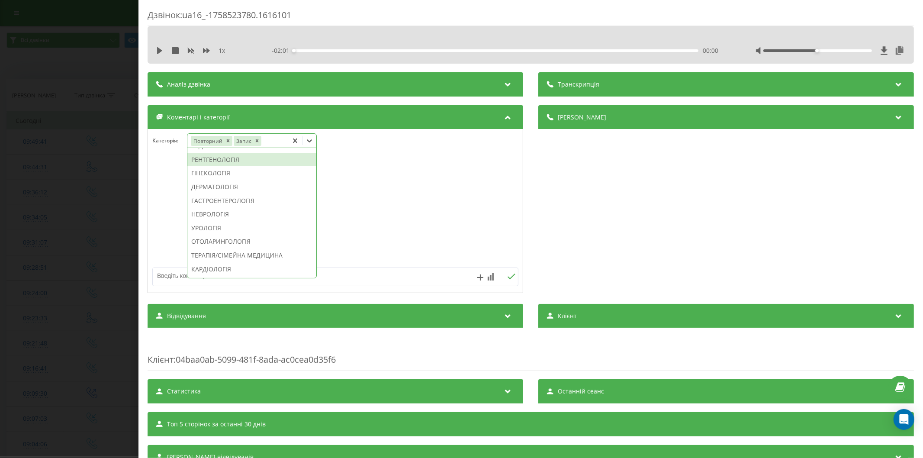
scroll to position [323, 0]
click at [252, 214] on div "ТЕРАПІЯ/СІМЕЙНА МЕДИЦИНА" at bounding box center [251, 207] width 129 height 14
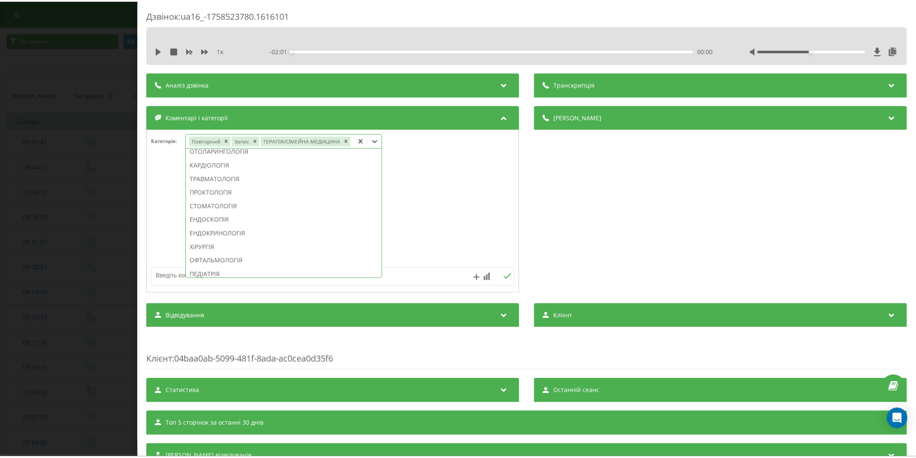
scroll to position [255, 0]
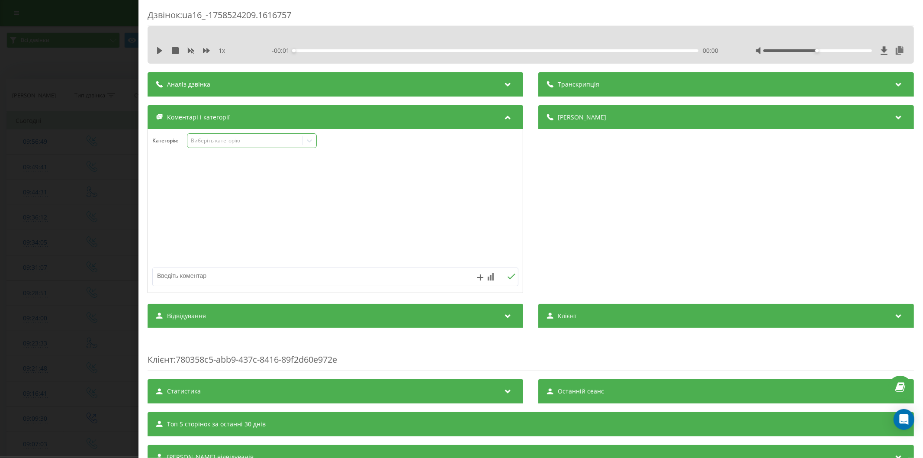
click at [209, 144] on div "Виберіть категорію" at bounding box center [244, 140] width 108 height 7
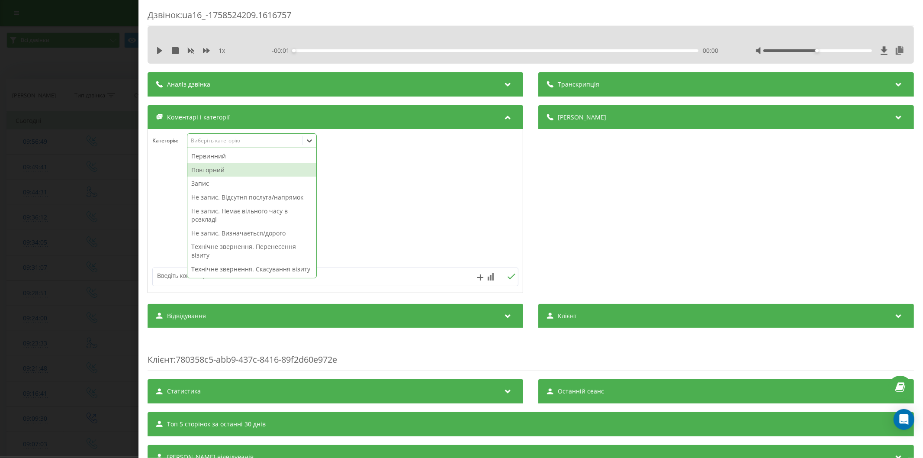
click at [223, 166] on div "Повторний" at bounding box center [251, 170] width 129 height 14
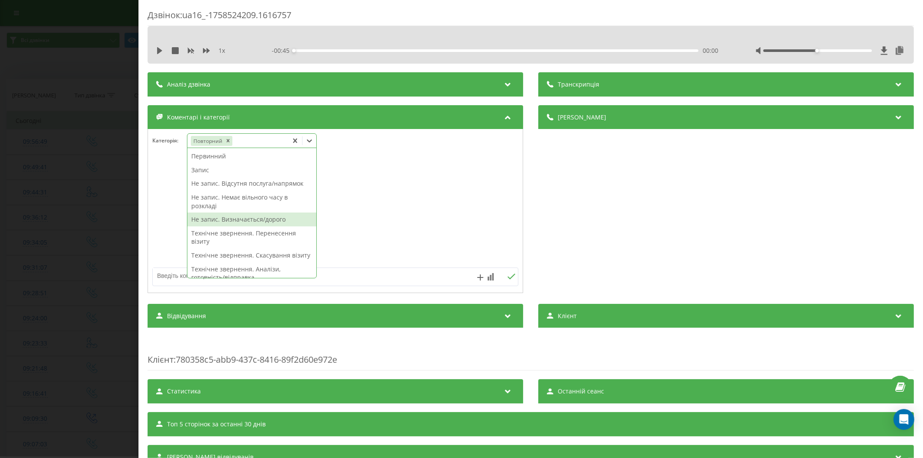
click at [256, 217] on div "Не запис. Визначається/дорого" at bounding box center [251, 220] width 129 height 14
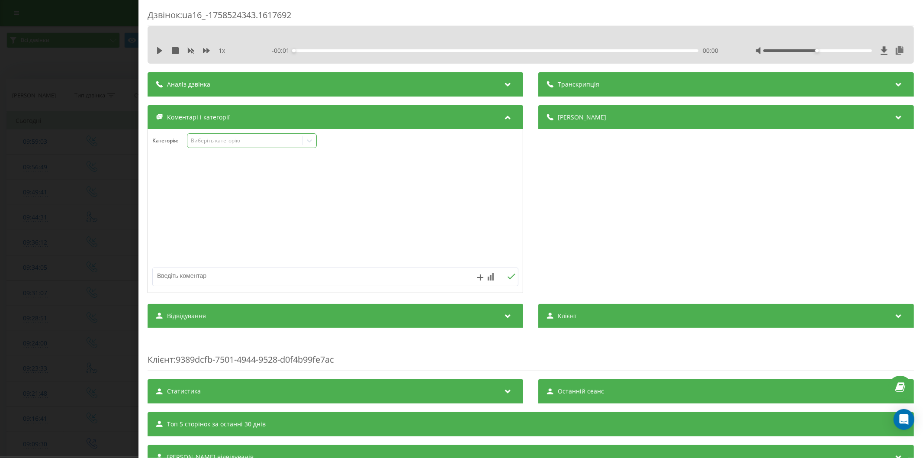
click at [204, 146] on div "Виберіть категорію" at bounding box center [252, 140] width 130 height 15
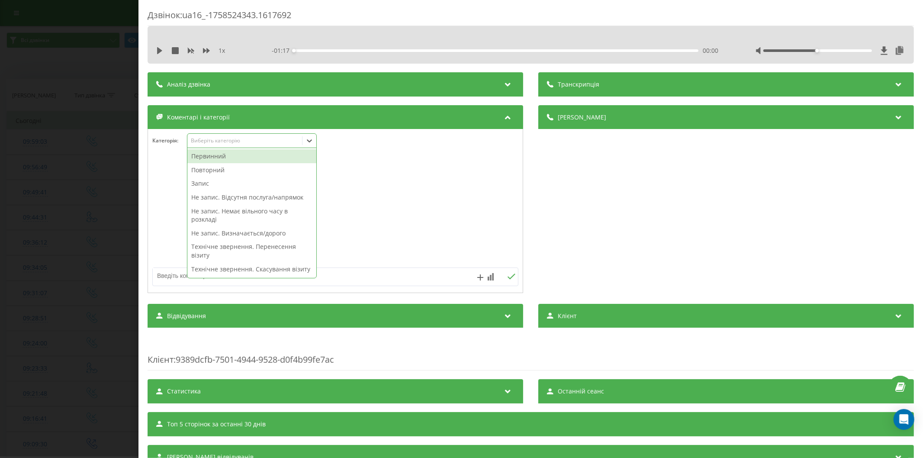
click at [204, 165] on div "Повторний" at bounding box center [251, 170] width 129 height 14
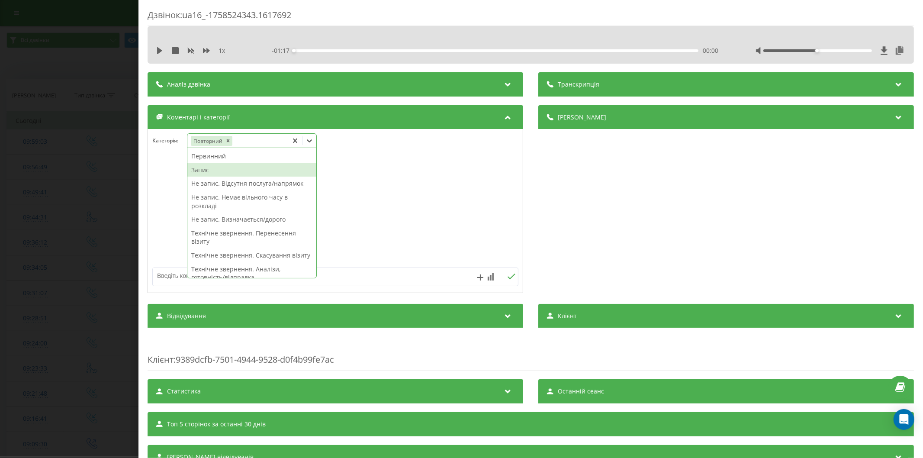
click at [209, 168] on div "Запис" at bounding box center [251, 170] width 129 height 14
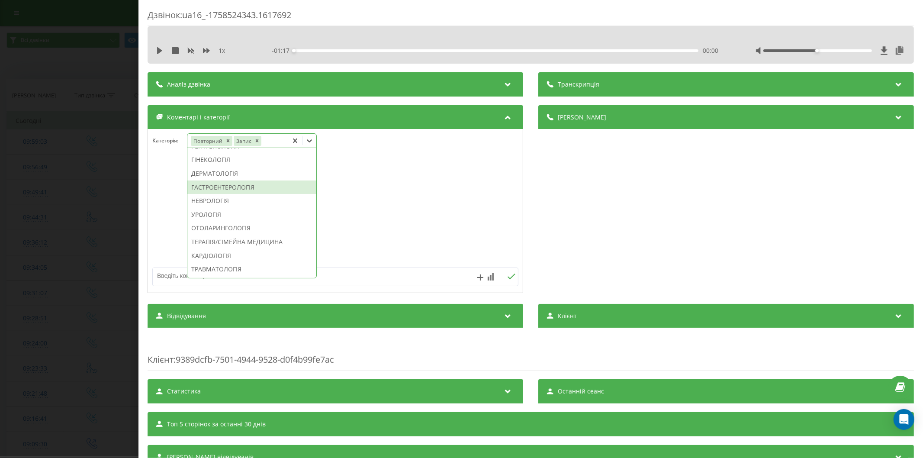
scroll to position [275, 0]
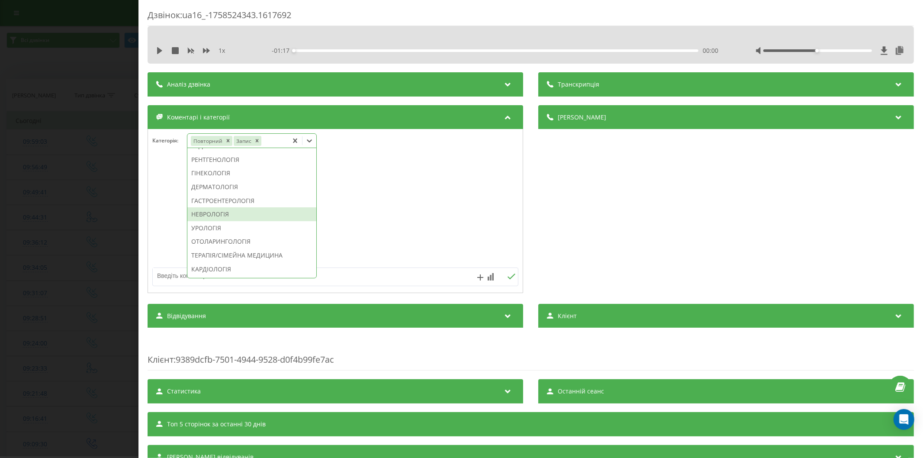
click at [219, 221] on div "НЕВРОЛОГІЯ" at bounding box center [251, 214] width 129 height 14
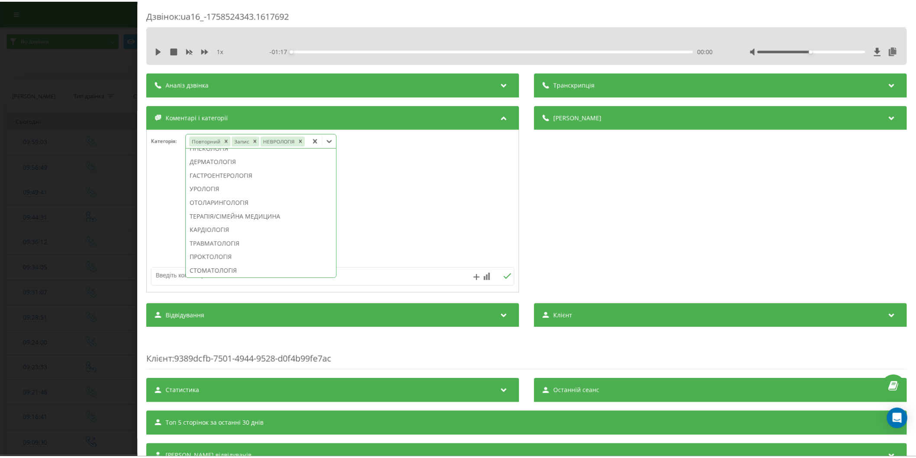
scroll to position [224, 0]
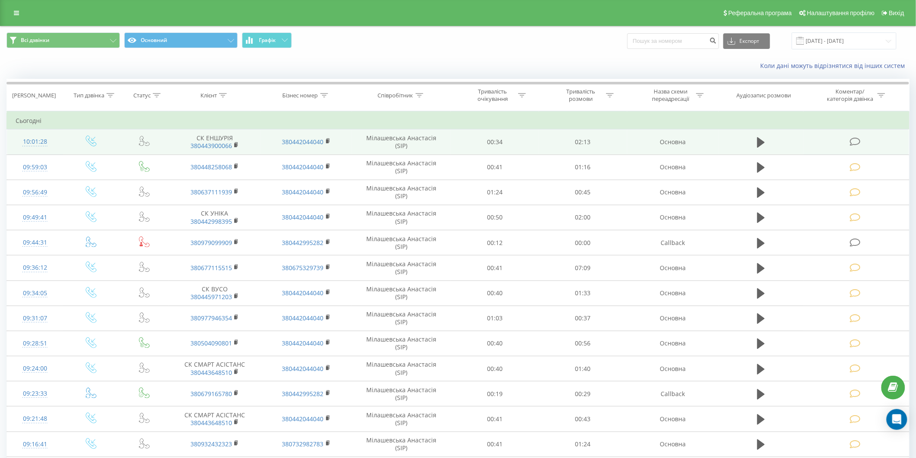
click at [856, 140] on icon at bounding box center [855, 141] width 11 height 9
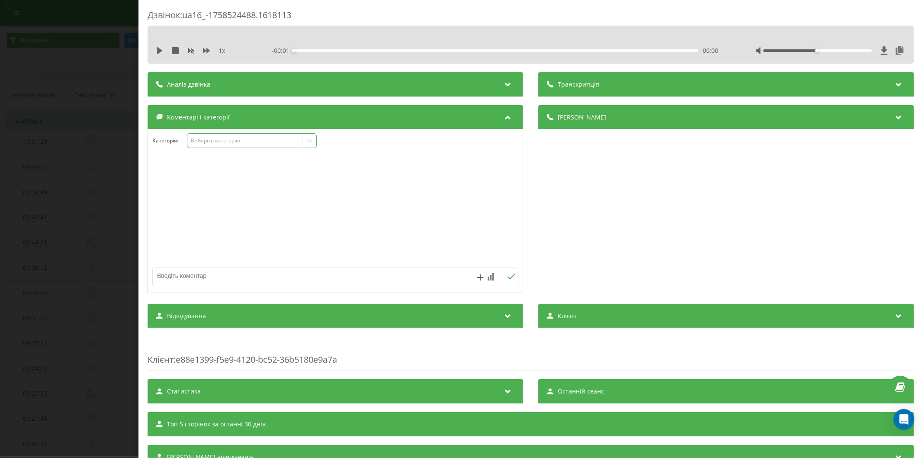
click at [235, 139] on div "Виберіть категорію" at bounding box center [244, 140] width 108 height 7
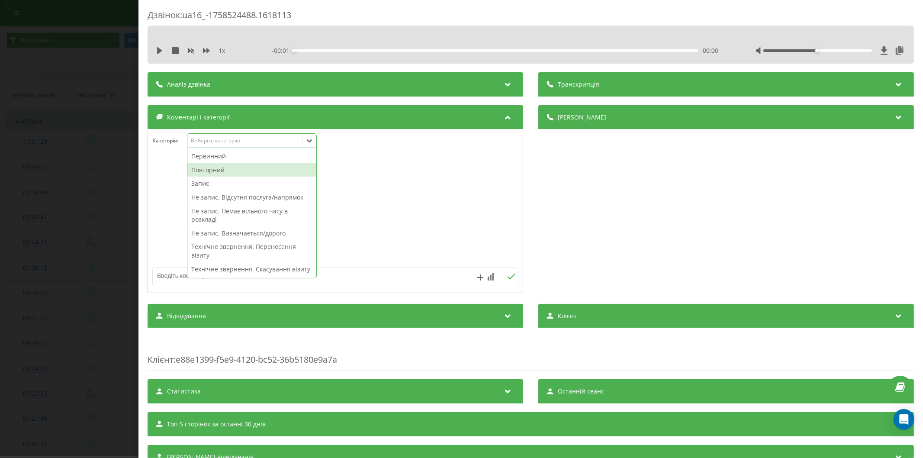
click at [213, 167] on div "Повторний" at bounding box center [251, 170] width 129 height 14
click at [232, 181] on div "Запис" at bounding box center [251, 184] width 129 height 14
click at [222, 168] on div "Повторний" at bounding box center [251, 170] width 129 height 14
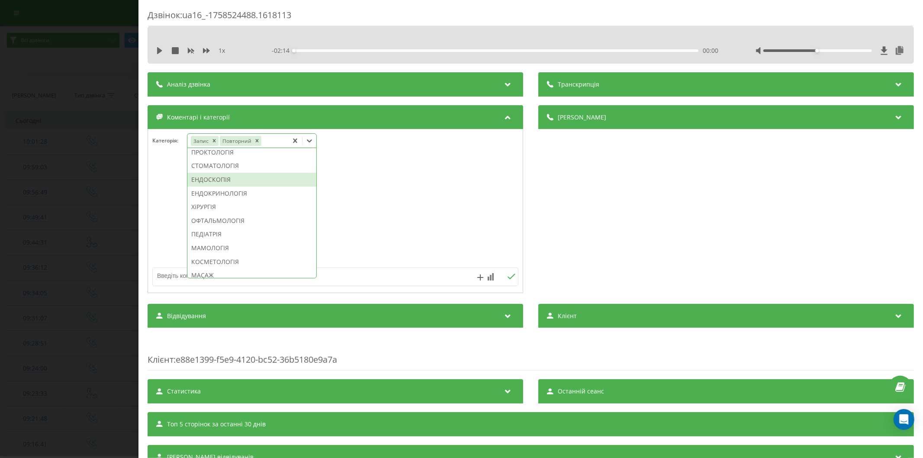
scroll to position [323, 0]
click at [232, 214] on div "ТЕРАПІЯ/СІМЕЙНА МЕДИЦИНА" at bounding box center [251, 207] width 129 height 14
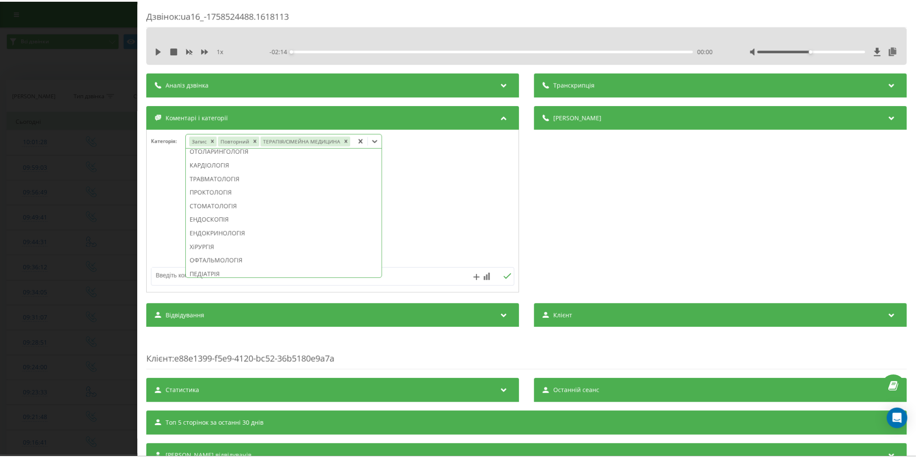
scroll to position [255, 0]
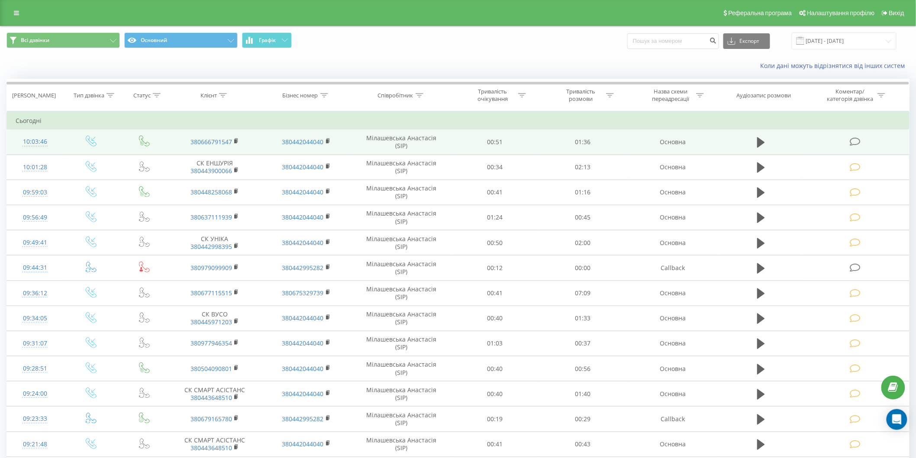
click at [856, 138] on icon at bounding box center [855, 141] width 11 height 9
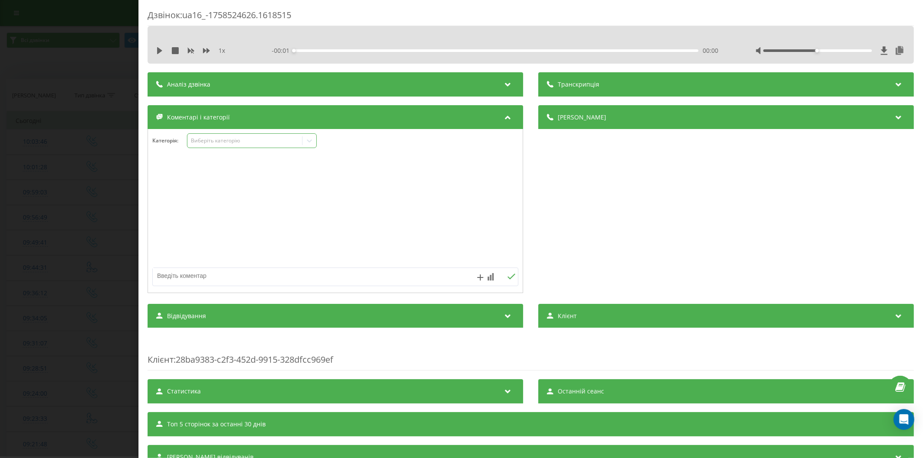
click at [203, 145] on div "Виберіть категорію" at bounding box center [244, 141] width 115 height 8
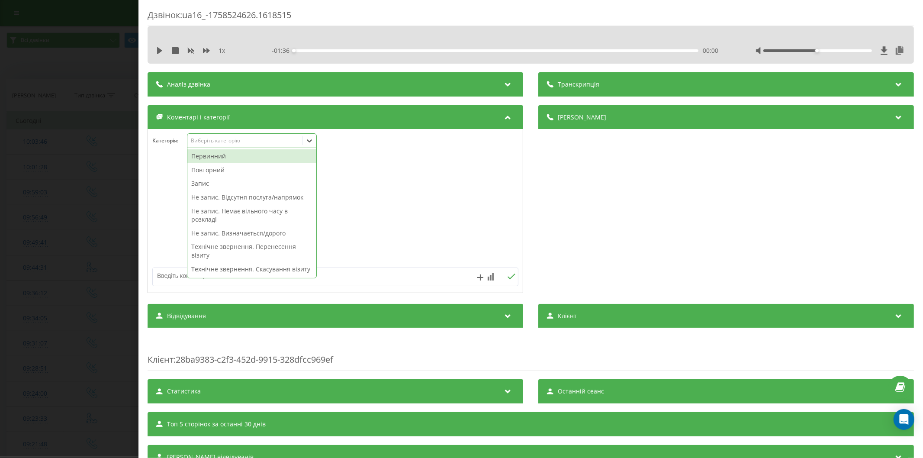
click at [213, 159] on div "Первинний" at bounding box center [251, 156] width 129 height 14
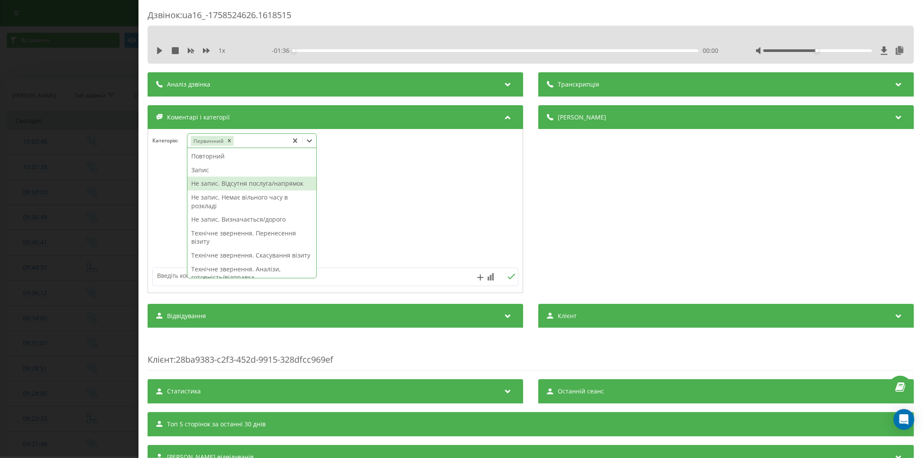
click at [244, 184] on div "Не запис. Відсутня послуга/напрямок" at bounding box center [251, 184] width 129 height 14
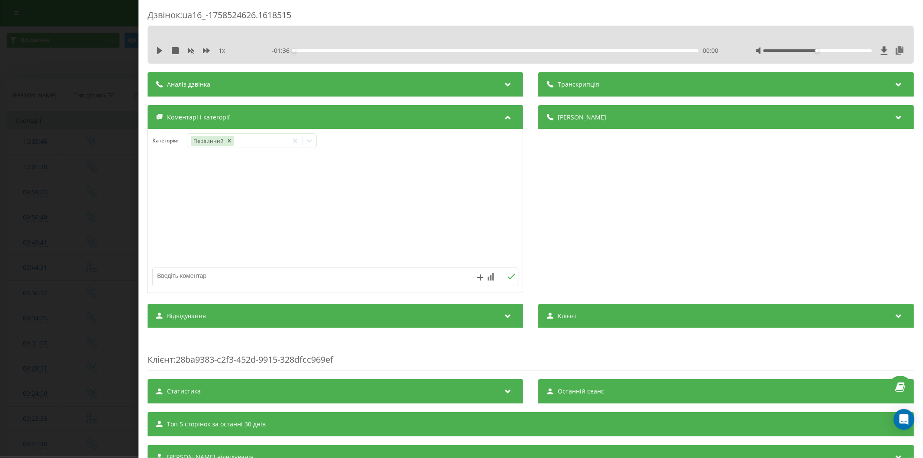
click at [162, 276] on textarea at bounding box center [299, 276] width 292 height 16
type textarea "проктолог, Липківського"
click at [239, 275] on textarea "проктолог, Липківського" at bounding box center [299, 276] width 292 height 16
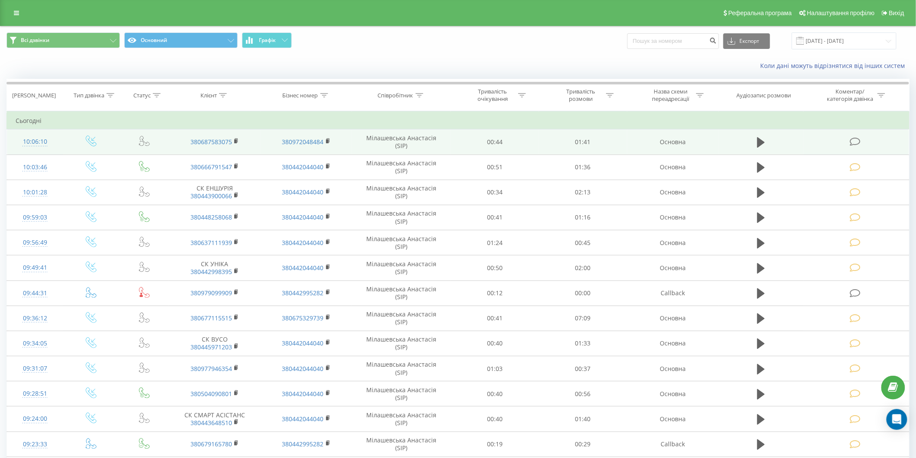
click at [853, 138] on icon at bounding box center [855, 141] width 11 height 9
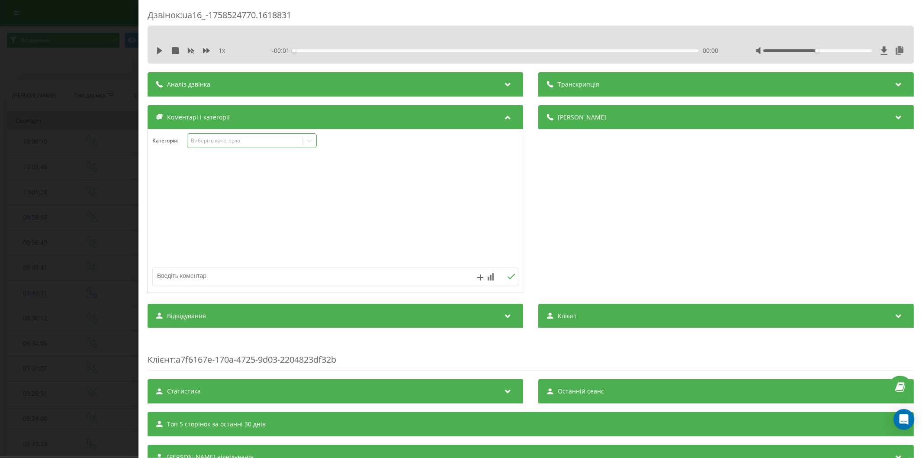
click at [208, 139] on div "Виберіть категорію" at bounding box center [244, 140] width 108 height 7
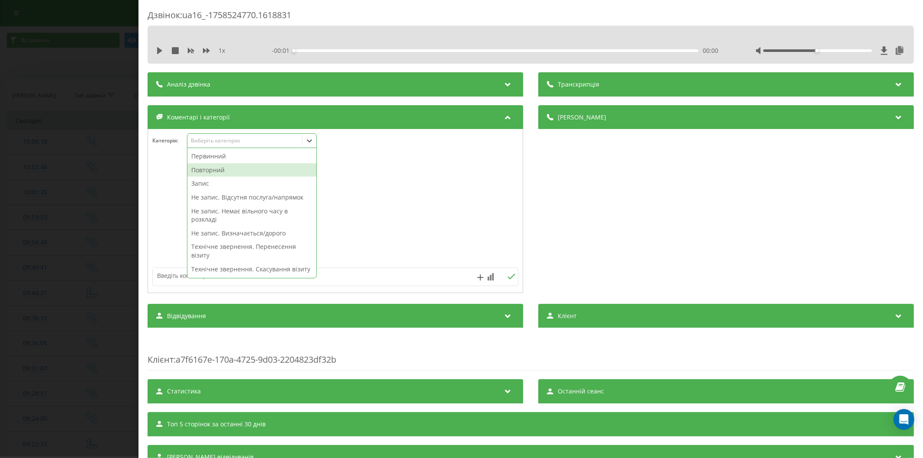
click at [215, 171] on div "Повторний" at bounding box center [251, 170] width 129 height 14
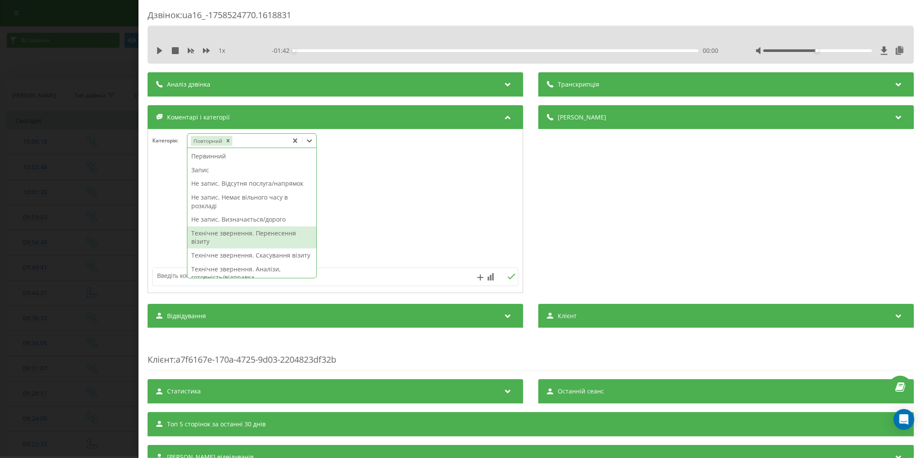
click at [233, 238] on div "Технічне звернення. Перенесення візиту" at bounding box center [251, 237] width 129 height 22
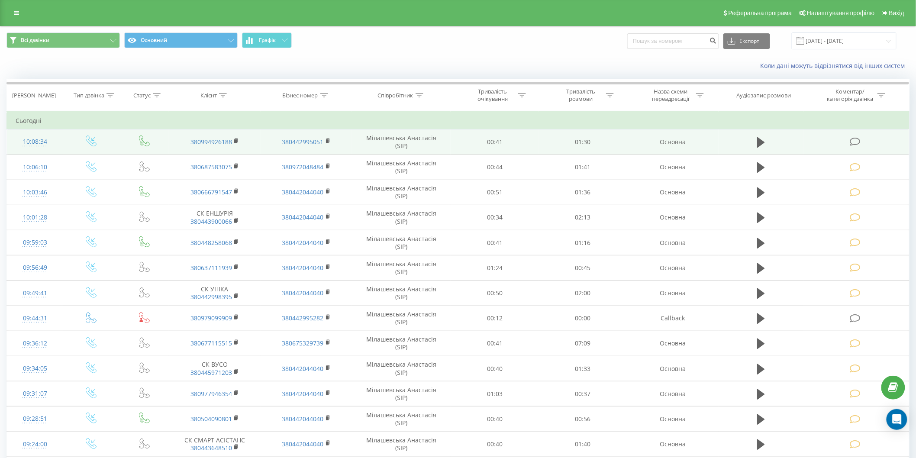
click at [856, 140] on icon at bounding box center [855, 141] width 11 height 9
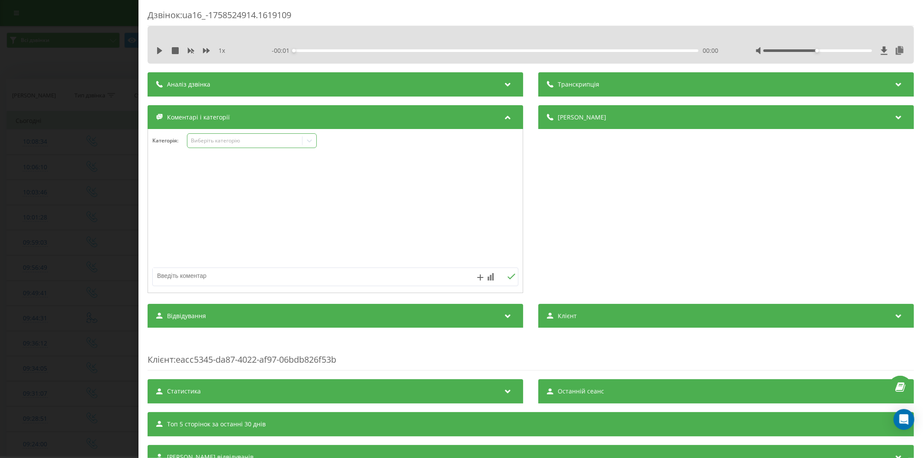
click at [234, 142] on div "Виберіть категорію" at bounding box center [244, 140] width 108 height 7
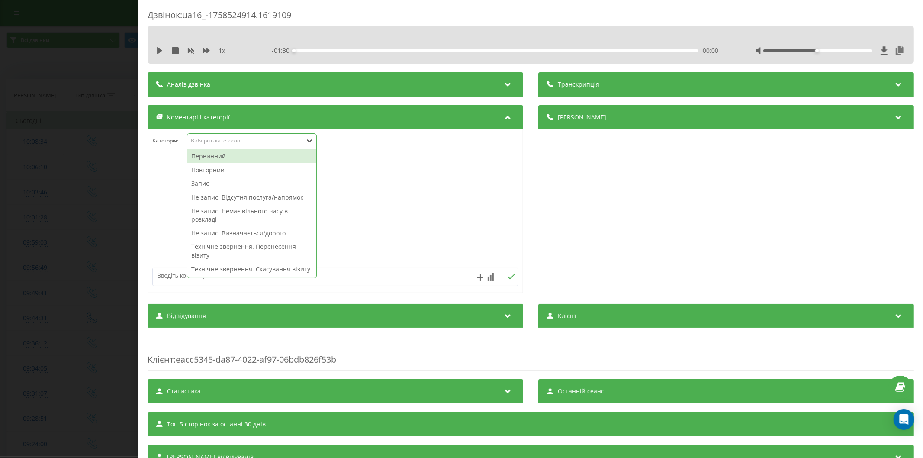
click at [207, 170] on div "Повторний" at bounding box center [251, 170] width 129 height 14
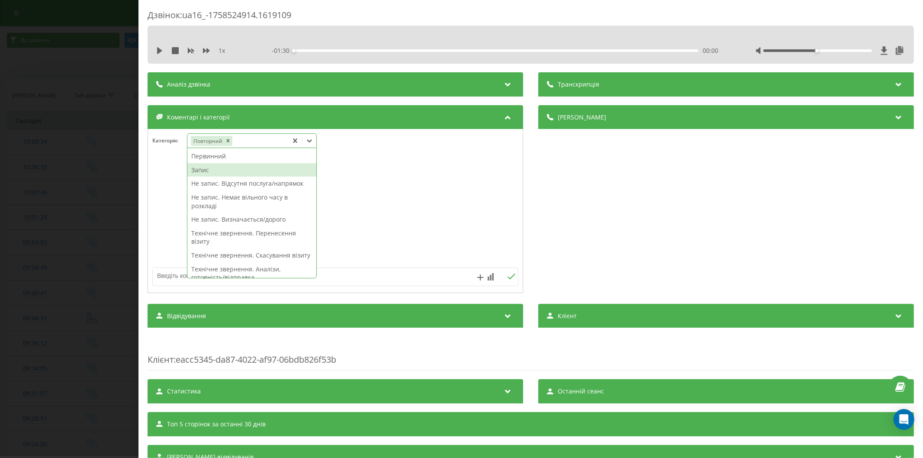
click at [207, 171] on div "Запис" at bounding box center [251, 170] width 129 height 14
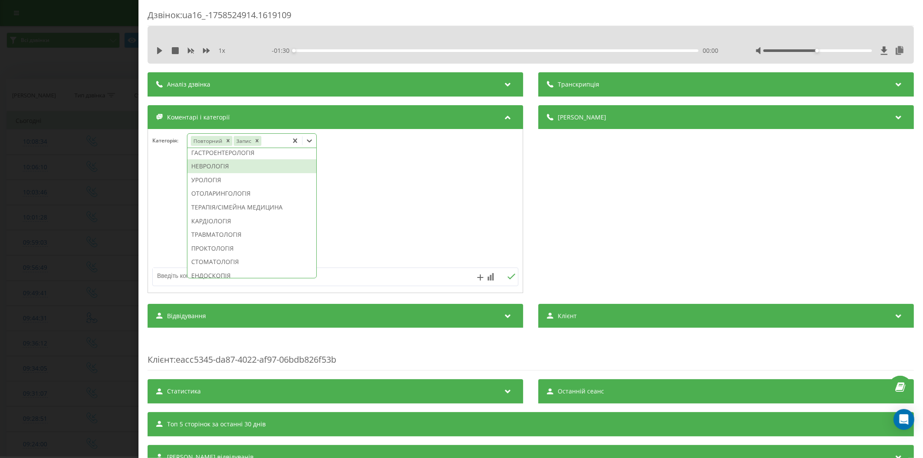
scroll to position [371, 0]
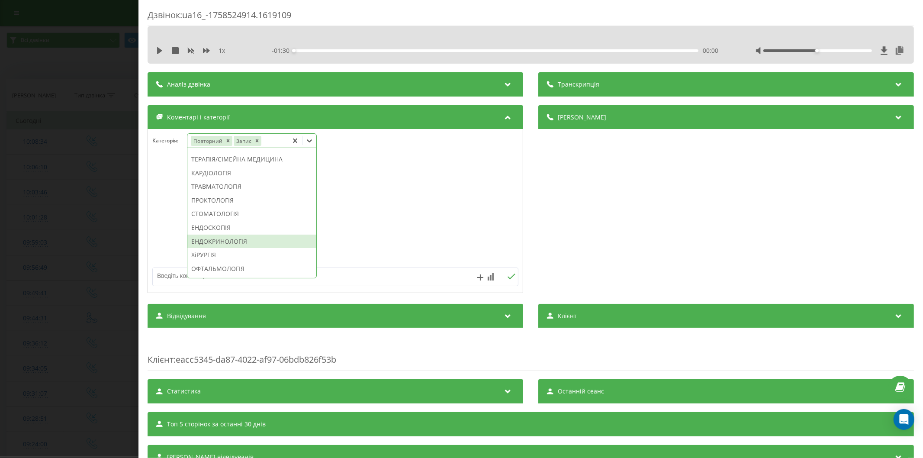
click at [239, 249] on div "ЕНДОКРИНОЛОГІЯ" at bounding box center [251, 242] width 129 height 14
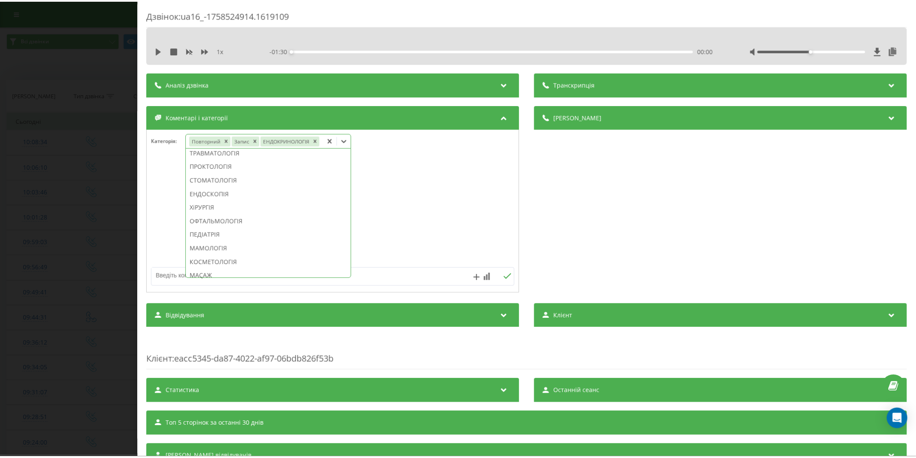
scroll to position [320, 0]
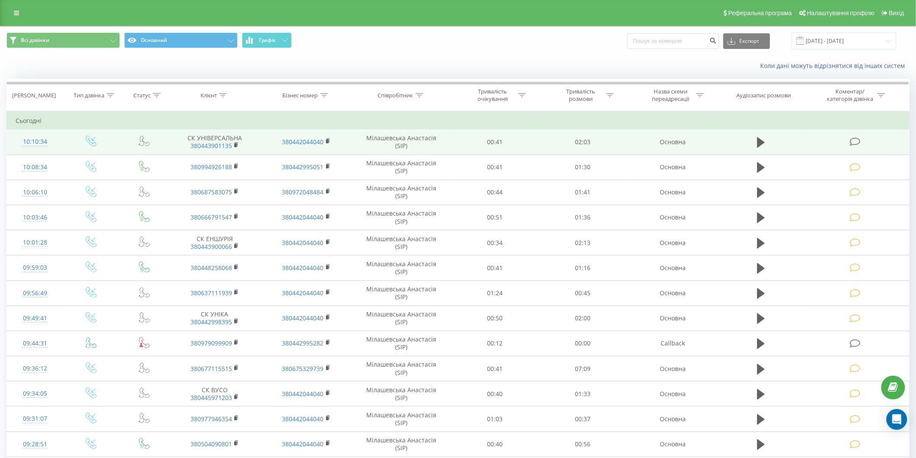
click at [856, 137] on icon at bounding box center [855, 141] width 11 height 9
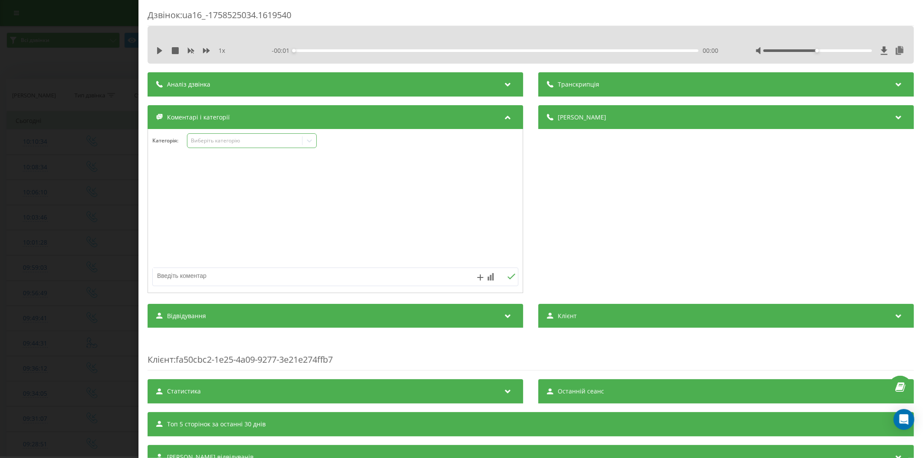
click at [226, 141] on div "Виберіть категорію" at bounding box center [244, 140] width 108 height 7
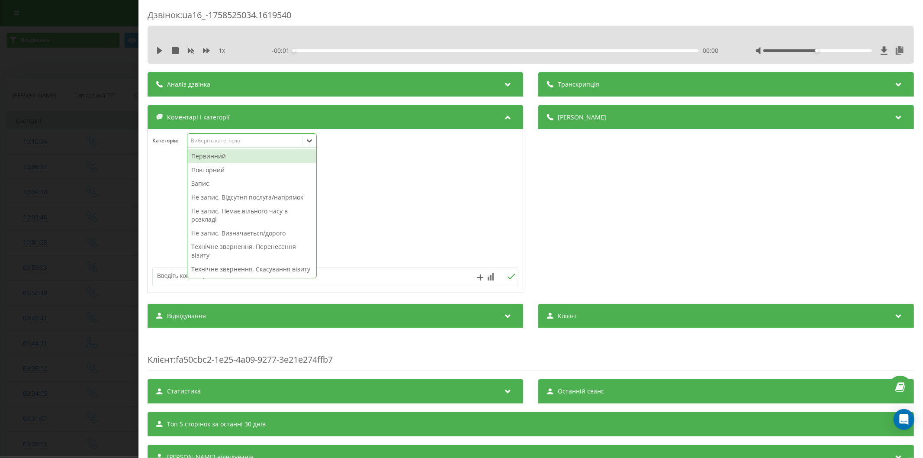
click at [219, 168] on div "Повторний" at bounding box center [251, 170] width 129 height 14
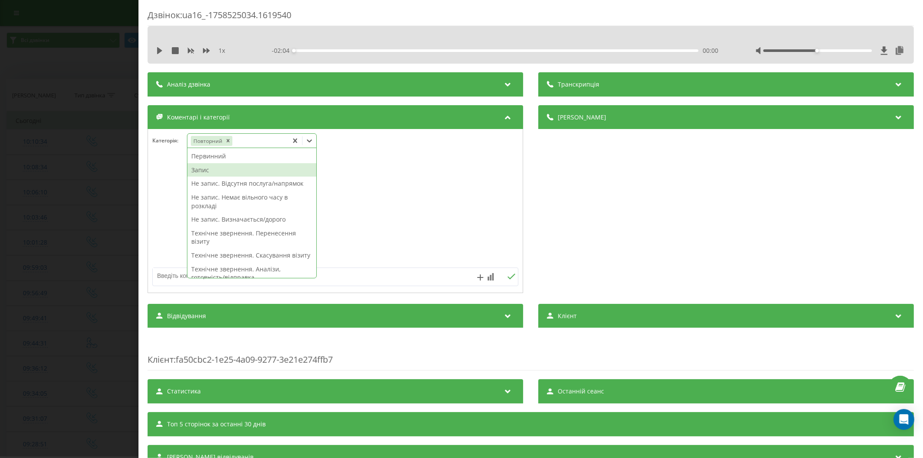
click at [224, 173] on div "Запис" at bounding box center [251, 170] width 129 height 14
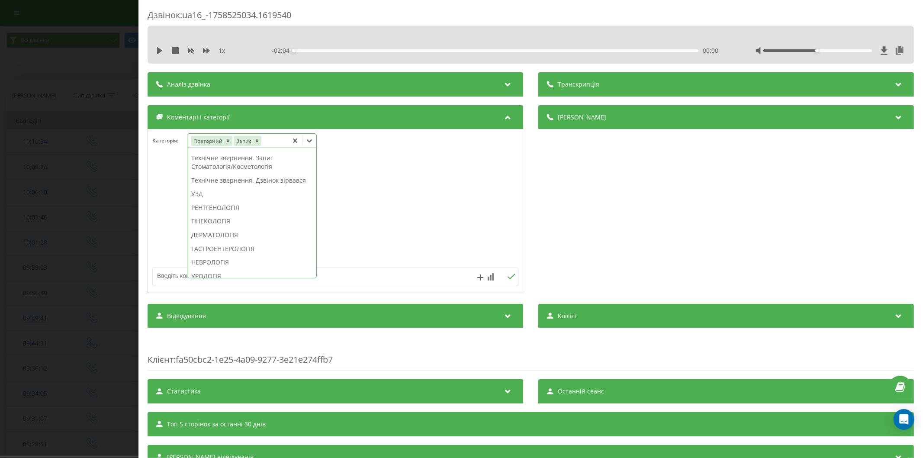
scroll to position [275, 0]
click at [226, 221] on div "НЕВРОЛОГІЯ" at bounding box center [251, 214] width 129 height 14
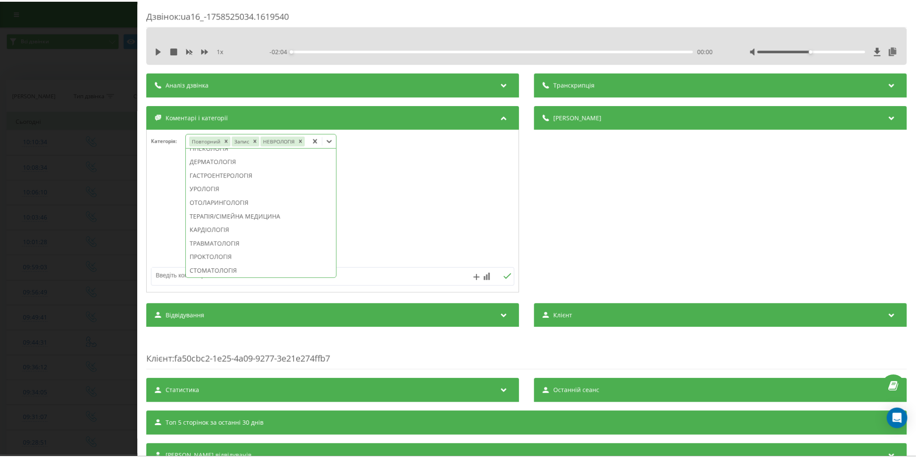
scroll to position [224, 0]
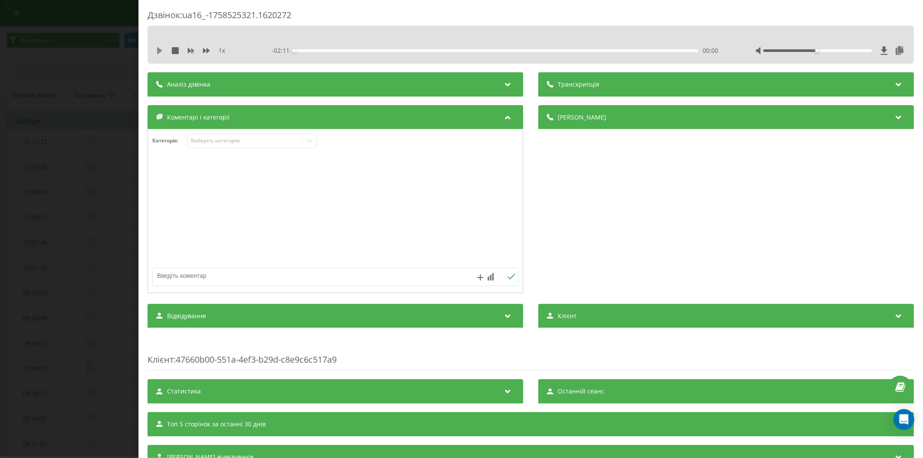
click at [157, 50] on icon at bounding box center [159, 50] width 5 height 7
click at [248, 141] on div "Виберіть категорію" at bounding box center [244, 140] width 108 height 7
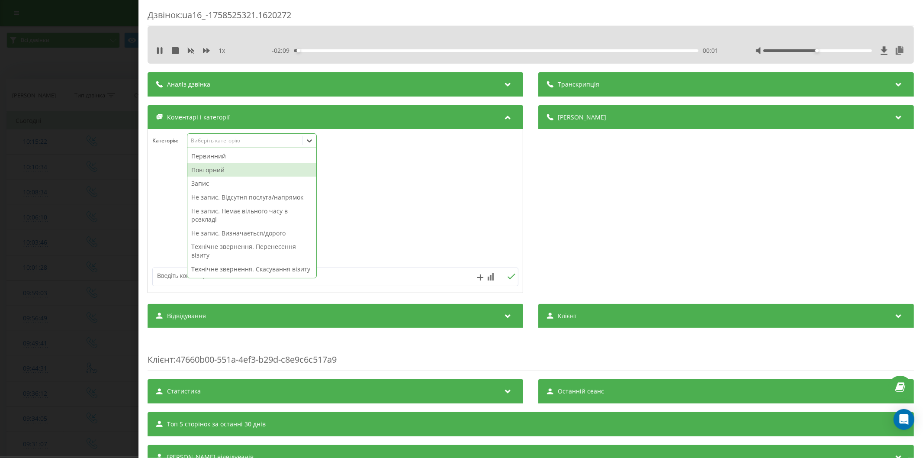
click at [215, 171] on div "Повторний" at bounding box center [251, 170] width 129 height 14
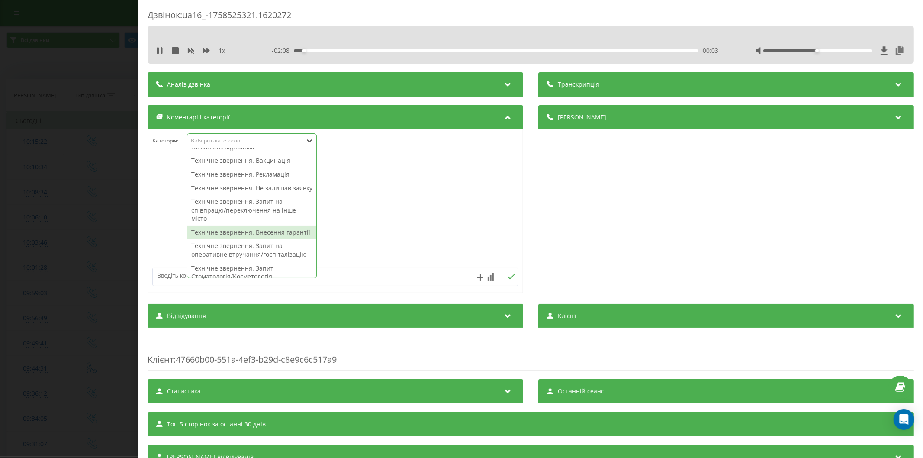
drag, startPoint x: 231, startPoint y: 252, endPoint x: 87, endPoint y: 1, distance: 289.0
click at [230, 239] on div "Технічне звернення. Внесення гарантії" at bounding box center [251, 233] width 129 height 14
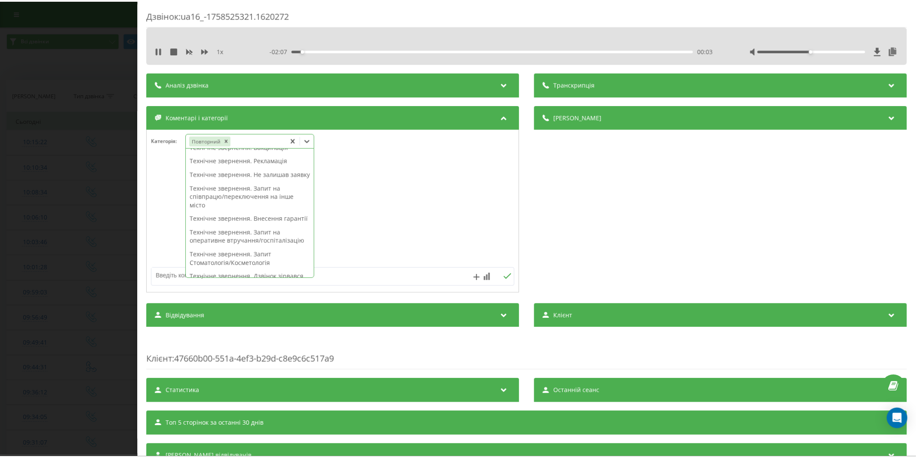
scroll to position [131, 0]
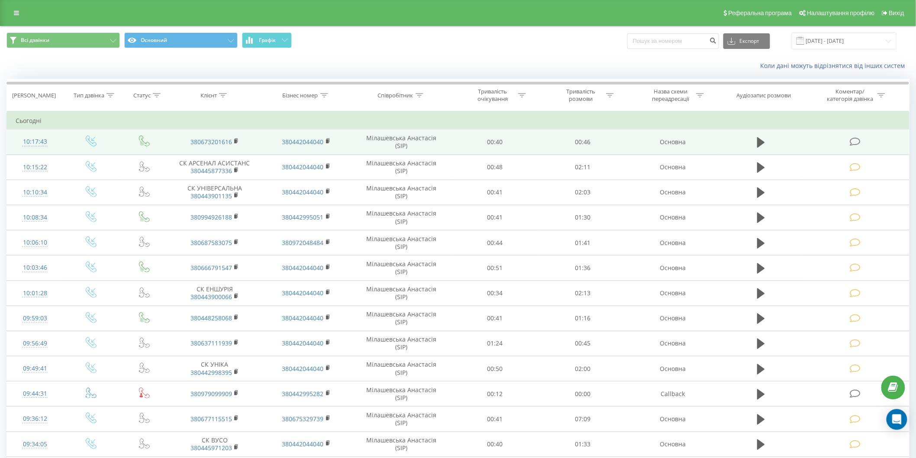
click at [856, 142] on icon at bounding box center [855, 141] width 11 height 9
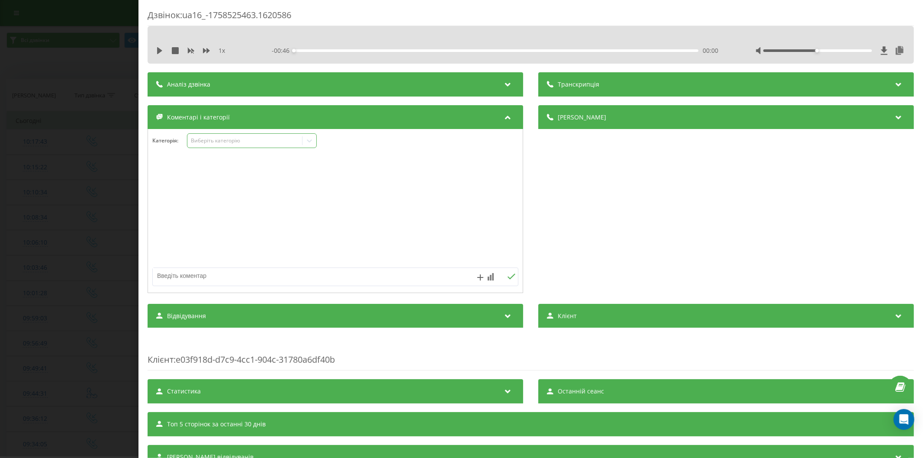
click at [209, 141] on div "Виберіть категорію" at bounding box center [244, 140] width 108 height 7
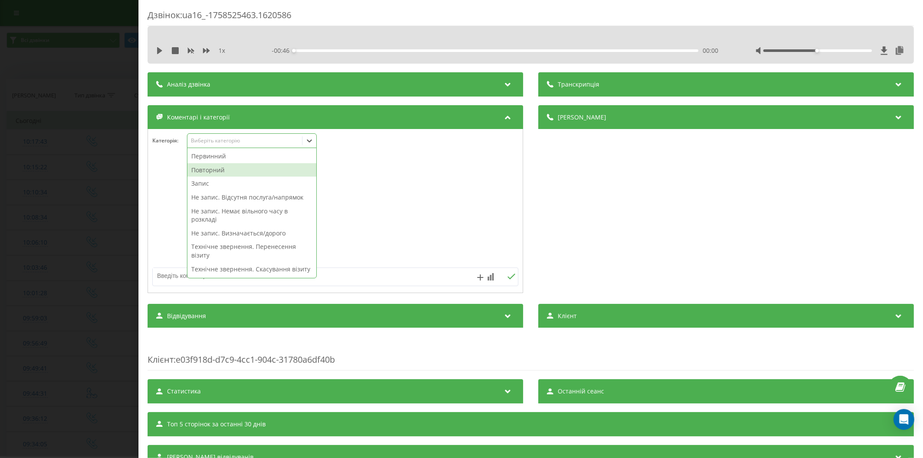
click at [224, 173] on div "Повторний" at bounding box center [251, 170] width 129 height 14
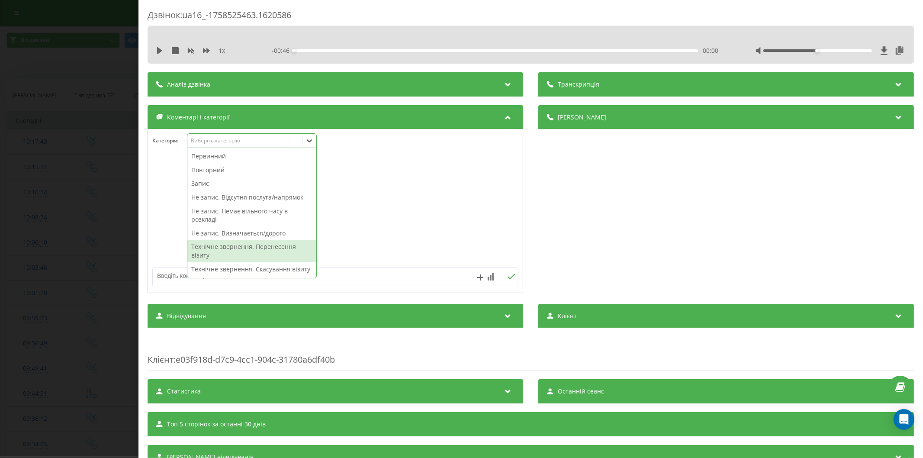
drag, startPoint x: 223, startPoint y: 248, endPoint x: 219, endPoint y: 246, distance: 5.1
click at [223, 248] on div "Технічне звернення. Перенесення візиту" at bounding box center [251, 251] width 129 height 22
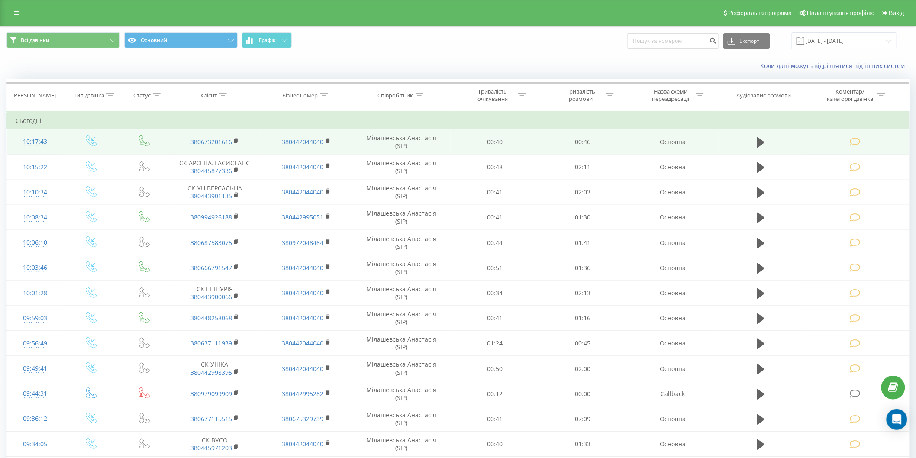
click at [853, 140] on icon at bounding box center [855, 141] width 11 height 9
click at [855, 140] on icon at bounding box center [855, 141] width 11 height 9
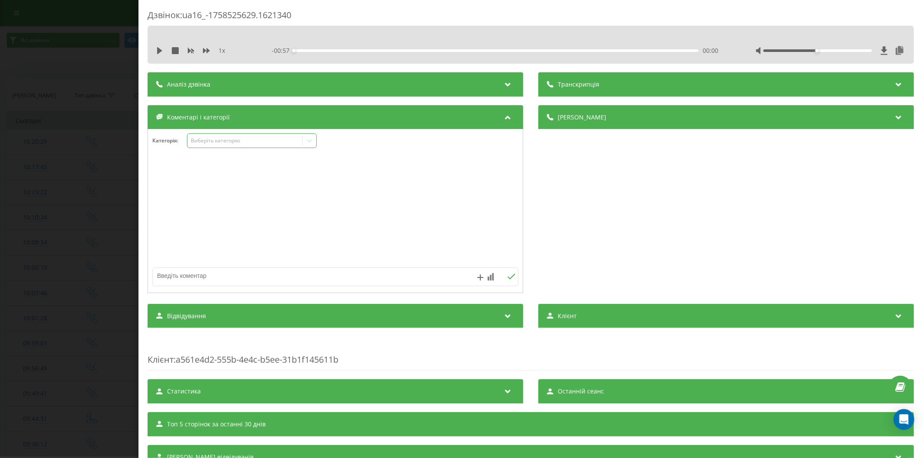
click at [226, 143] on div "Виберіть категорію" at bounding box center [244, 140] width 108 height 7
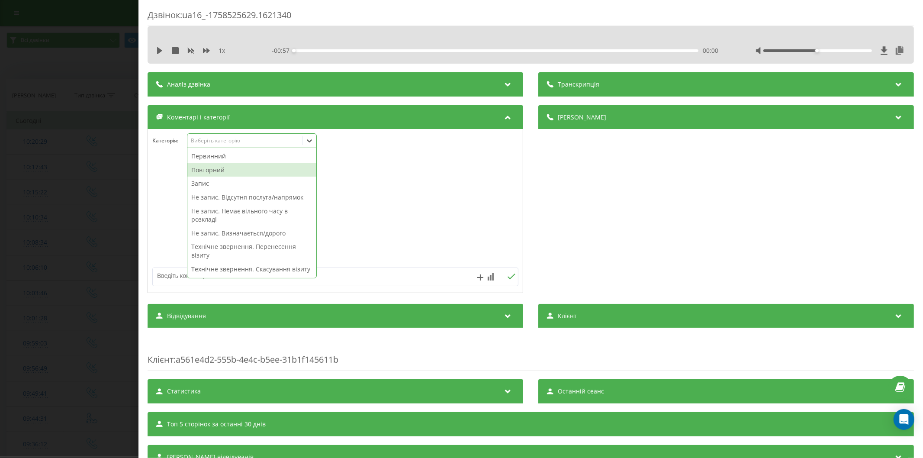
click at [223, 168] on div "Повторний" at bounding box center [251, 170] width 129 height 14
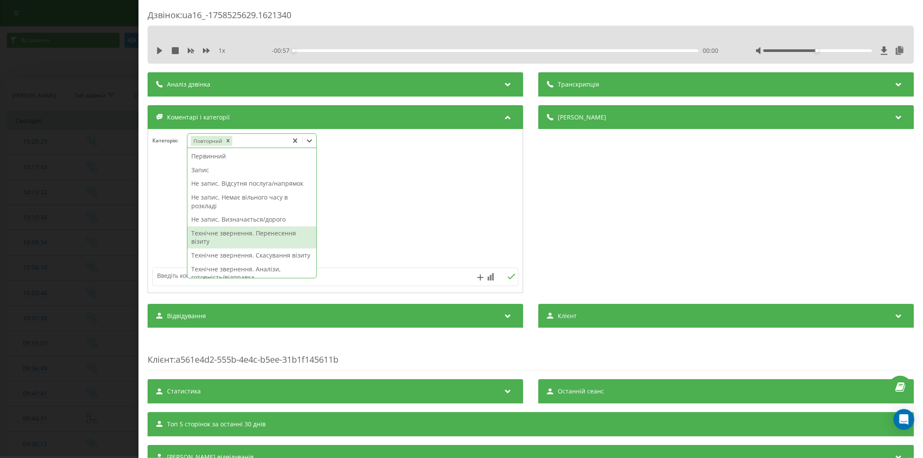
click at [163, 188] on div at bounding box center [335, 211] width 375 height 104
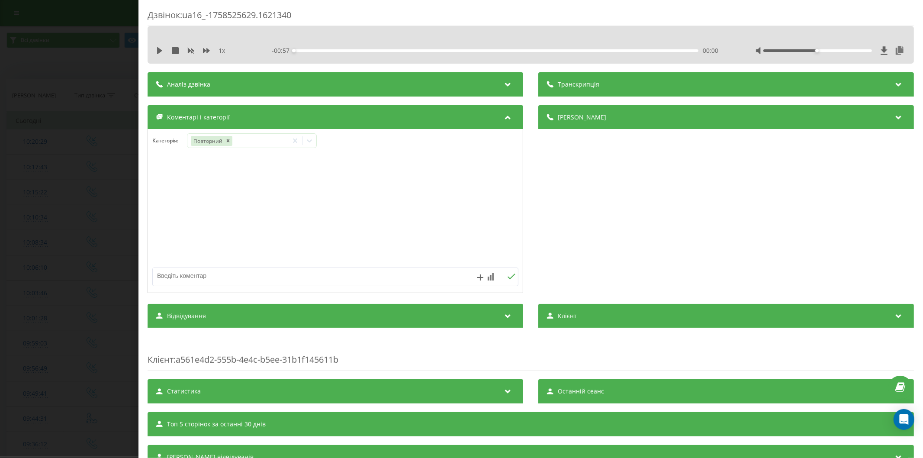
click at [176, 280] on textarea at bounding box center [299, 276] width 292 height 16
type textarea "уточн. по візиту"
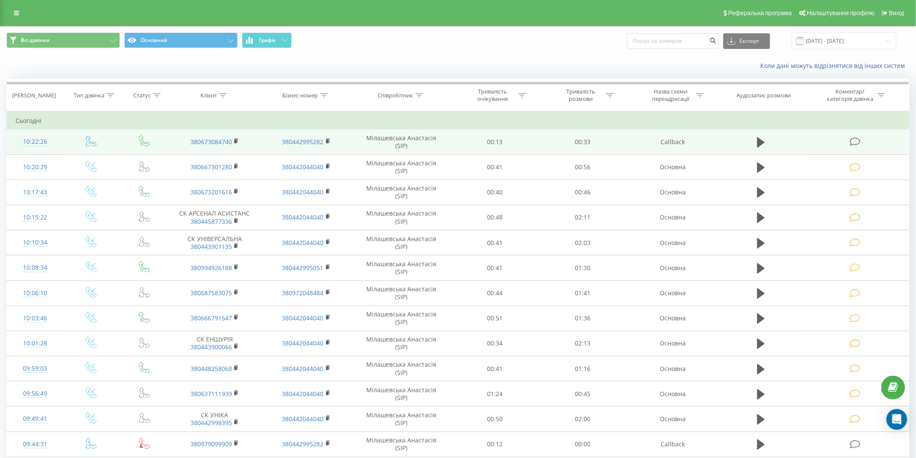
click at [856, 137] on icon at bounding box center [855, 141] width 11 height 9
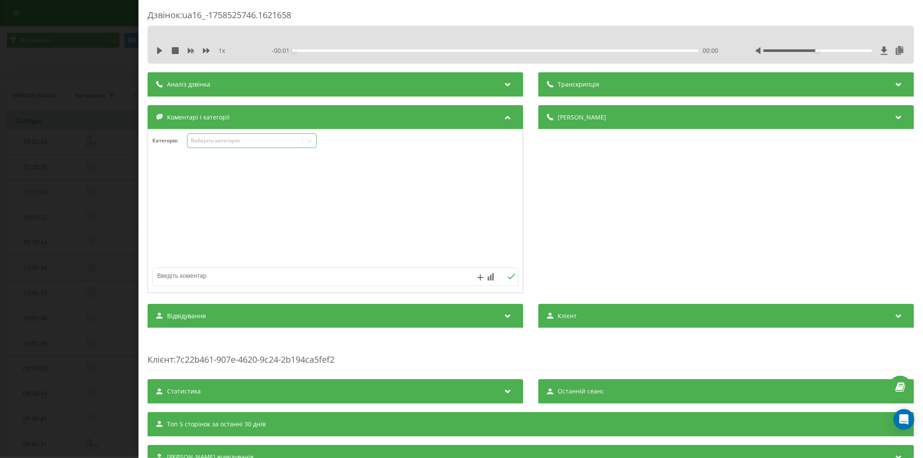
click at [203, 139] on div "Виберіть категорію" at bounding box center [244, 140] width 108 height 7
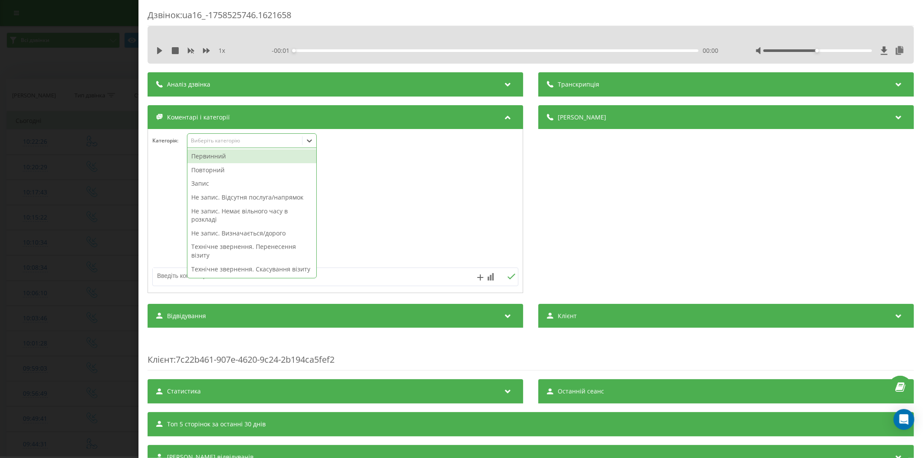
click at [228, 169] on div "Повторний" at bounding box center [251, 170] width 129 height 14
click at [229, 142] on icon "Remove Повторний" at bounding box center [227, 140] width 3 height 3
click at [214, 161] on div "Первинний" at bounding box center [251, 156] width 129 height 14
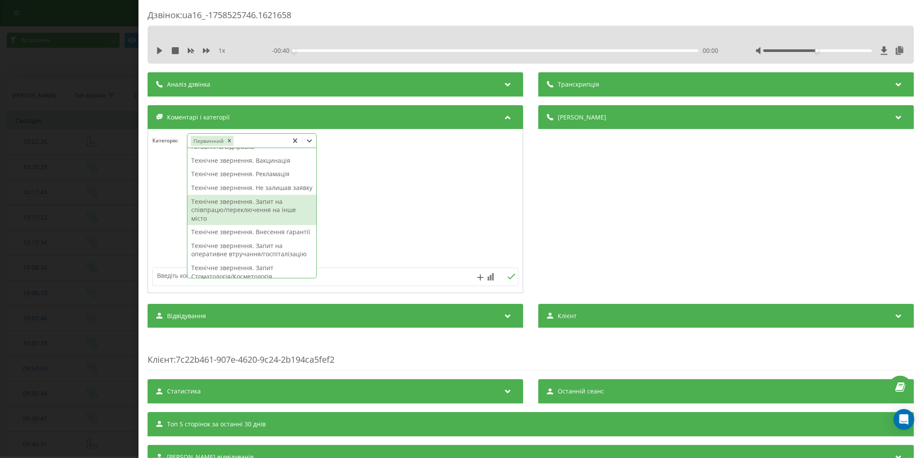
click at [256, 226] on div "Технічне звернення. Запит на співпрацю/переключення на інше місто" at bounding box center [251, 210] width 129 height 31
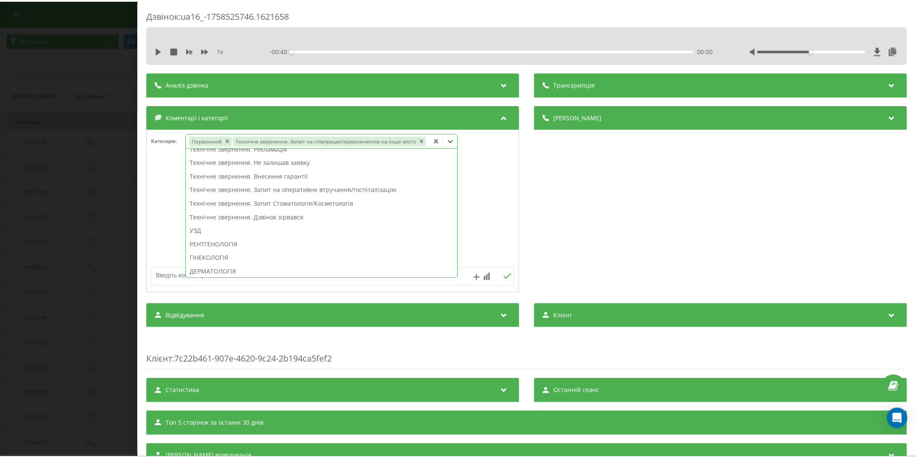
scroll to position [105, 0]
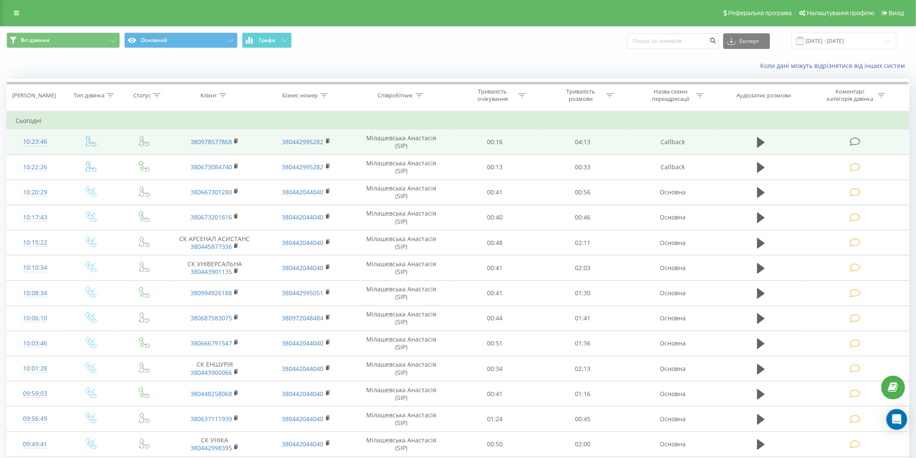
click at [855, 140] on icon at bounding box center [855, 141] width 11 height 9
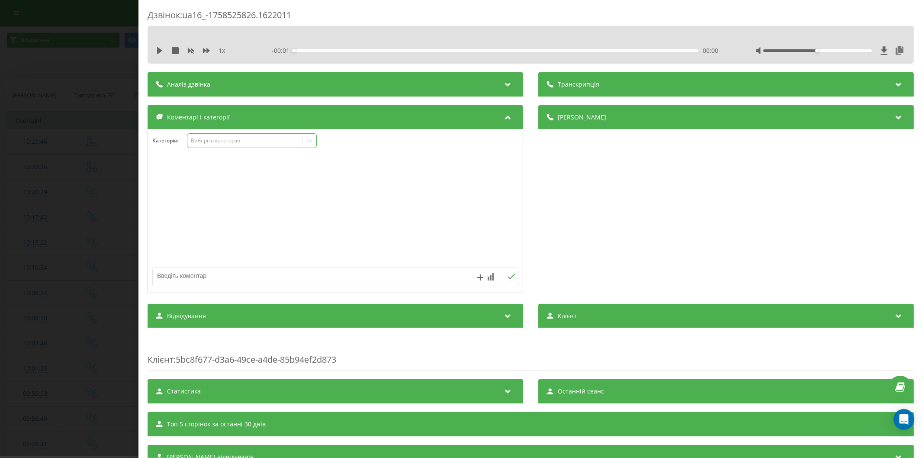
click at [208, 144] on div "Виберіть категорію" at bounding box center [244, 140] width 108 height 7
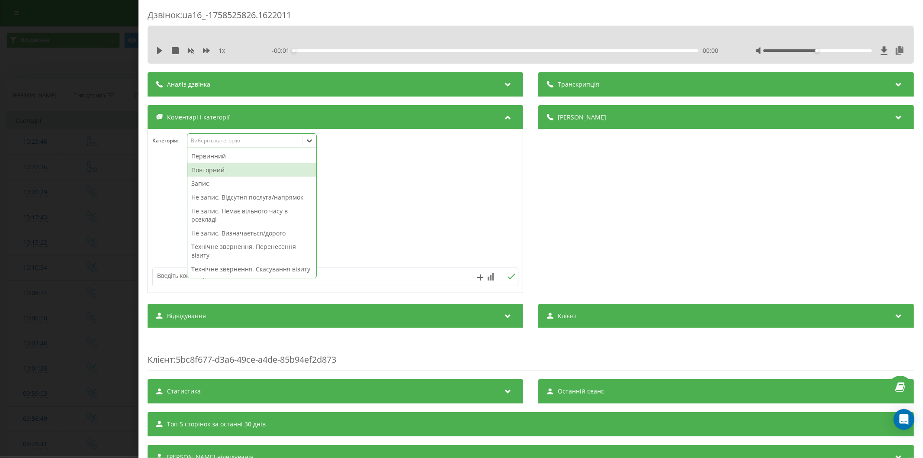
click at [224, 169] on div "Повторний" at bounding box center [251, 170] width 129 height 14
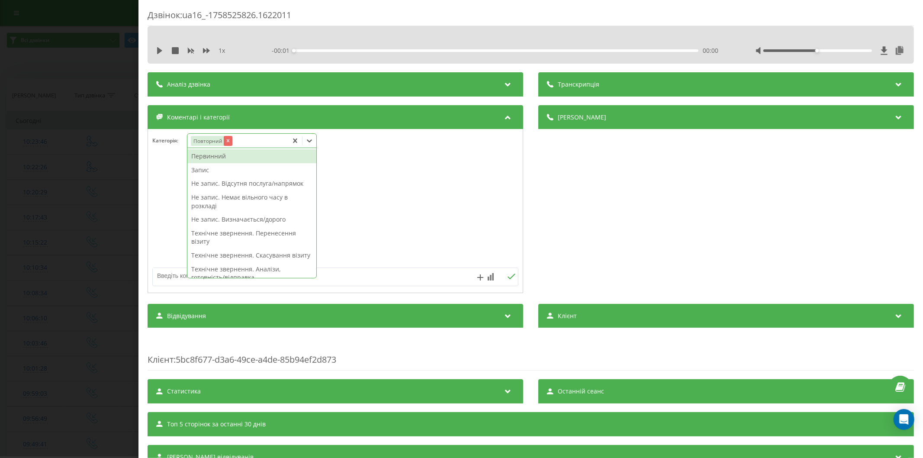
click at [227, 141] on icon "Remove Повторний" at bounding box center [227, 140] width 3 height 3
click at [221, 161] on div "Первинний" at bounding box center [251, 156] width 129 height 14
click at [229, 168] on div "Запис" at bounding box center [251, 170] width 129 height 14
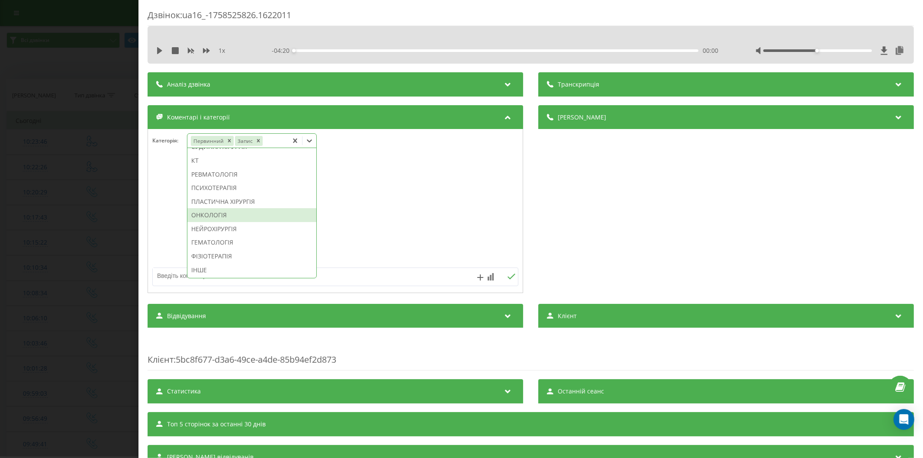
scroll to position [600, 0]
click at [205, 267] on div "ІНШЕ" at bounding box center [251, 270] width 129 height 14
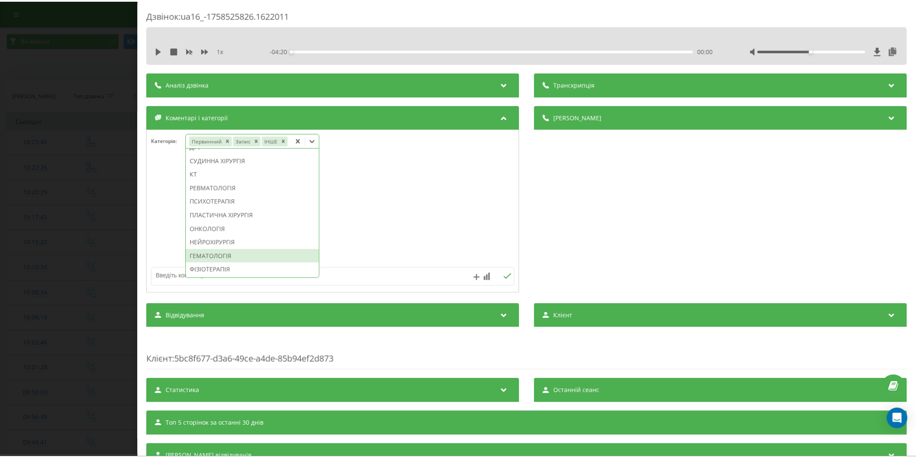
scroll to position [569, 0]
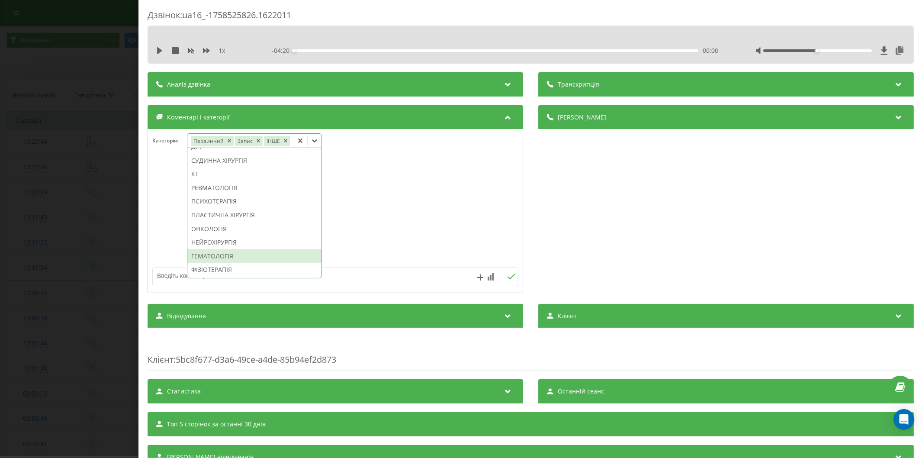
click at [167, 275] on textarea at bounding box center [299, 276] width 292 height 16
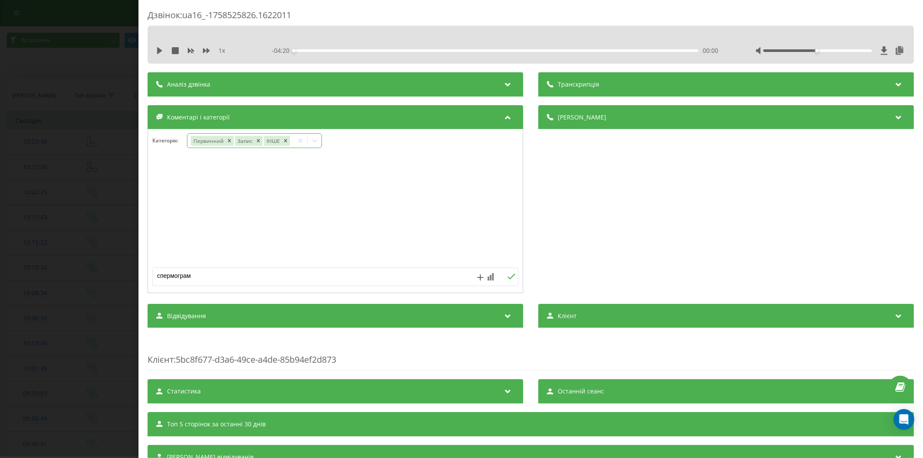
type textarea "спермограма"
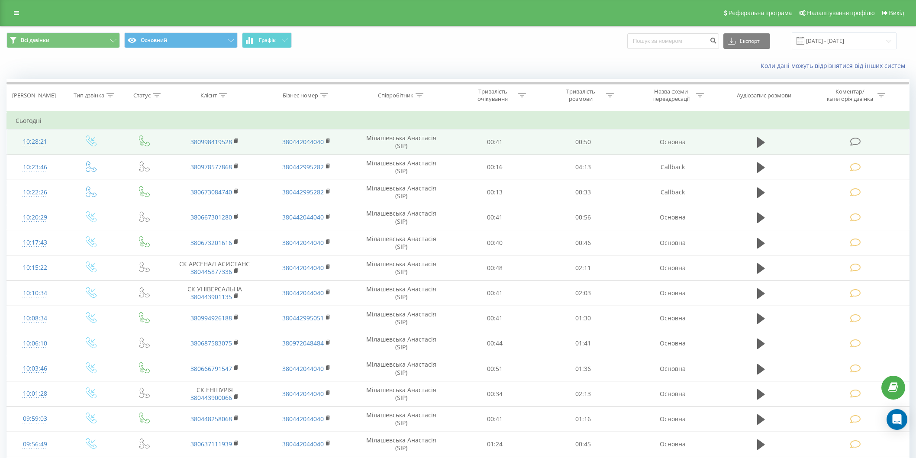
click at [858, 139] on icon at bounding box center [855, 141] width 11 height 9
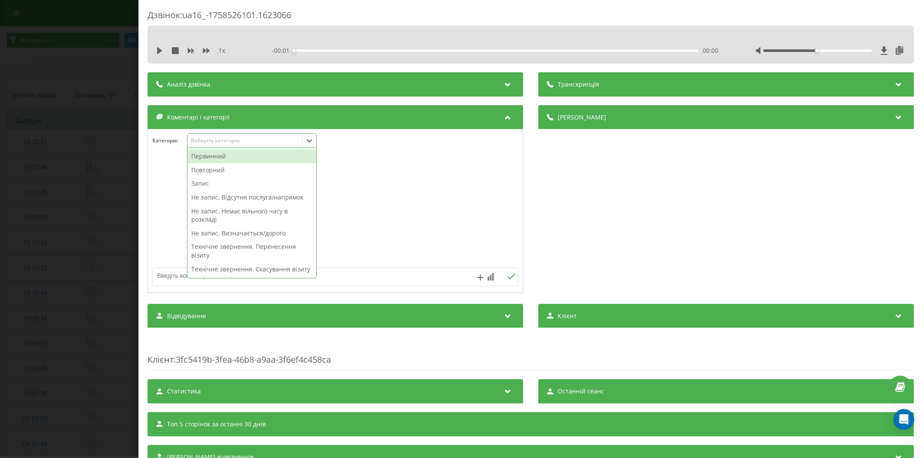
click at [198, 138] on div "Виберіть категорію" at bounding box center [244, 140] width 108 height 7
click at [196, 157] on div "Первинний" at bounding box center [251, 156] width 129 height 14
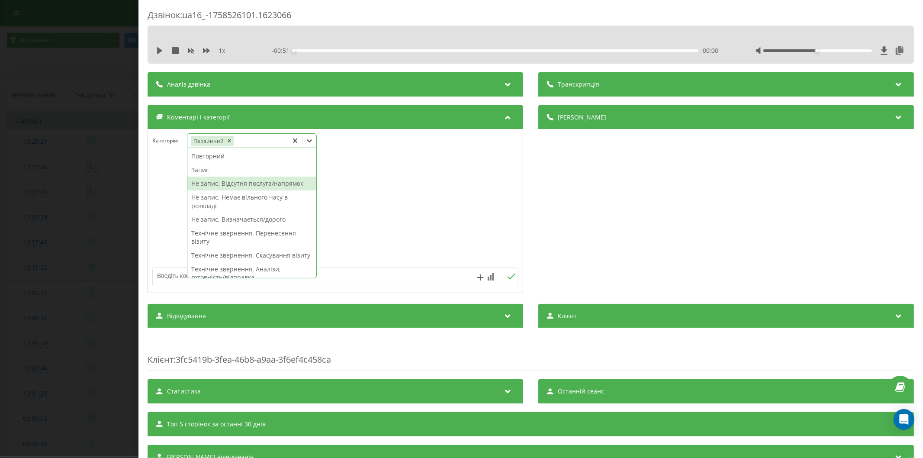
click at [250, 181] on div "Не запис. Відсутня послуга/напрямок" at bounding box center [251, 184] width 129 height 14
click at [167, 276] on textarea at bounding box center [299, 276] width 292 height 16
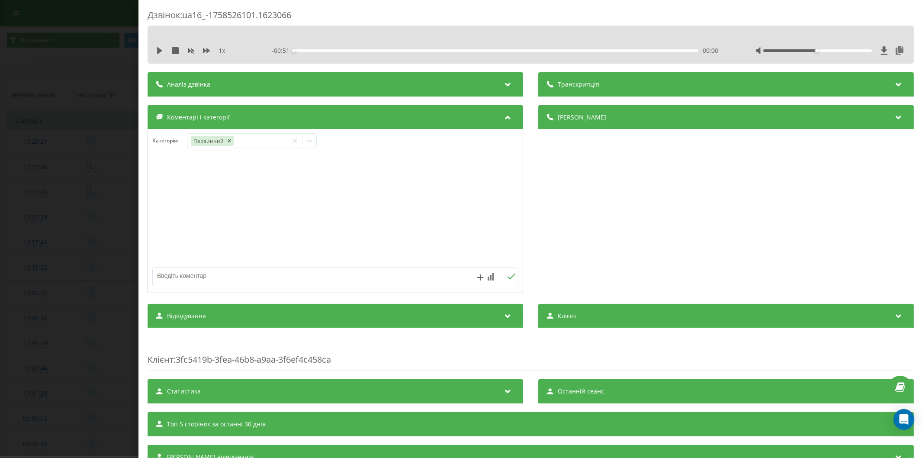
paste textarea ""Диха сканування""
type textarea ""Диха сканування""
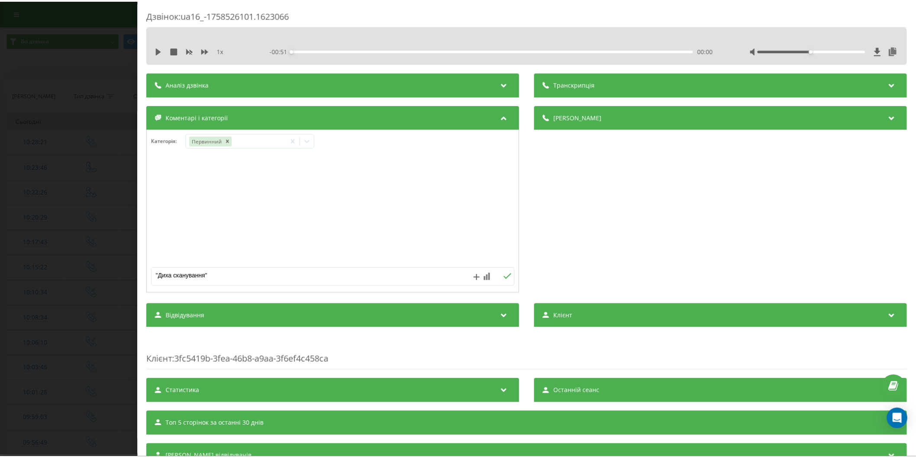
scroll to position [3, 0]
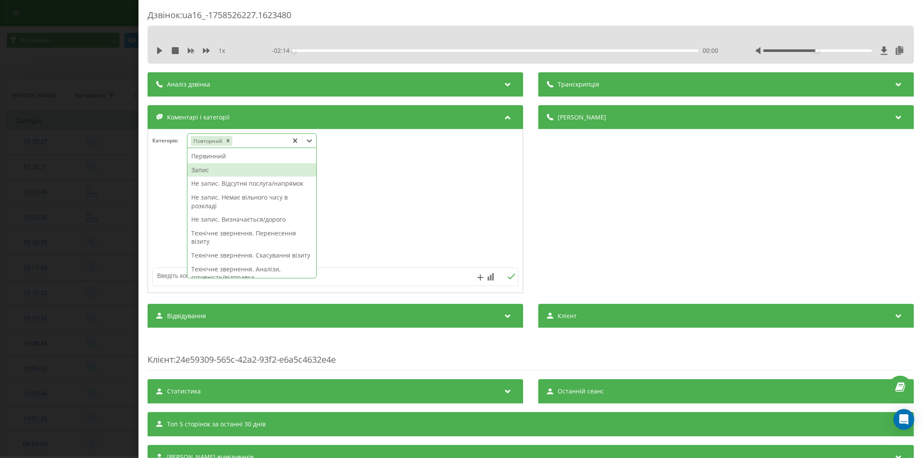
click at [229, 167] on div "Запис" at bounding box center [251, 170] width 129 height 14
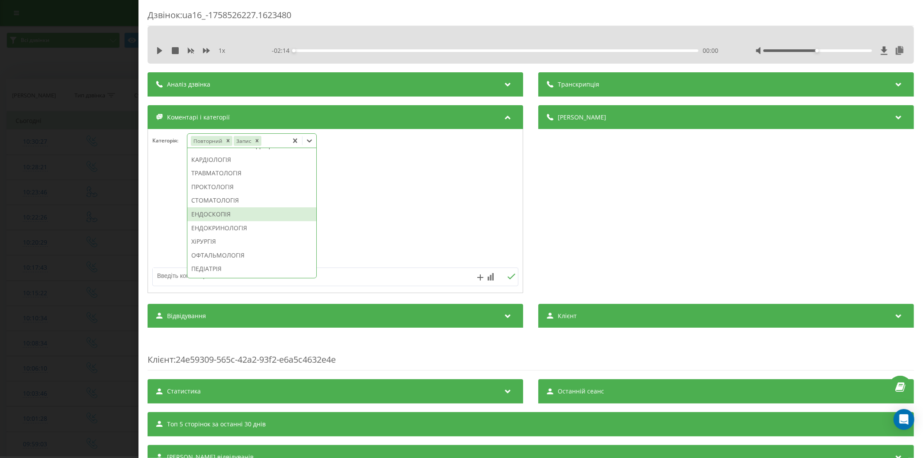
scroll to position [433, 0]
click at [239, 214] on div "ОФТАЛЬМОЛОГІЯ" at bounding box center [251, 207] width 129 height 14
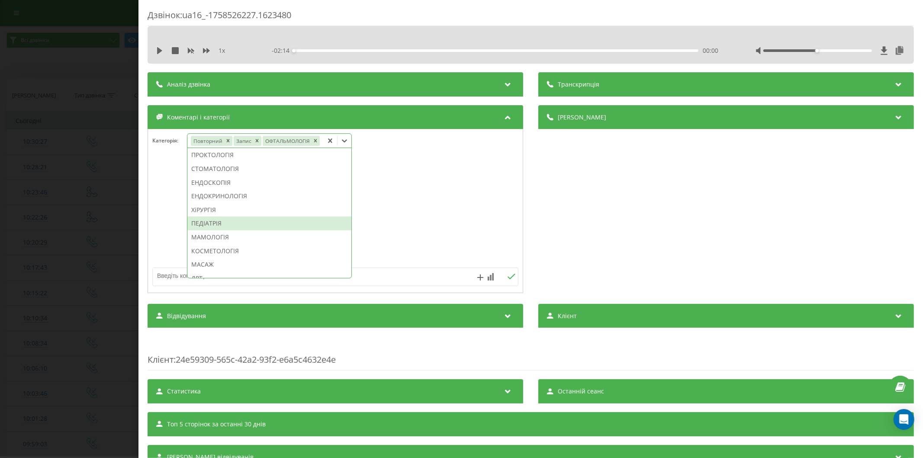
scroll to position [238, 0]
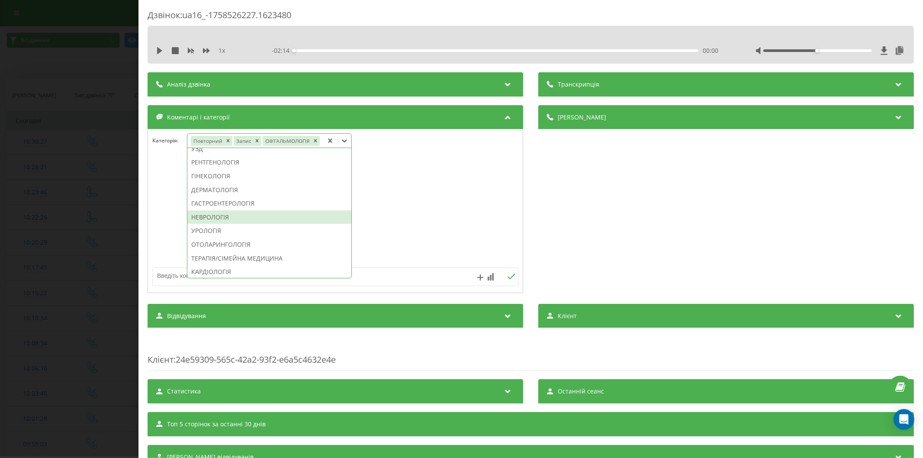
click at [236, 224] on div "НЕВРОЛОГІЯ" at bounding box center [269, 217] width 164 height 14
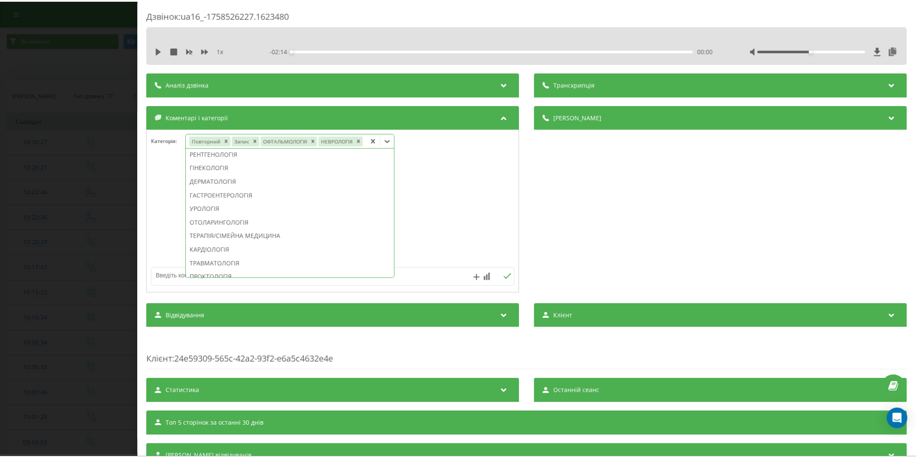
scroll to position [221, 0]
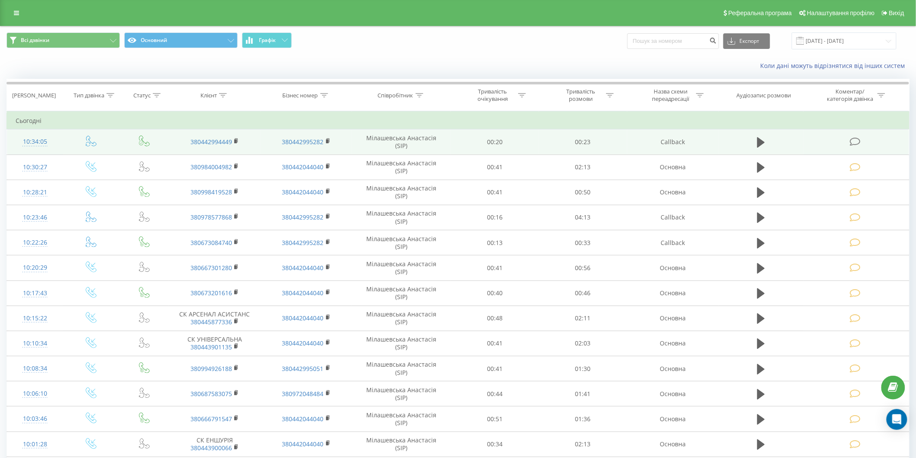
click at [853, 142] on icon at bounding box center [855, 141] width 11 height 9
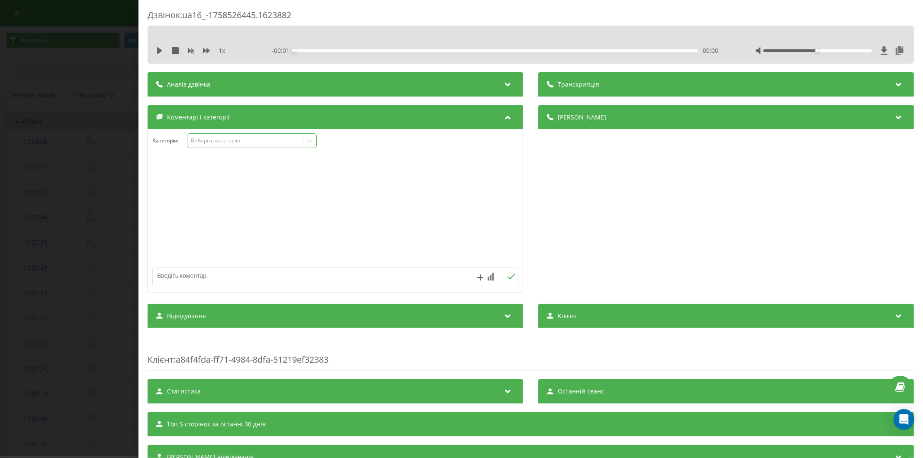
click at [227, 140] on div "Виберіть категорію" at bounding box center [244, 140] width 108 height 7
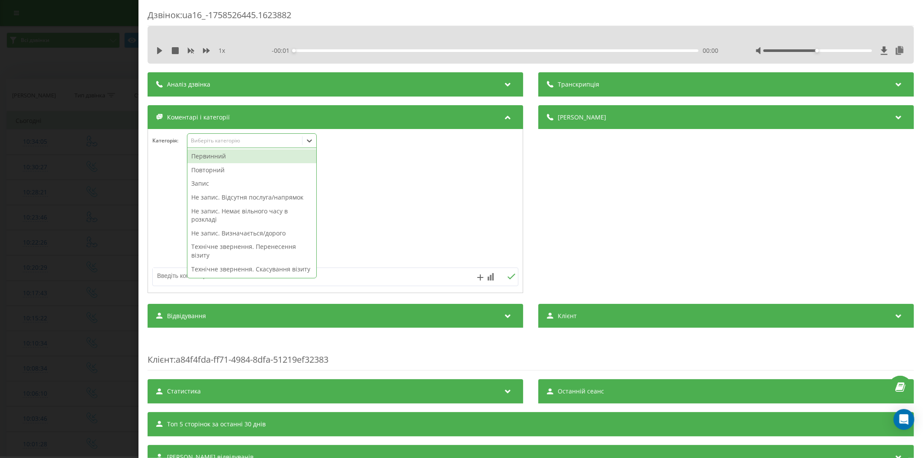
click at [215, 154] on div "Первинний" at bounding box center [251, 156] width 129 height 14
click at [170, 275] on textarea at bounding box center [299, 276] width 292 height 16
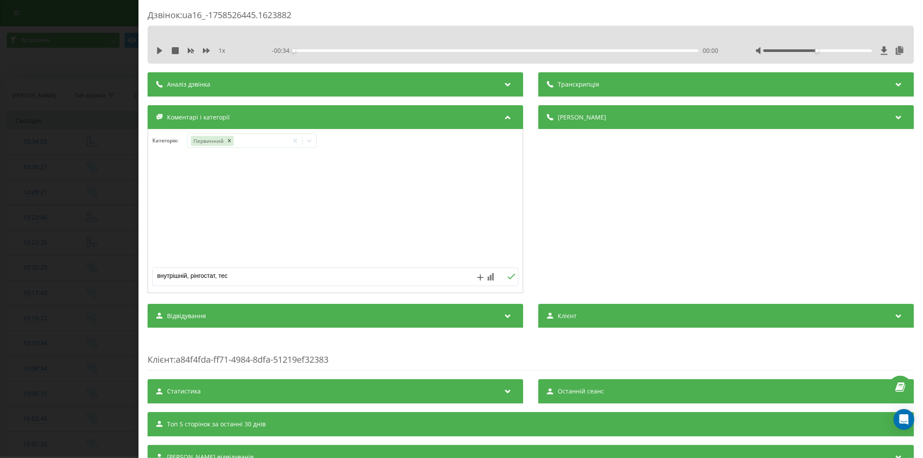
type textarea "внутрішній, рінгостат, тест"
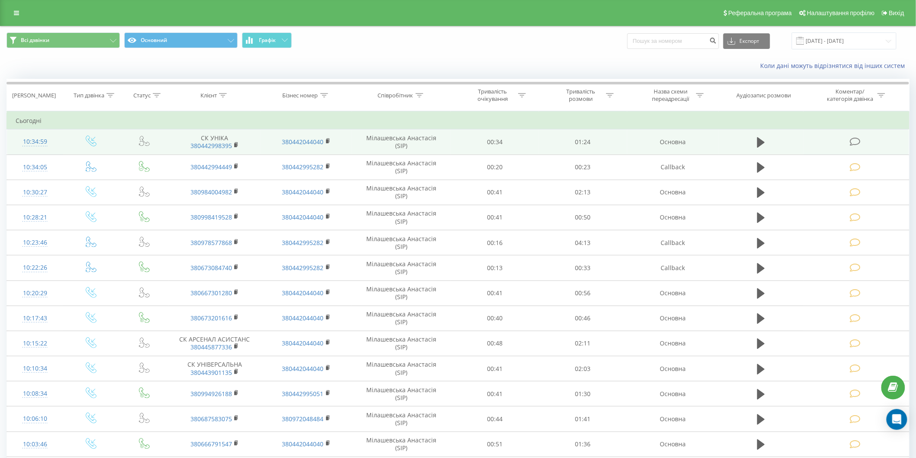
click at [855, 142] on icon at bounding box center [855, 141] width 11 height 9
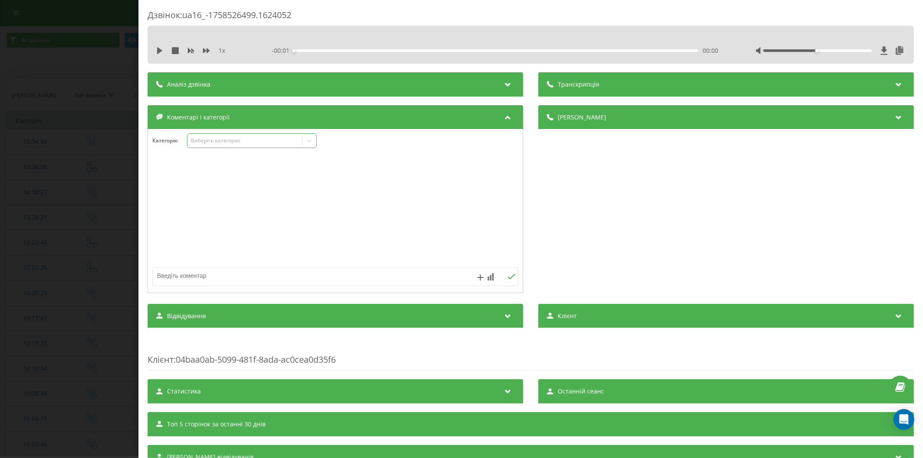
click at [203, 143] on div "Виберіть категорію" at bounding box center [244, 140] width 108 height 7
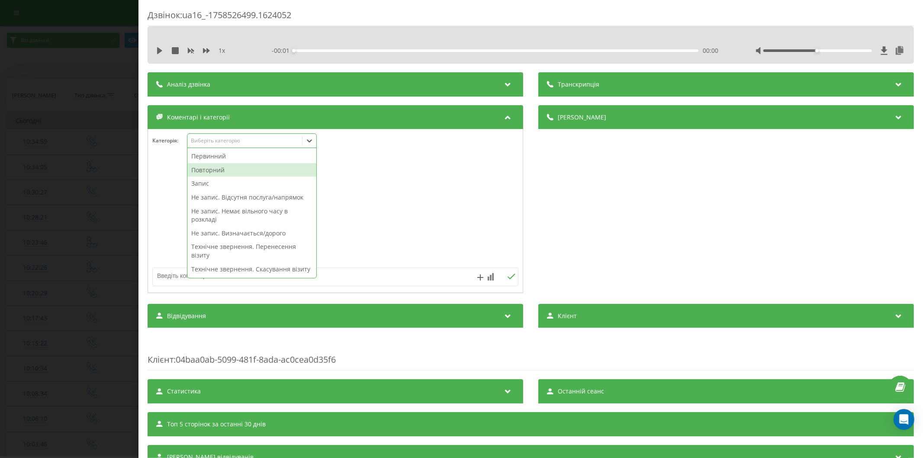
drag, startPoint x: 206, startPoint y: 168, endPoint x: 210, endPoint y: 164, distance: 6.4
click at [207, 167] on div "Повторний" at bounding box center [251, 170] width 129 height 14
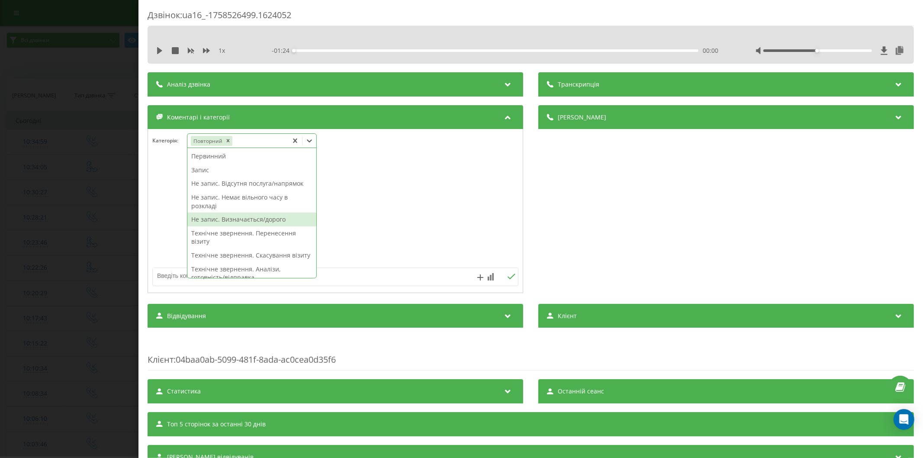
click at [236, 221] on div "Не запис. Визначається/дорого" at bounding box center [251, 220] width 129 height 14
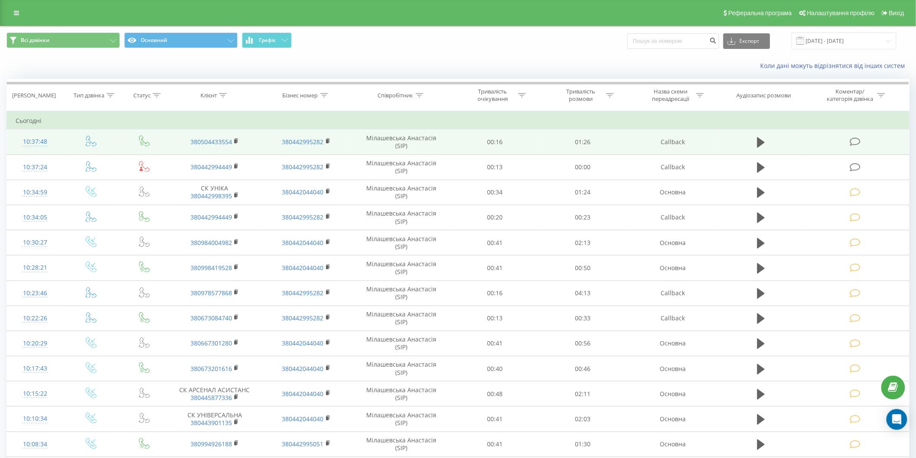
click at [852, 142] on icon at bounding box center [855, 141] width 11 height 9
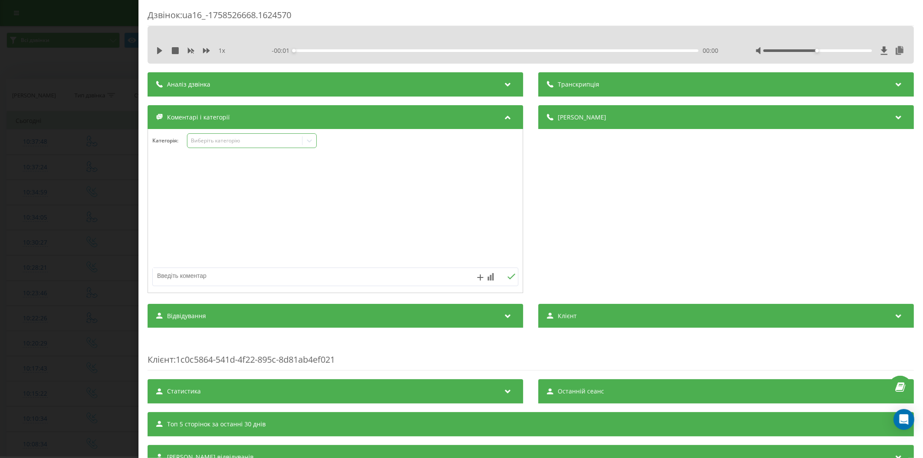
click at [220, 142] on div "Виберіть категорію" at bounding box center [244, 140] width 108 height 7
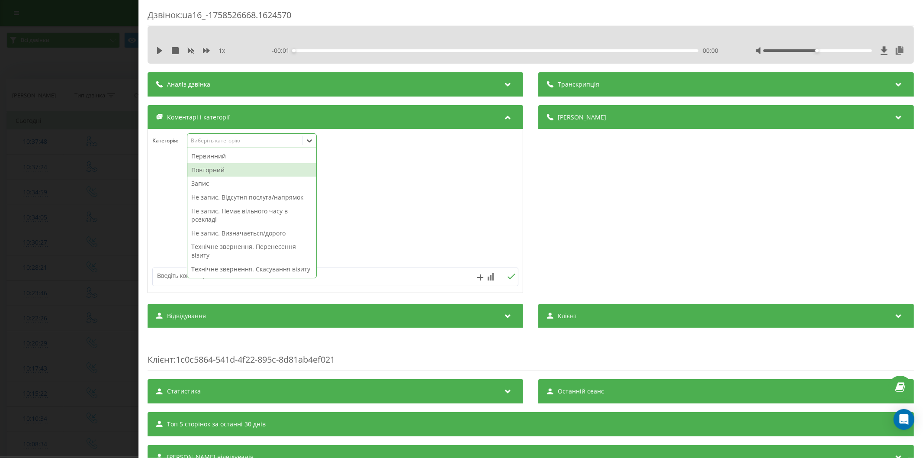
click at [204, 169] on div "Повторний" at bounding box center [251, 170] width 129 height 14
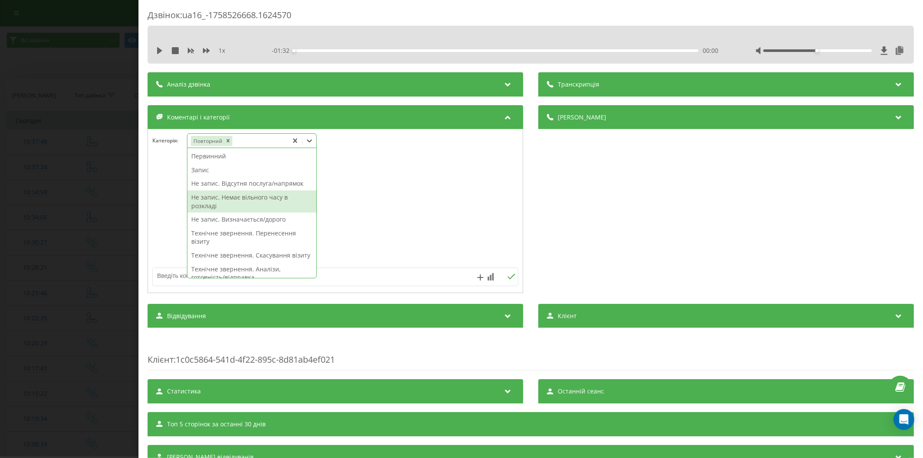
click at [240, 194] on div "Не запис. Немає вільного часу в розкладі" at bounding box center [251, 201] width 129 height 22
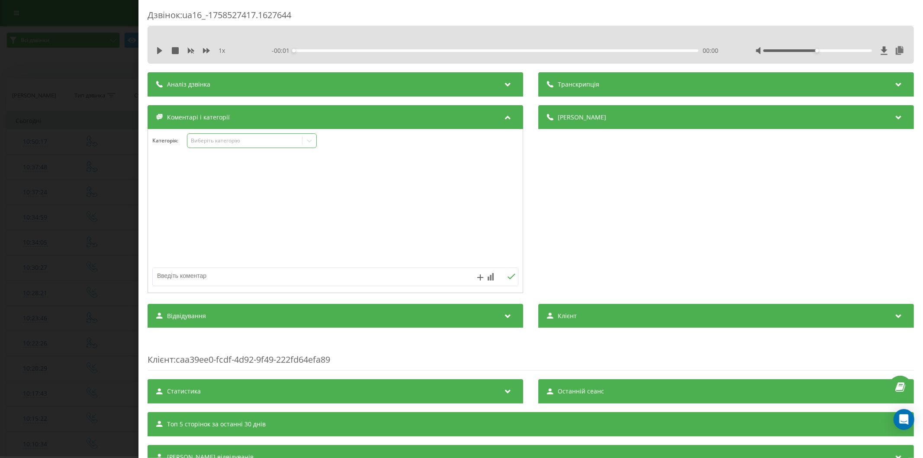
click at [206, 142] on div "Виберіть категорію" at bounding box center [244, 140] width 108 height 7
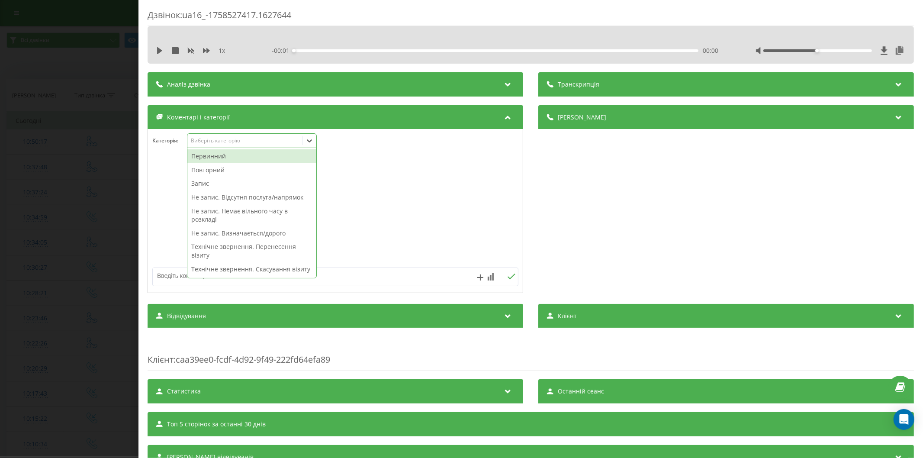
click at [217, 158] on div "Первинний" at bounding box center [251, 156] width 129 height 14
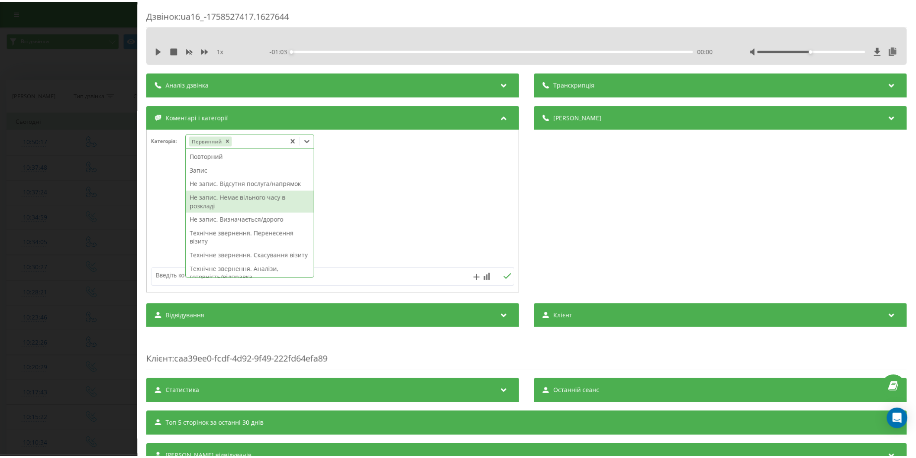
scroll to position [48, 0]
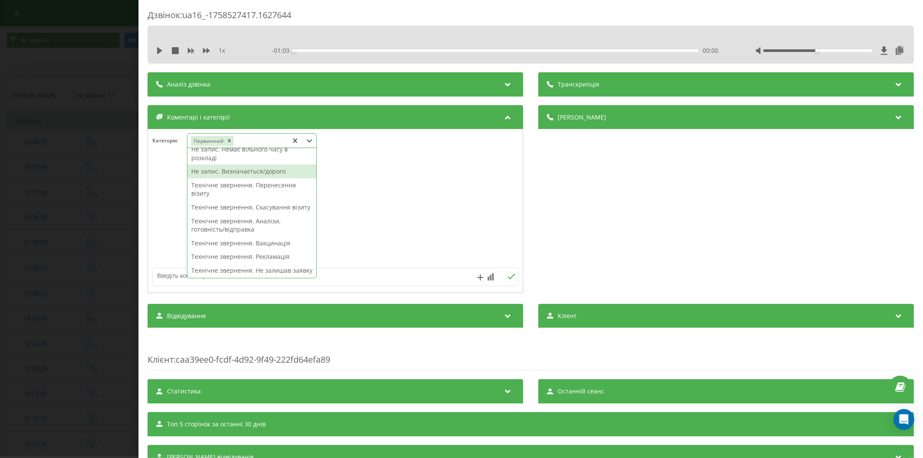
click at [213, 171] on div "Не запис. Визначається/дорого" at bounding box center [251, 172] width 129 height 14
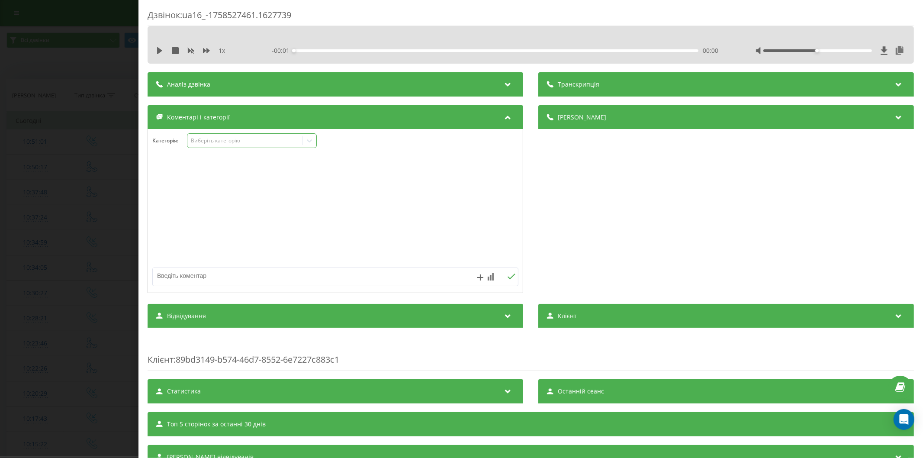
click at [225, 139] on div "Виберіть категорію" at bounding box center [244, 140] width 108 height 7
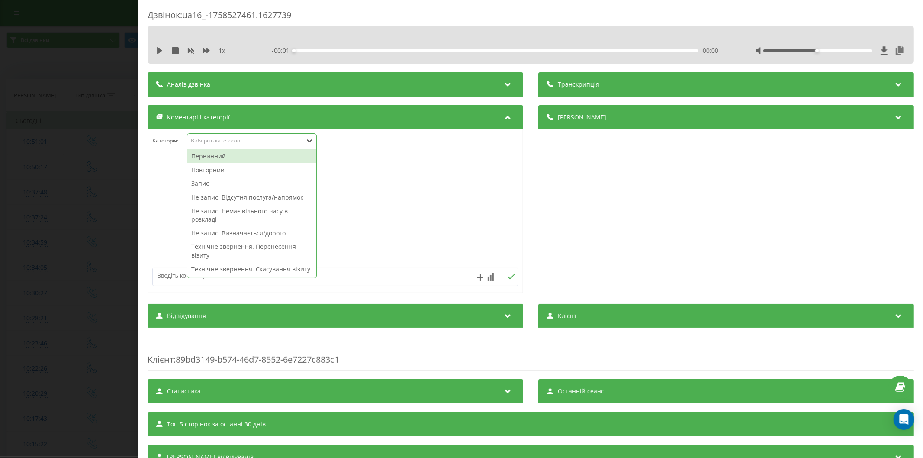
click at [216, 160] on div "Первинний" at bounding box center [251, 156] width 129 height 14
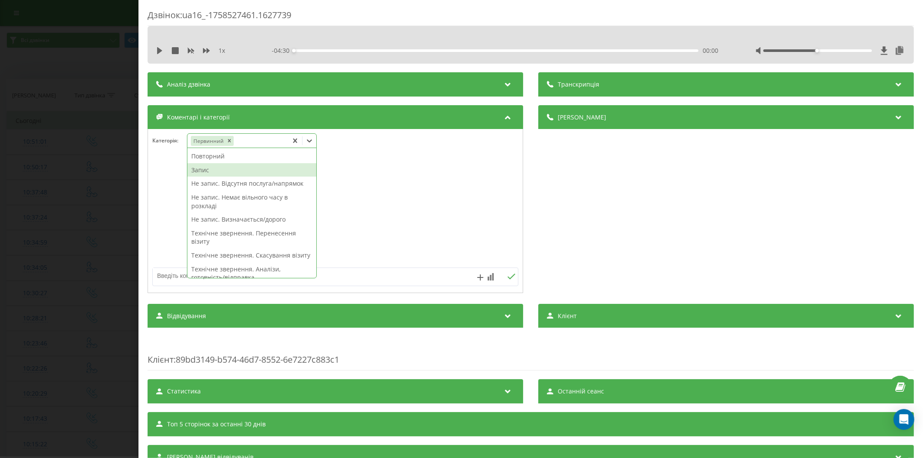
click at [224, 174] on div "Запис" at bounding box center [251, 170] width 129 height 14
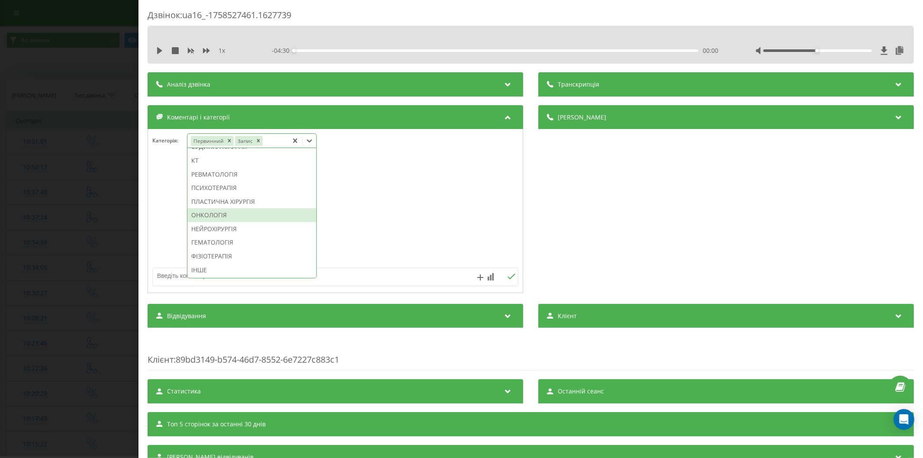
scroll to position [600, 0]
click at [219, 269] on div "ІНШЕ" at bounding box center [251, 270] width 129 height 14
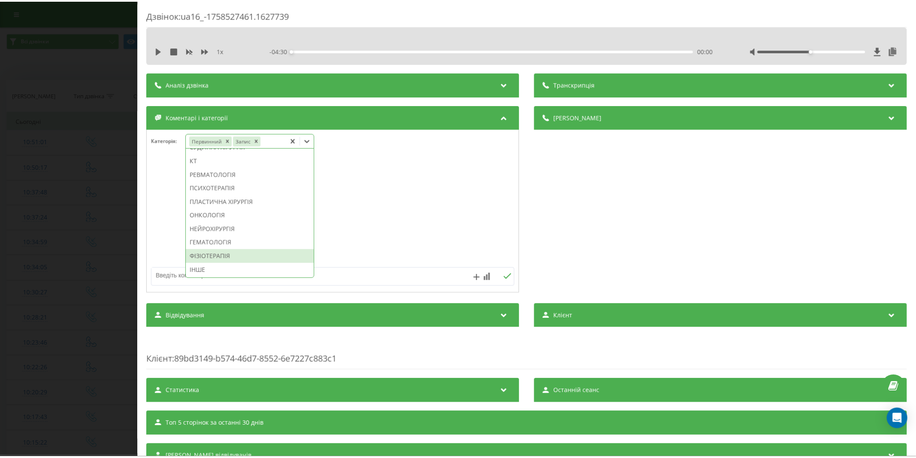
scroll to position [569, 0]
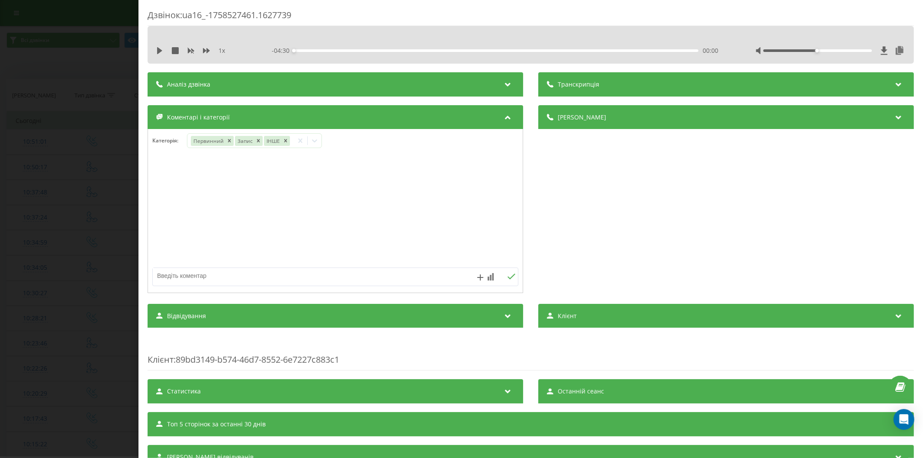
click at [165, 274] on textarea at bounding box center [299, 276] width 292 height 16
type textarea "спермограма"
